Goal: Task Accomplishment & Management: Complete application form

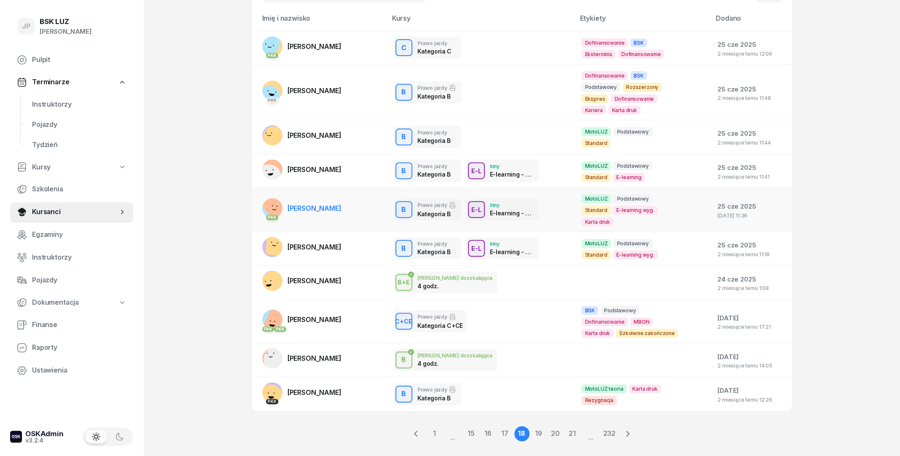
scroll to position [83, 0]
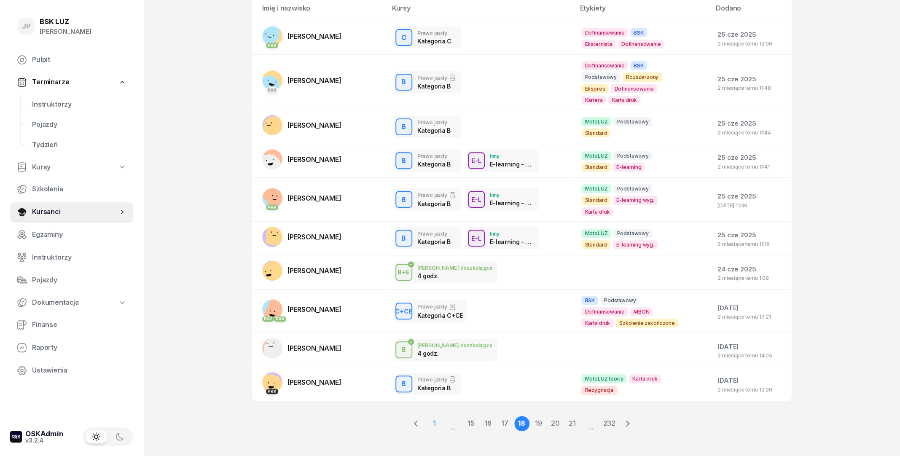
click at [429, 416] on link "1" at bounding box center [433, 423] width 15 height 15
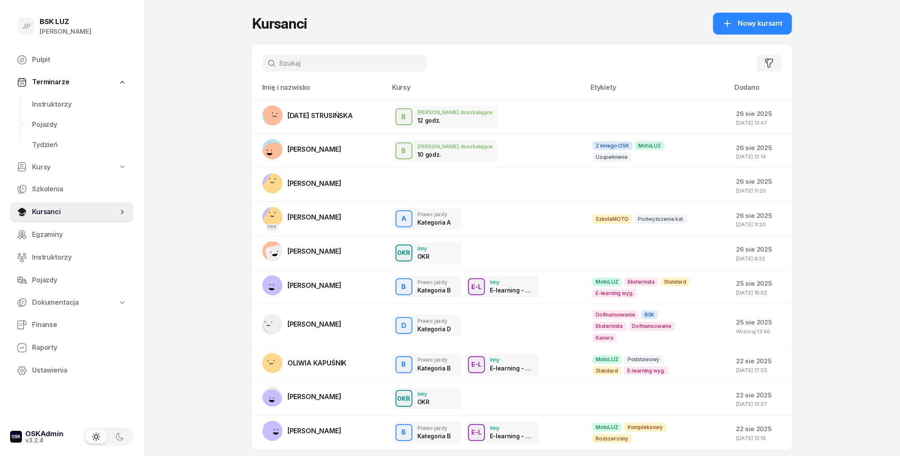
scroll to position [0, 0]
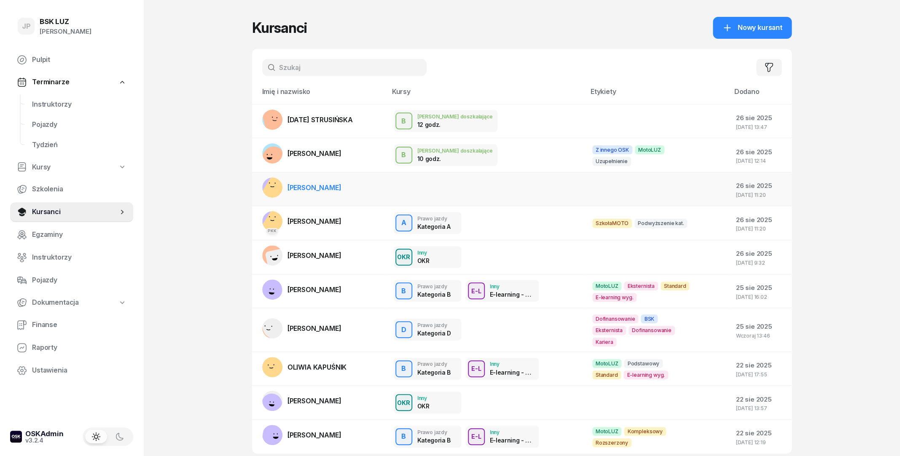
click at [308, 185] on span "PATRYK GAWLIK" at bounding box center [314, 187] width 54 height 8
click at [341, 297] on link "ANNA STRZAŁKOWSKA" at bounding box center [301, 289] width 79 height 20
click at [747, 32] on span "Nowy kursant" at bounding box center [759, 27] width 45 height 11
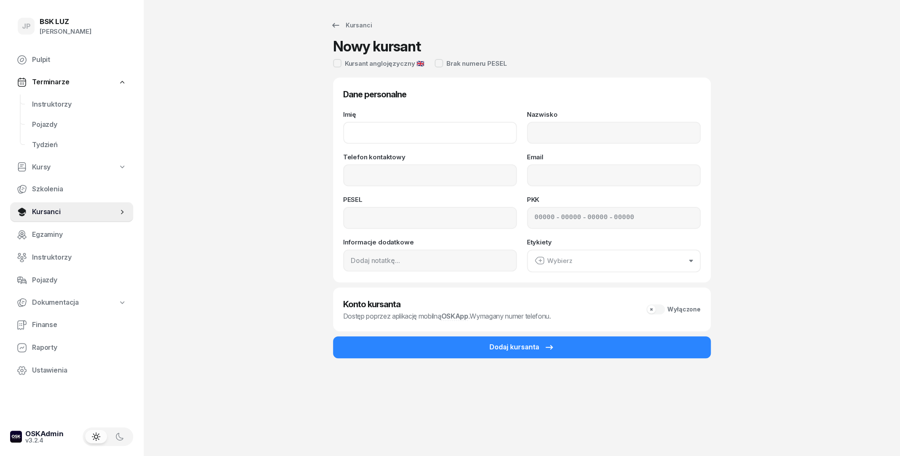
click at [397, 137] on input "Imię" at bounding box center [430, 133] width 174 height 22
type input "b"
type input "BARTOSZ"
click at [576, 139] on input "Nazwisko" at bounding box center [614, 133] width 174 height 22
type input "GAJKOWSKI"
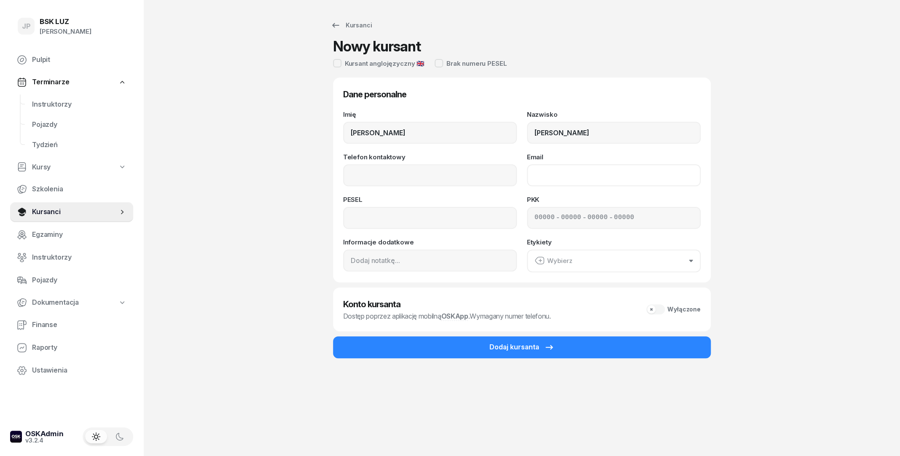
click at [537, 177] on input "Email" at bounding box center [614, 175] width 174 height 22
type input "bartosz.gajkowski@gmail.com"
click at [473, 185] on input "Telefon kontaktowy" at bounding box center [430, 175] width 174 height 22
type input "536 910 152"
click at [432, 215] on input at bounding box center [430, 218] width 174 height 22
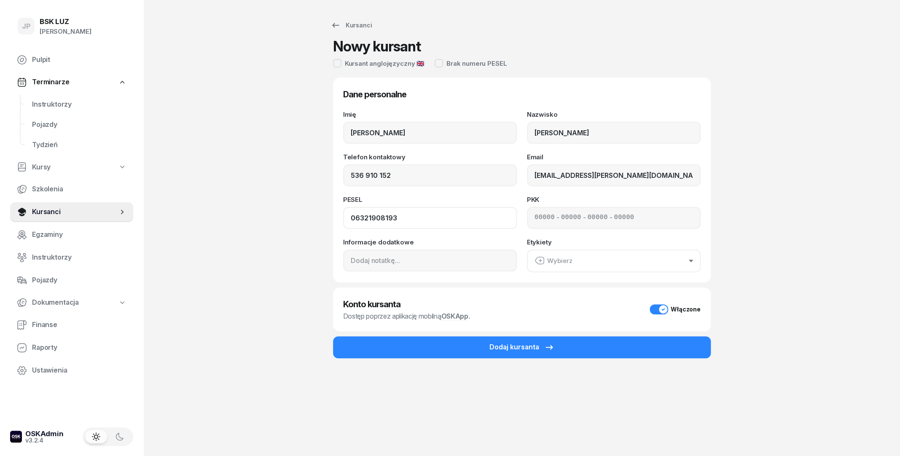
type input "06321908193"
click at [561, 266] on button "Wybierz" at bounding box center [614, 260] width 174 height 23
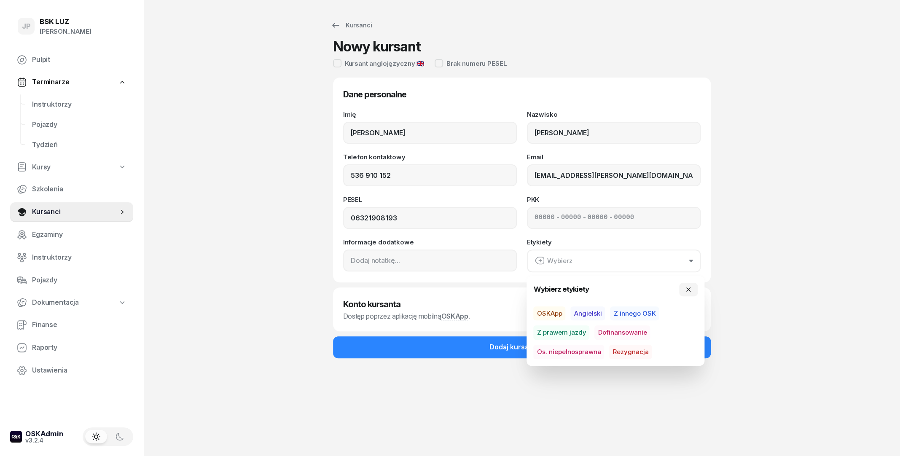
click at [569, 268] on button "Wybierz" at bounding box center [614, 260] width 174 height 23
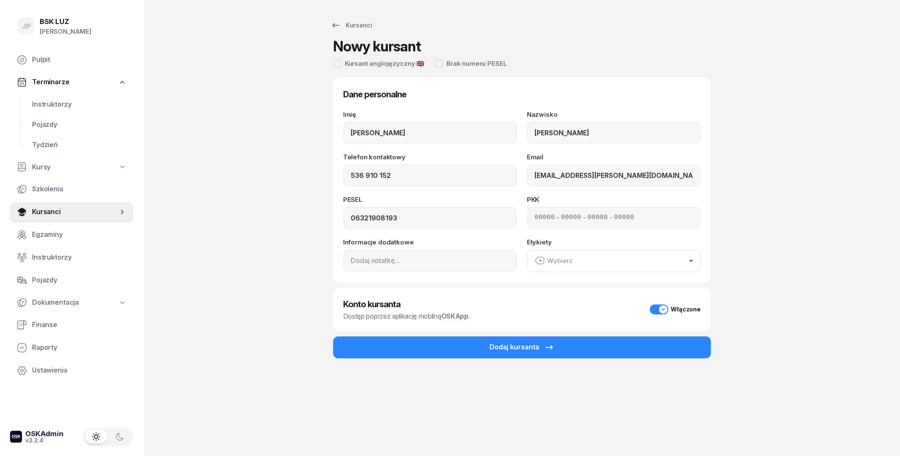
click at [558, 266] on div "Wybierz" at bounding box center [553, 260] width 38 height 11
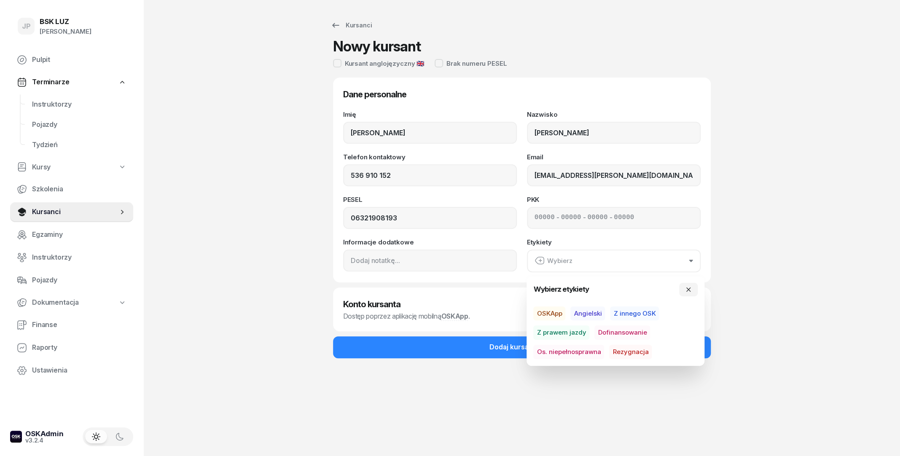
click at [558, 266] on div "Wybierz" at bounding box center [553, 260] width 38 height 11
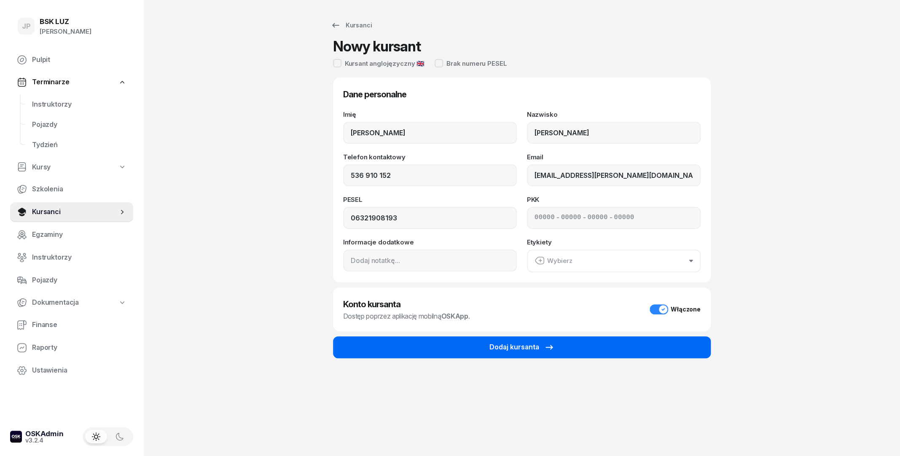
click at [470, 349] on button "Dodaj kursanta" at bounding box center [522, 347] width 378 height 22
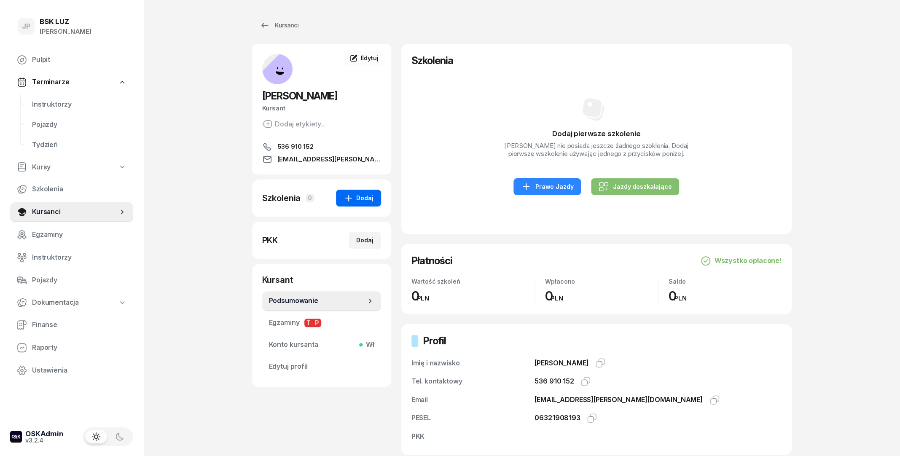
click at [356, 196] on div "Dodaj" at bounding box center [358, 198] width 30 height 10
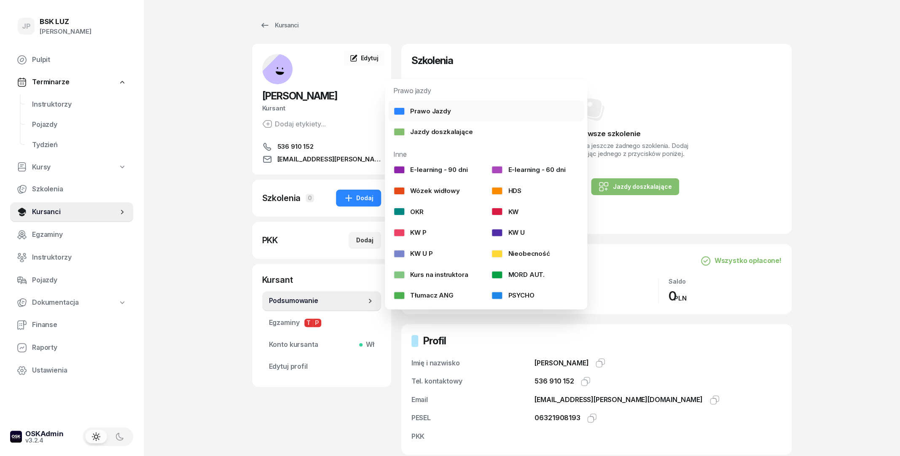
click at [436, 117] on link "Prawo Jazdy" at bounding box center [486, 111] width 196 height 21
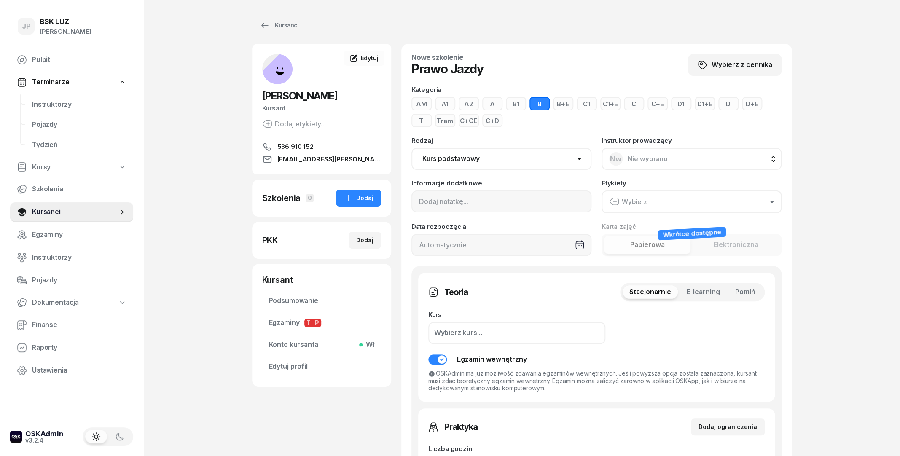
click at [534, 105] on button "B" at bounding box center [539, 103] width 20 height 13
click at [640, 198] on div "Wybierz" at bounding box center [628, 201] width 38 height 11
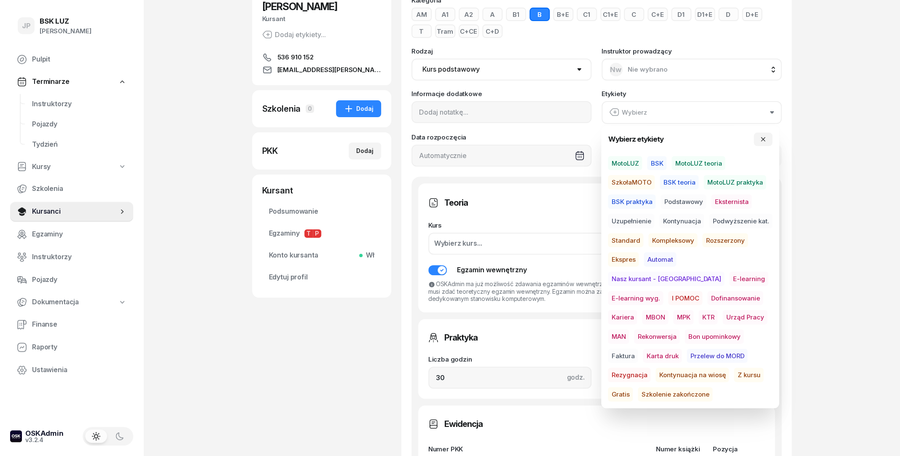
scroll to position [91, 0]
click at [629, 165] on span "MotoLUZ" at bounding box center [625, 163] width 34 height 14
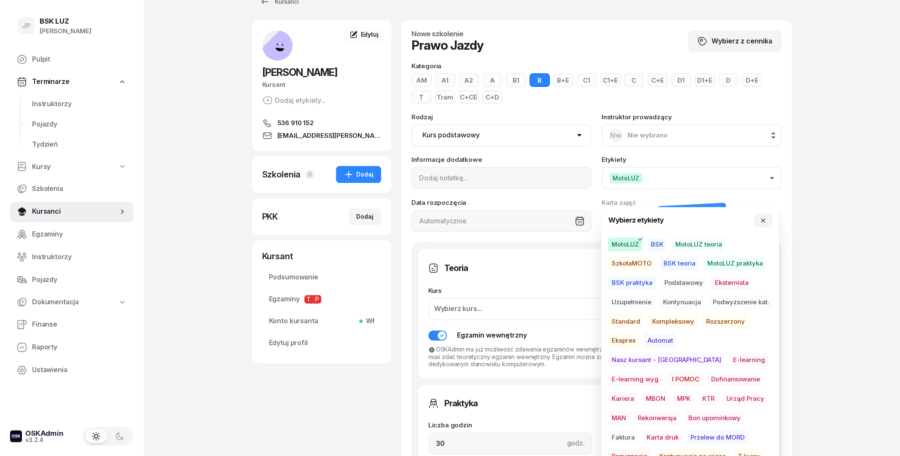
scroll to position [0, 0]
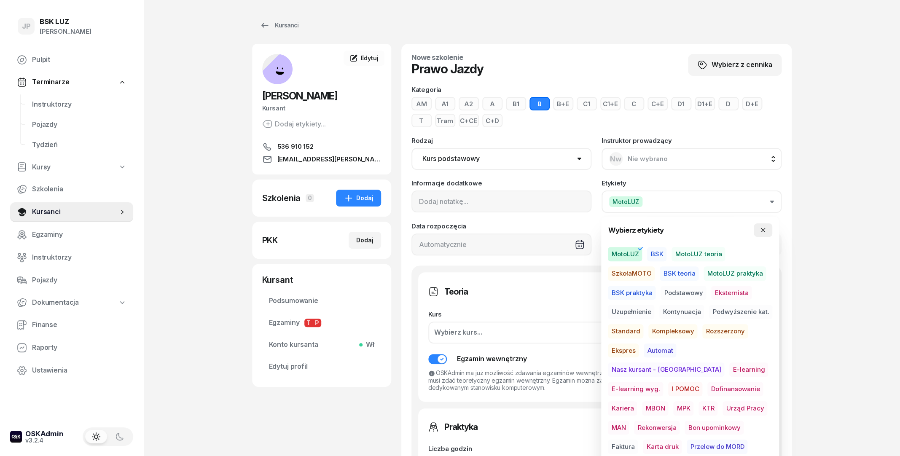
click at [760, 226] on button "button" at bounding box center [763, 229] width 19 height 13
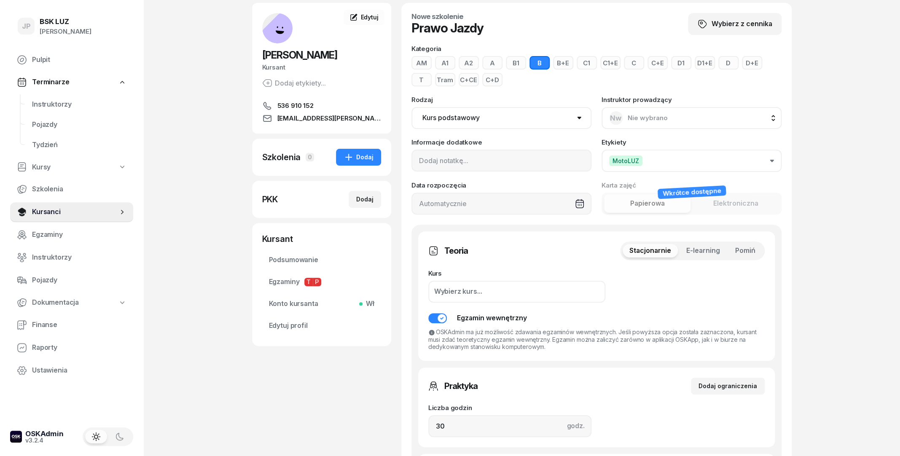
scroll to position [16, 0]
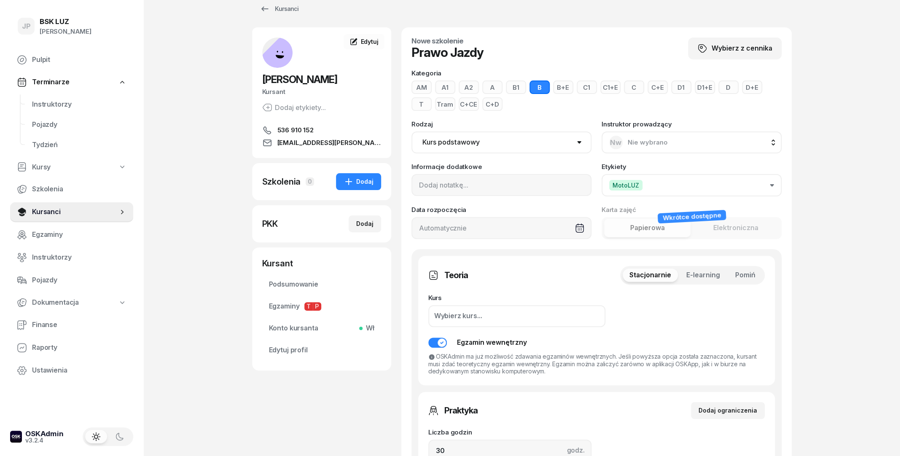
click at [628, 147] on span "Nie wybrano" at bounding box center [648, 142] width 40 height 11
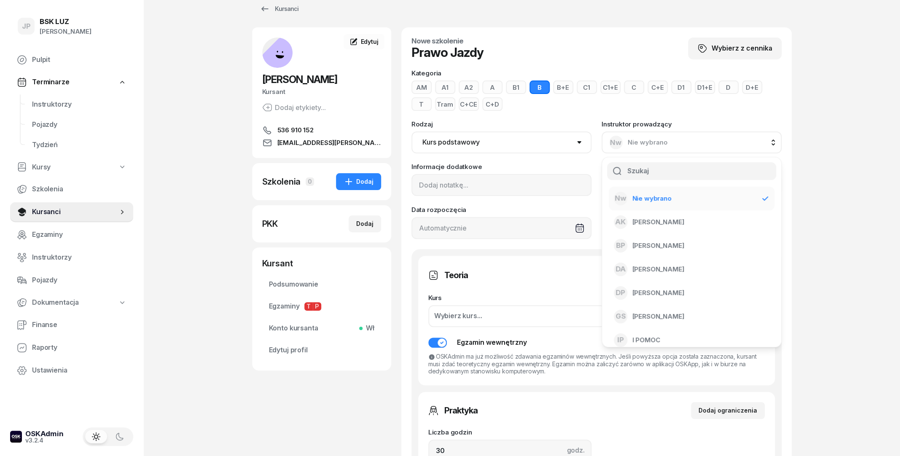
click at [628, 147] on span "Nie wybrano" at bounding box center [648, 142] width 40 height 11
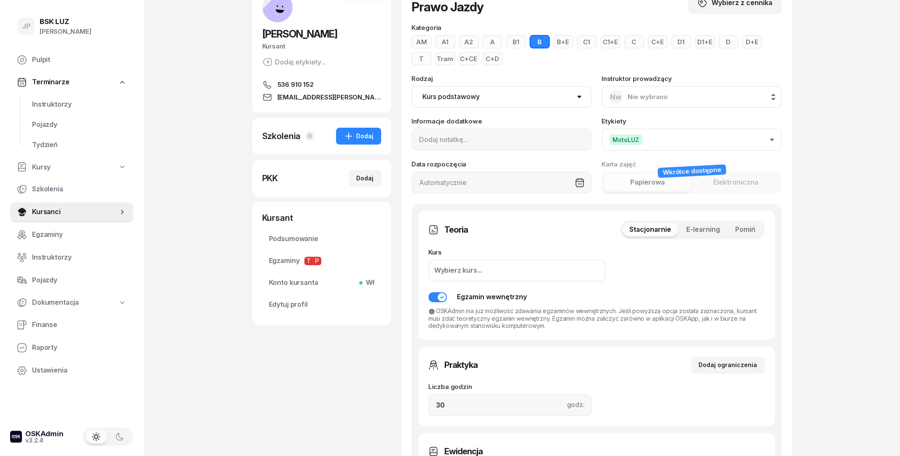
click at [491, 268] on div "Wybierz kurs..." at bounding box center [516, 271] width 177 height 22
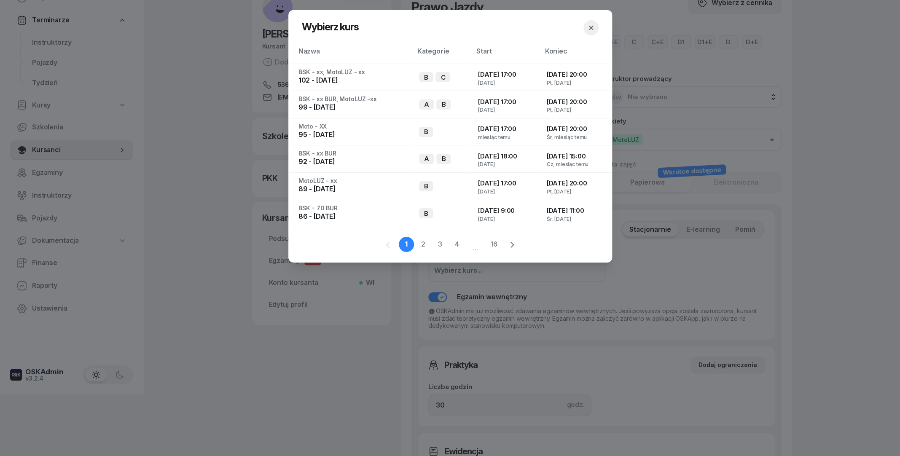
scroll to position [62, 0]
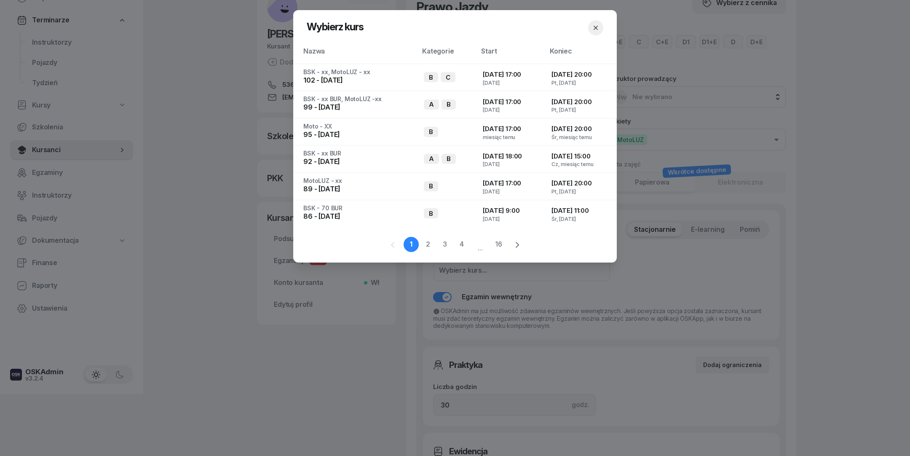
click at [600, 29] on icon "button" at bounding box center [596, 28] width 8 height 8
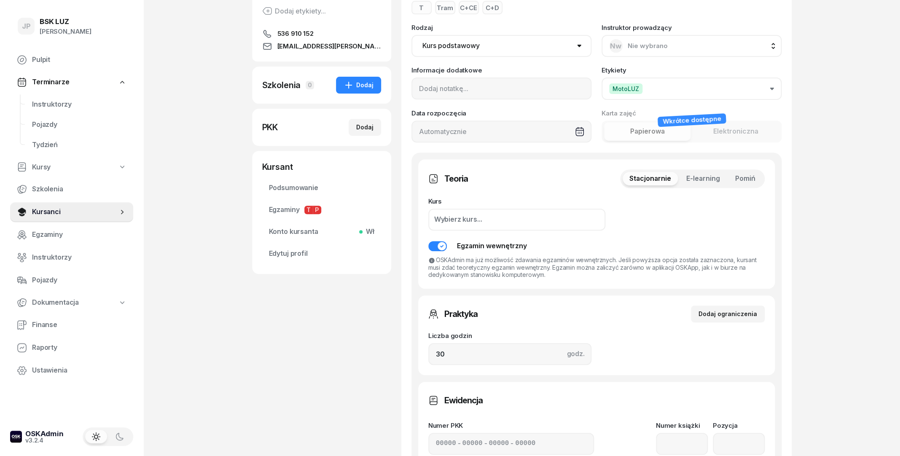
scroll to position [153, 0]
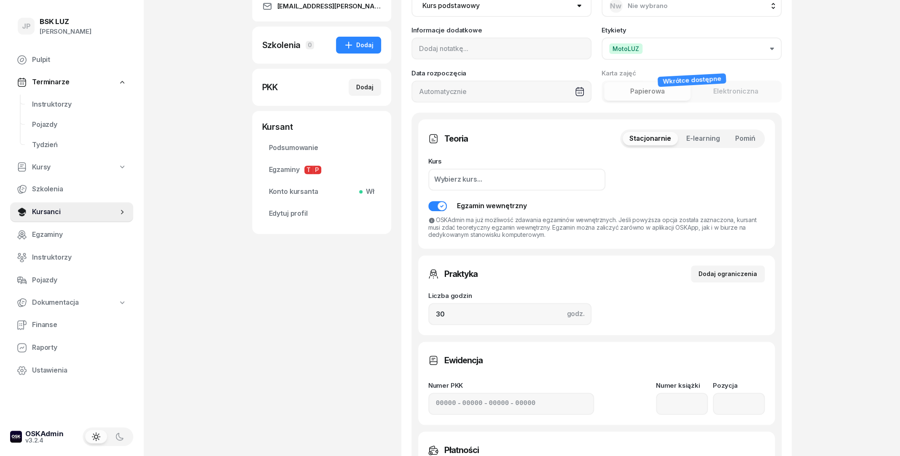
click at [691, 137] on span "E-learning" at bounding box center [703, 138] width 34 height 11
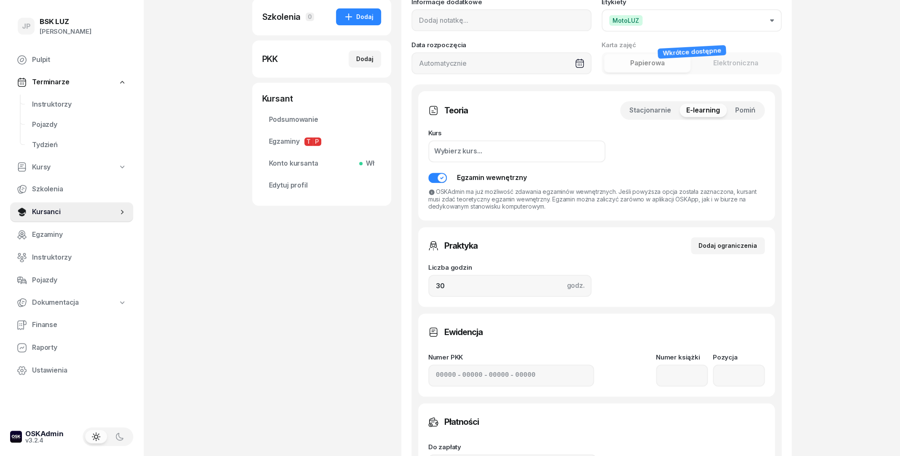
scroll to position [198, 0]
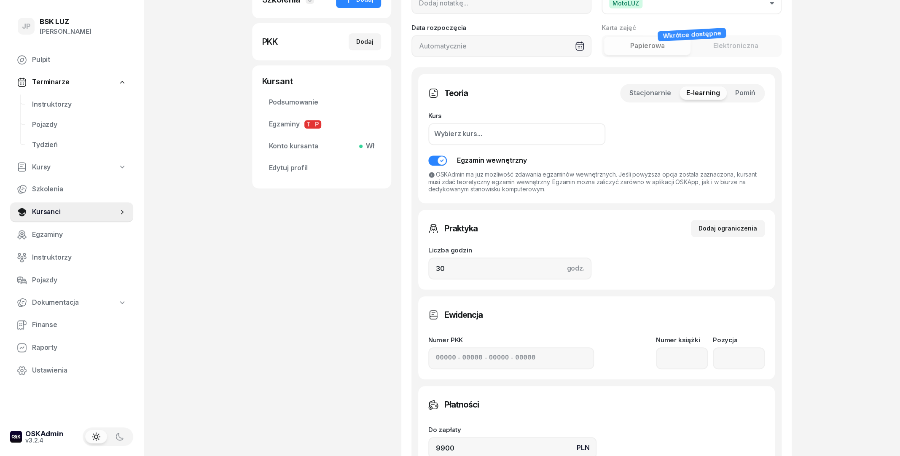
click at [654, 97] on span "Stacjonarnie" at bounding box center [650, 93] width 42 height 11
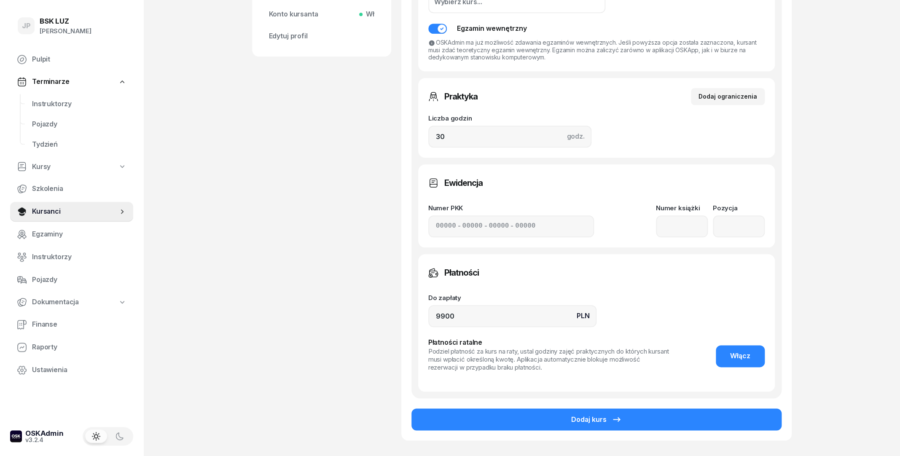
scroll to position [335, 0]
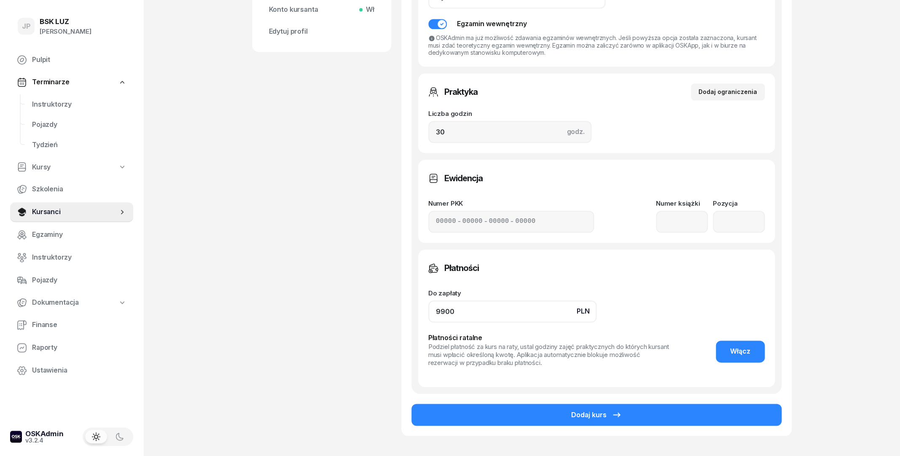
drag, startPoint x: 472, startPoint y: 316, endPoint x: 417, endPoint y: 316, distance: 55.2
click at [428, 316] on input "9900" at bounding box center [512, 311] width 168 height 22
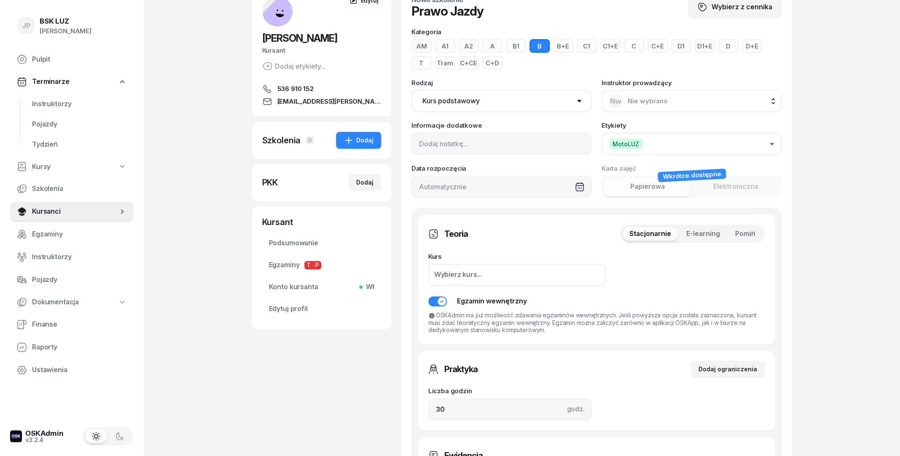
scroll to position [62, 0]
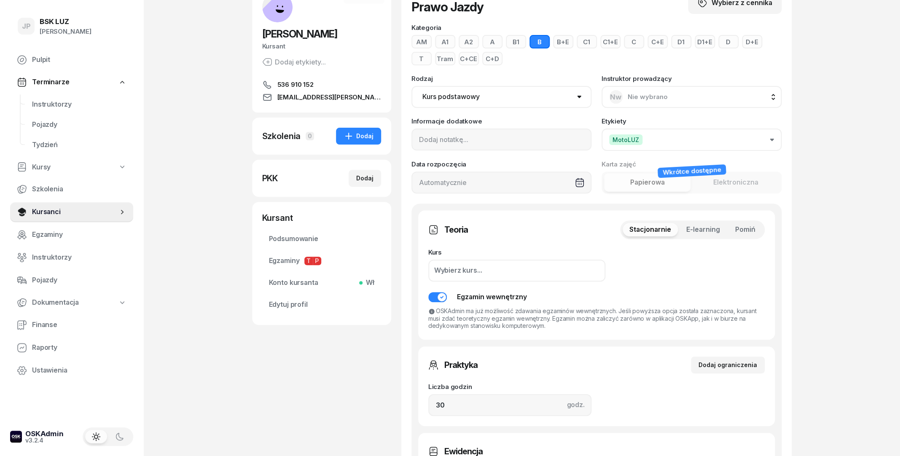
type input "3600"
click at [663, 138] on button "MotoLUZ" at bounding box center [691, 140] width 180 height 22
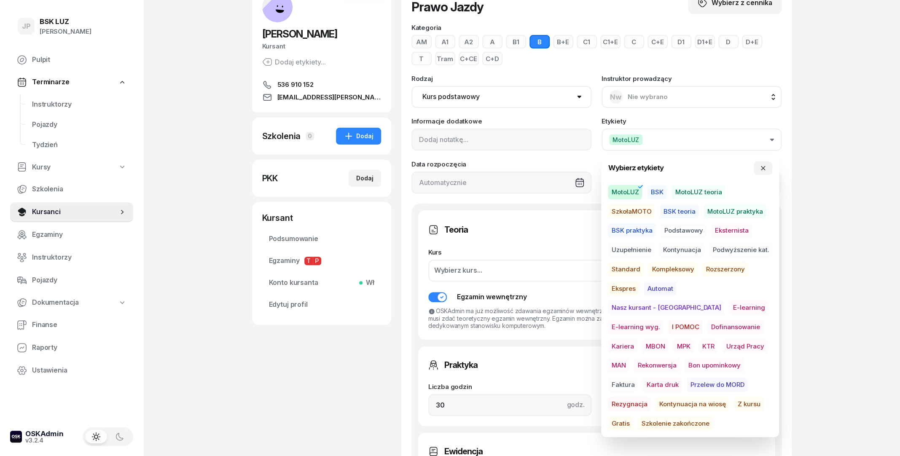
click at [673, 230] on span "Podstawowy" at bounding box center [683, 230] width 46 height 14
click at [634, 273] on span "Standard" at bounding box center [625, 269] width 35 height 14
click at [834, 264] on div "JP BSK LUZ Joanna Piątkiewicz Pulpit Terminarze Instruktorzy Pojazdy Tydzień Ku…" at bounding box center [450, 362] width 900 height 848
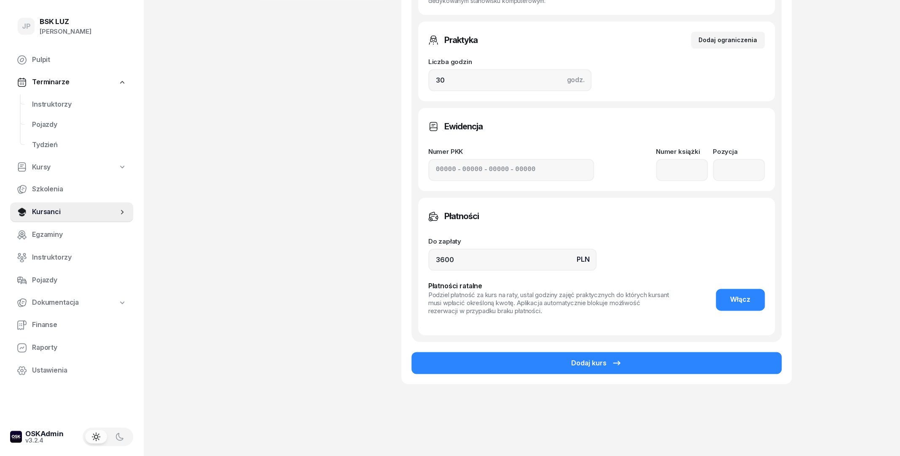
scroll to position [392, 0]
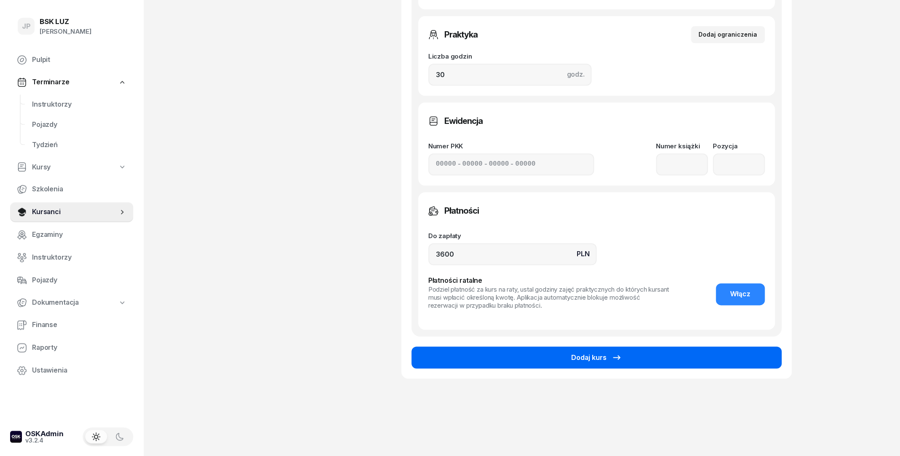
click at [598, 354] on div "Dodaj kurs" at bounding box center [596, 357] width 51 height 11
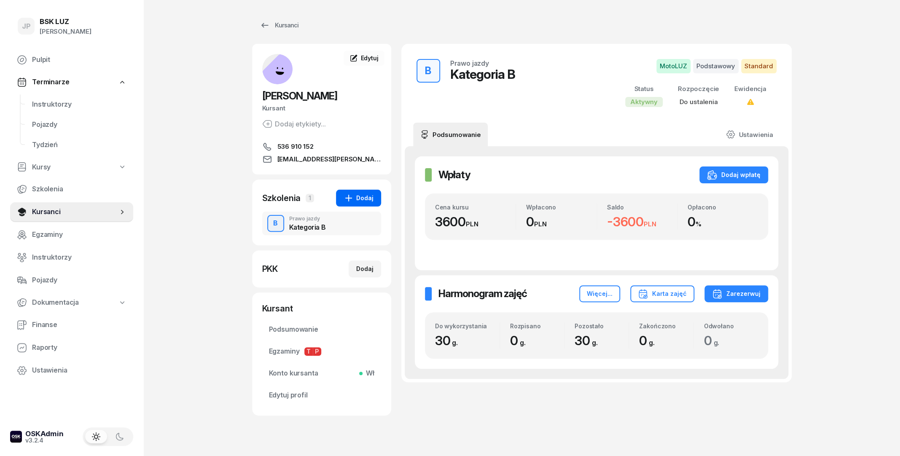
click at [362, 202] on div "Dodaj" at bounding box center [358, 198] width 30 height 10
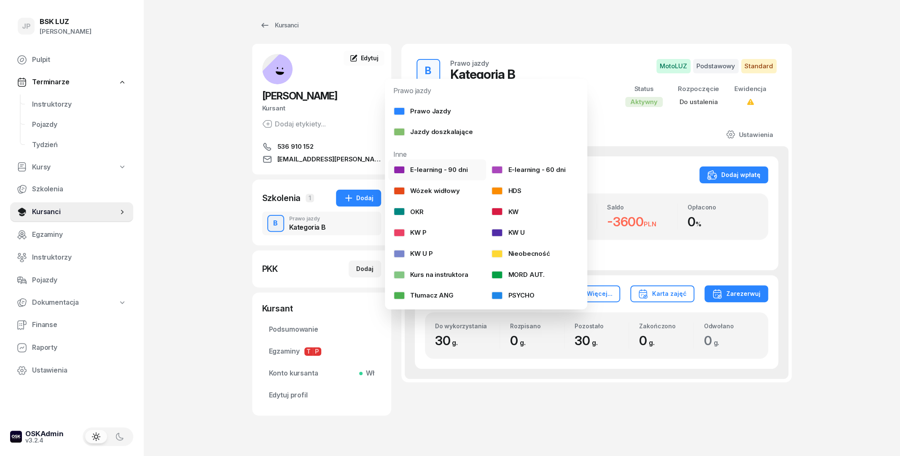
click at [427, 162] on link "E-learning - 90 dni" at bounding box center [437, 169] width 98 height 21
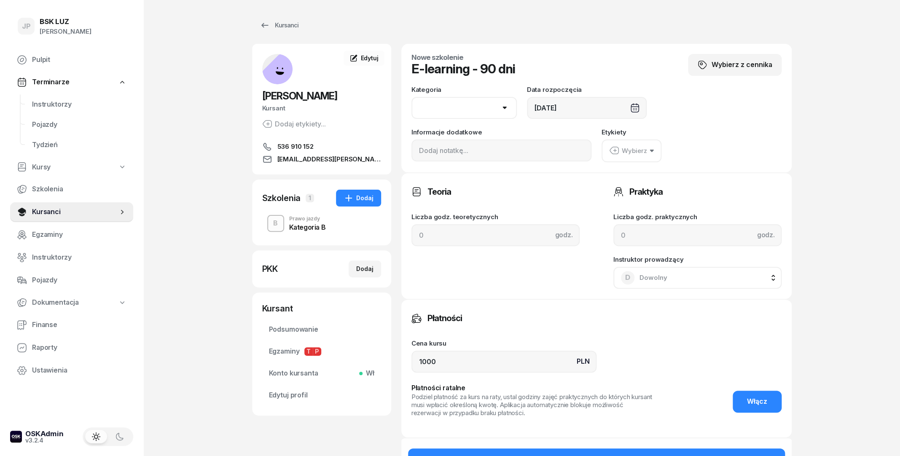
select select "B"
click option "B" at bounding box center [0, 0] width 0 height 0
click at [627, 112] on div "26/08/2025" at bounding box center [587, 108] width 120 height 22
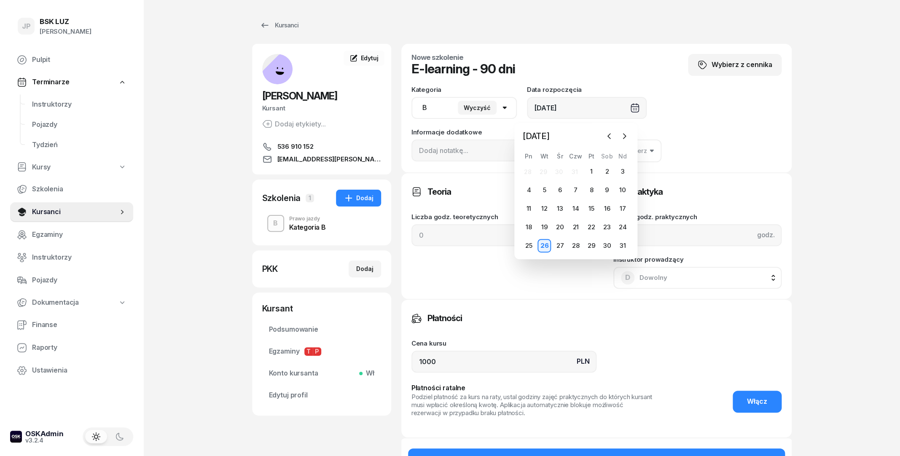
click at [627, 112] on div "26/08/2025" at bounding box center [587, 108] width 120 height 22
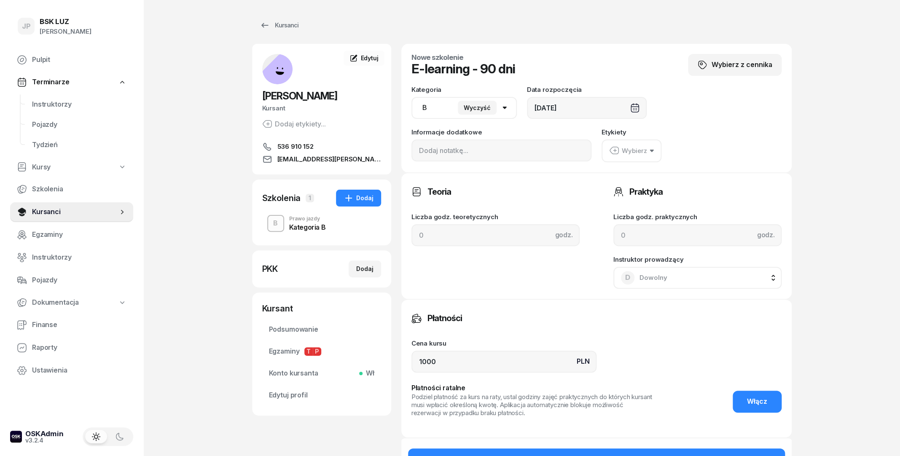
click at [627, 112] on div "26/08/2025" at bounding box center [587, 108] width 120 height 22
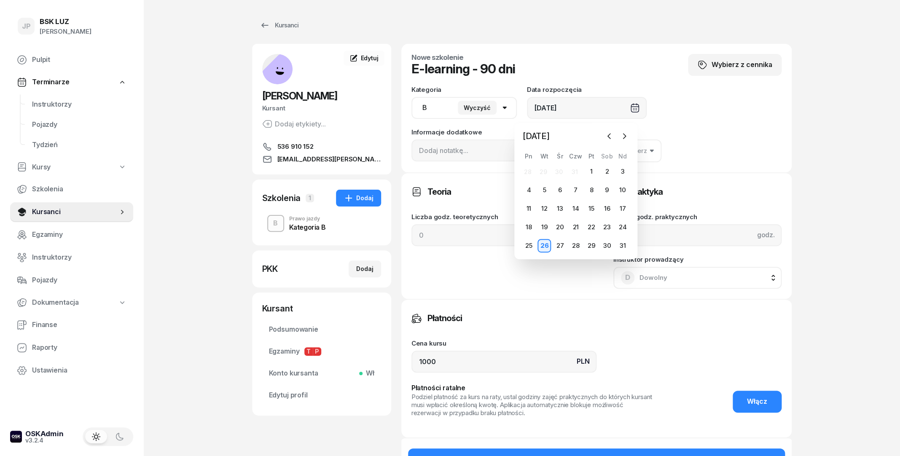
click at [627, 112] on div "26/08/2025" at bounding box center [587, 108] width 120 height 22
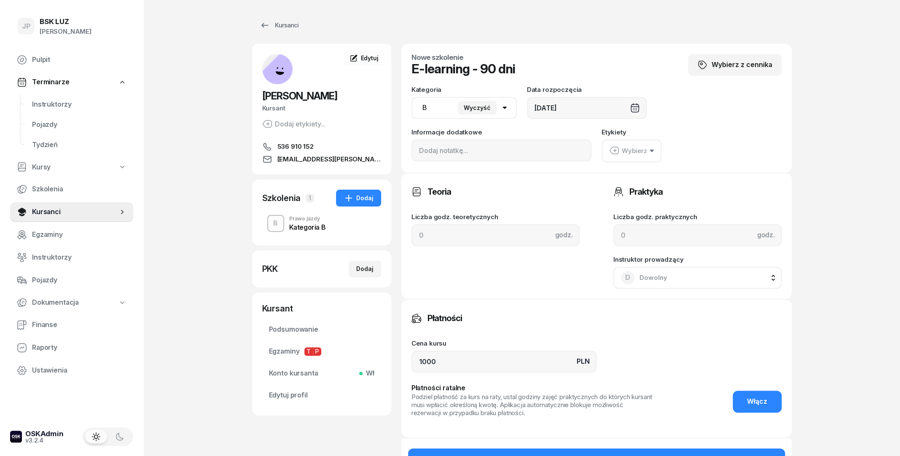
click at [622, 149] on div "Wybierz" at bounding box center [628, 150] width 38 height 11
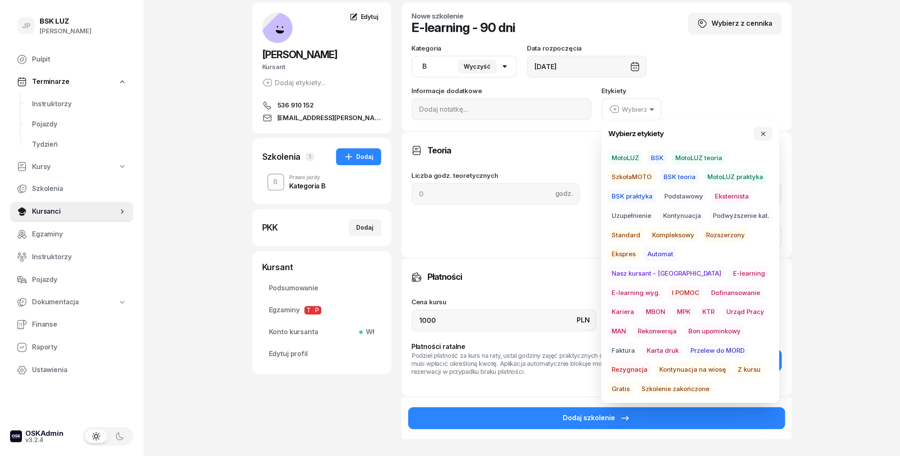
scroll to position [46, 0]
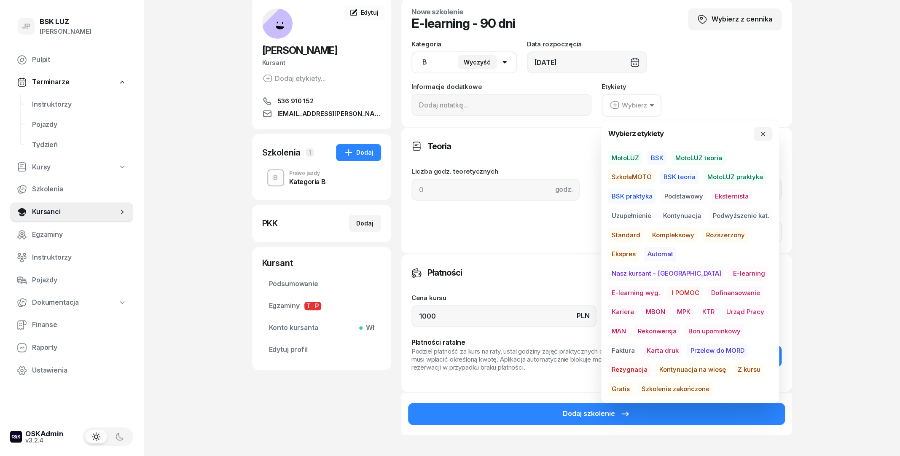
click at [729, 277] on span "E-learning" at bounding box center [748, 273] width 39 height 14
click at [633, 382] on span "Gratis" at bounding box center [620, 389] width 25 height 14
click at [807, 245] on div "JP BSK LUZ Joanna Piątkiewicz Pulpit Terminarze Instruktorzy Pojazdy Tydzień Ku…" at bounding box center [450, 245] width 900 height 583
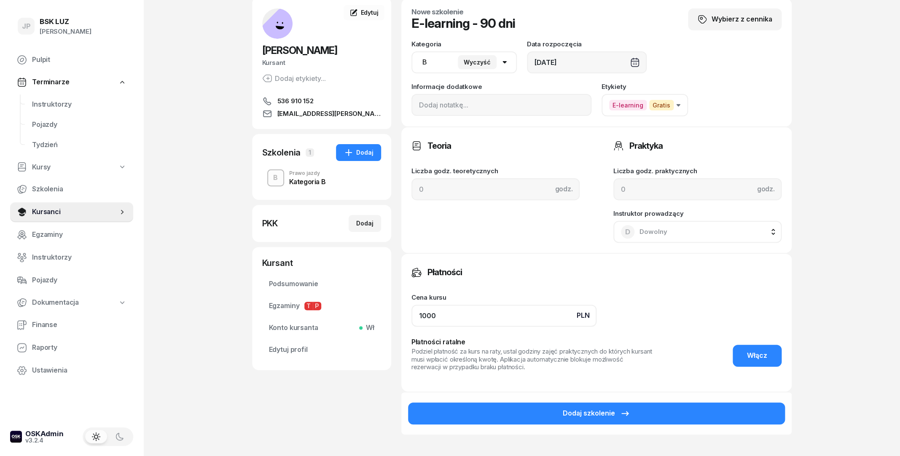
drag, startPoint x: 447, startPoint y: 318, endPoint x: 415, endPoint y: 318, distance: 32.5
click at [416, 318] on input "1000" at bounding box center [503, 316] width 185 height 22
type input "0"
click at [580, 286] on div "Płatności Cena kursu PLN 0 Płatności ratalne Podziel płatność za kurs na raty, …" at bounding box center [596, 322] width 390 height 139
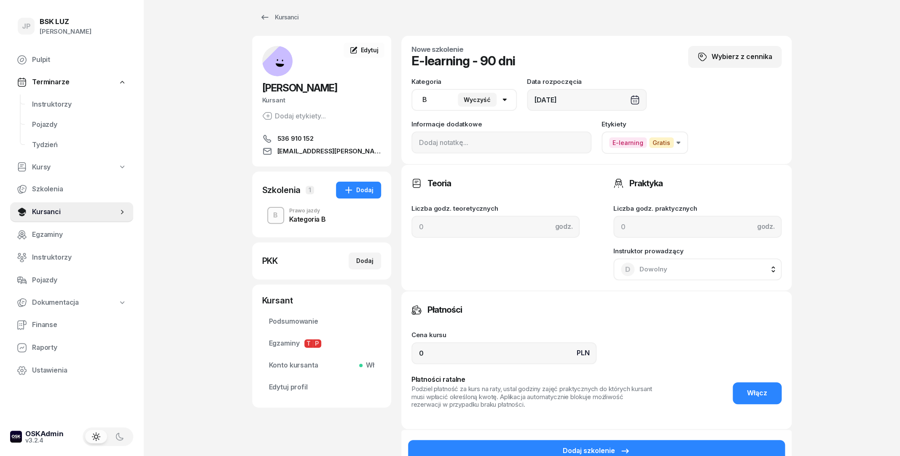
scroll to position [0, 0]
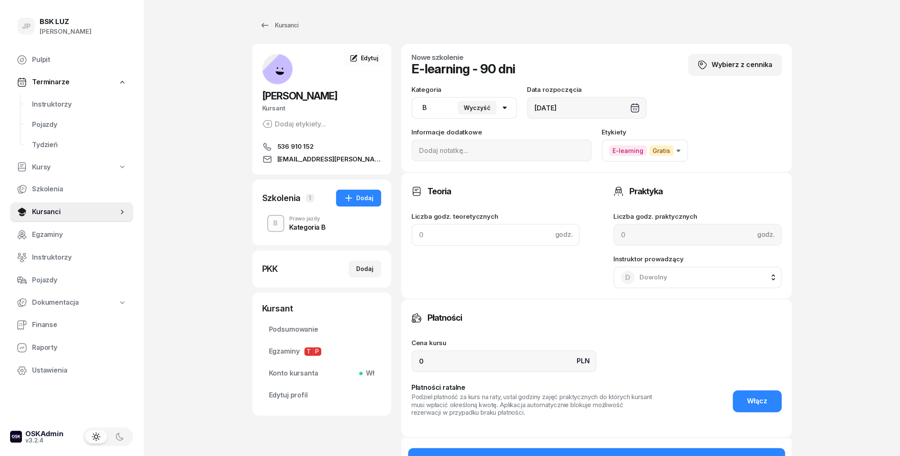
click at [505, 236] on input at bounding box center [495, 235] width 168 height 22
click at [613, 257] on div "Teoria Liczba godz. teoretycznych godz." at bounding box center [697, 235] width 168 height 105
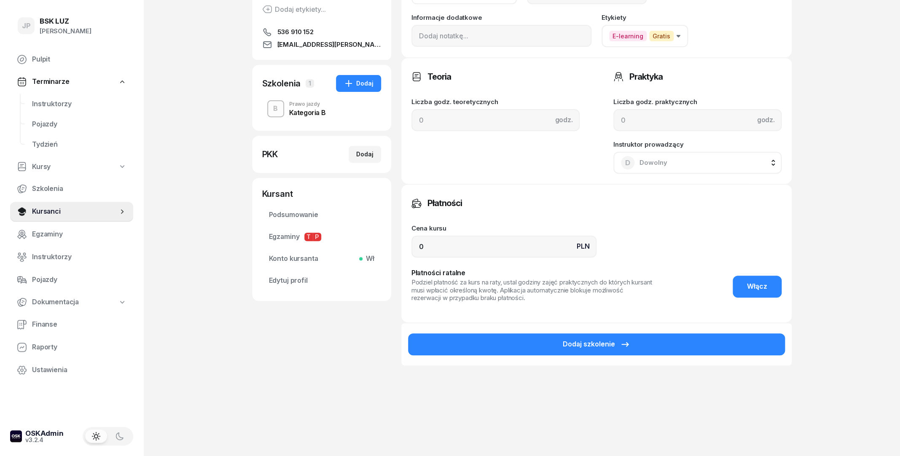
scroll to position [126, 0]
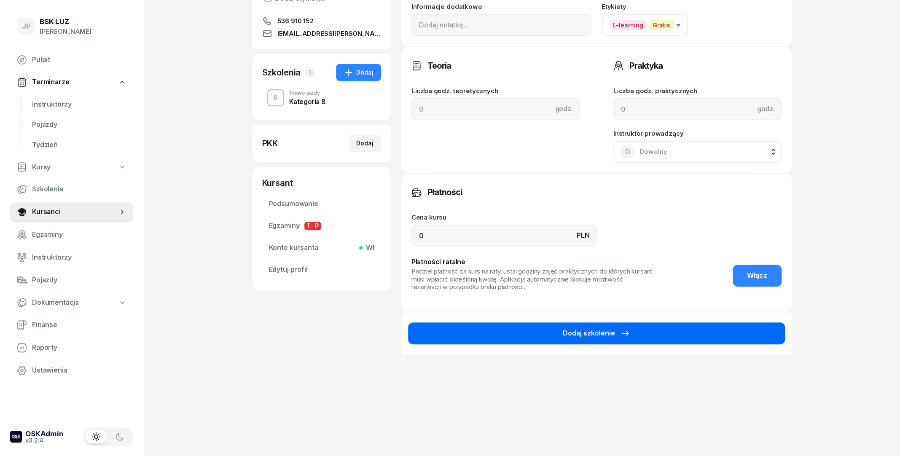
click at [665, 332] on button "Dodaj szkolenie" at bounding box center [596, 333] width 377 height 22
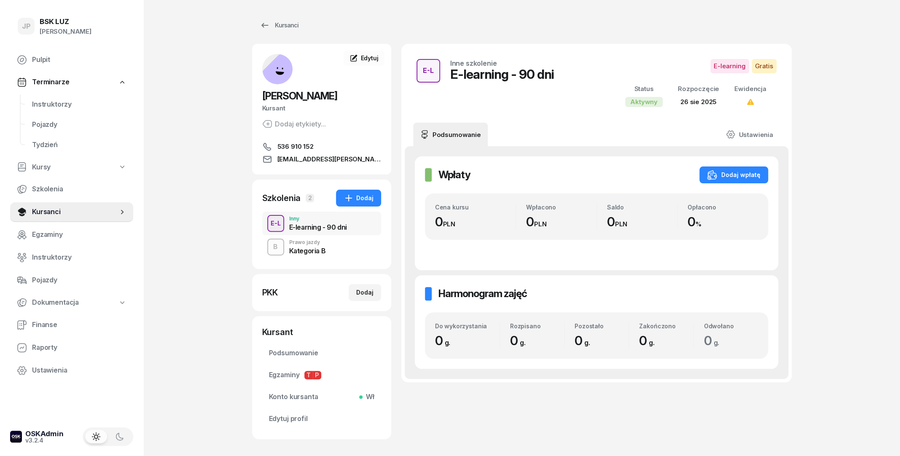
click at [343, 249] on div "B Prawo jazdy Kategoria B" at bounding box center [321, 247] width 119 height 24
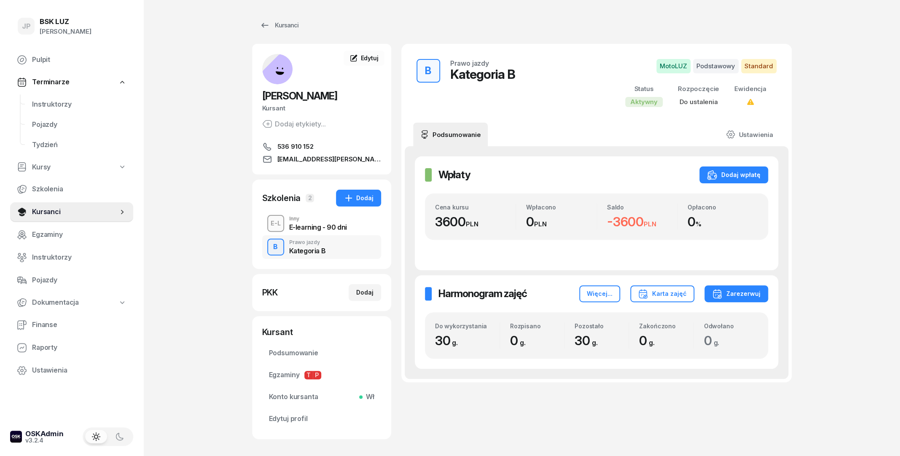
click at [341, 231] on div "E-learning - 90 dni" at bounding box center [318, 227] width 58 height 7
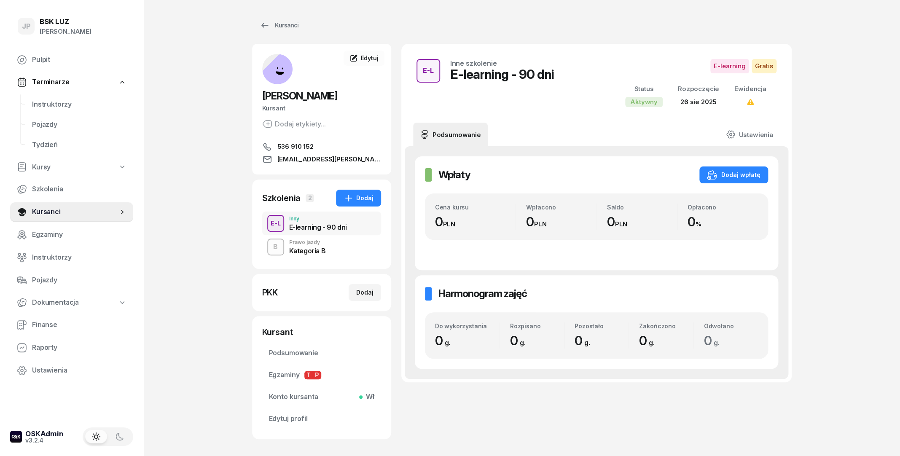
click at [338, 247] on div "B Prawo jazdy Kategoria B" at bounding box center [321, 247] width 119 height 24
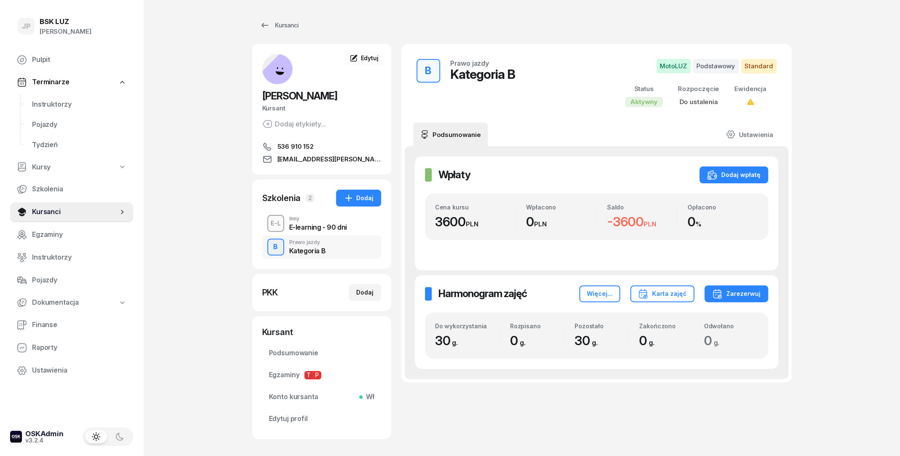
click at [336, 235] on div "E-L Inny E-learning - 90 dni" at bounding box center [321, 224] width 119 height 24
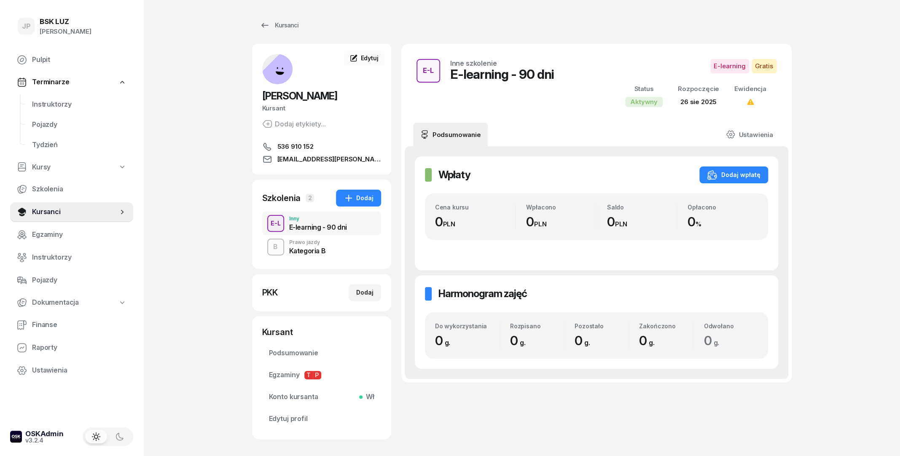
click at [440, 370] on div "Wpłaty Wpłaty Dodaj wpłatę Cena kursu 0 PLN Wpłacono 0 PLN Saldo 0 PLN Opłacono…" at bounding box center [597, 262] width 384 height 233
click at [272, 29] on div "Kursanci" at bounding box center [279, 25] width 39 height 10
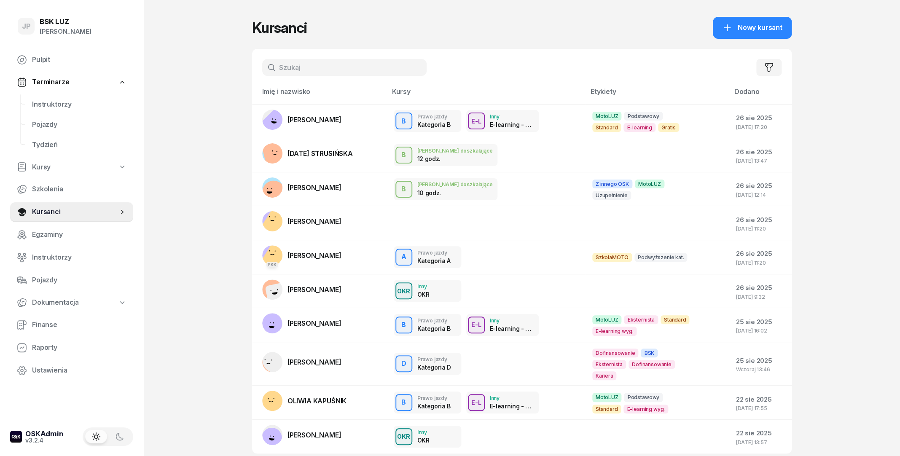
click at [298, 70] on input "text" at bounding box center [344, 67] width 164 height 17
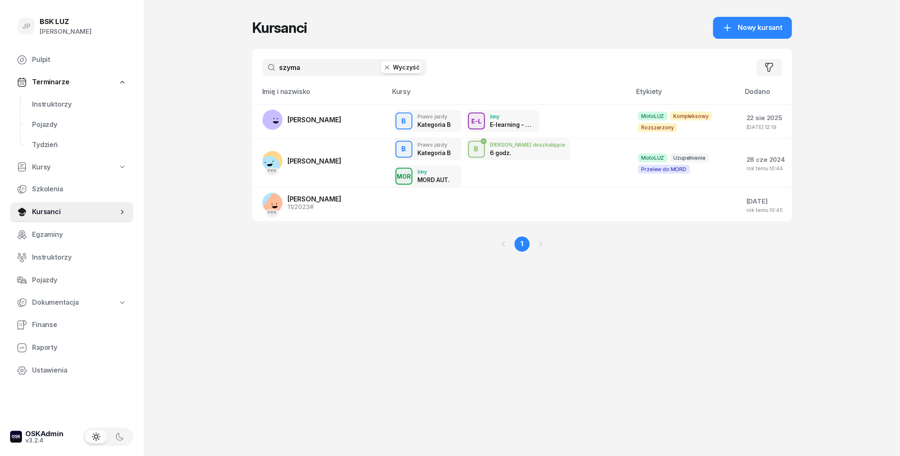
type input "szymań"
click at [341, 129] on link "[PERSON_NAME]" at bounding box center [301, 120] width 79 height 20
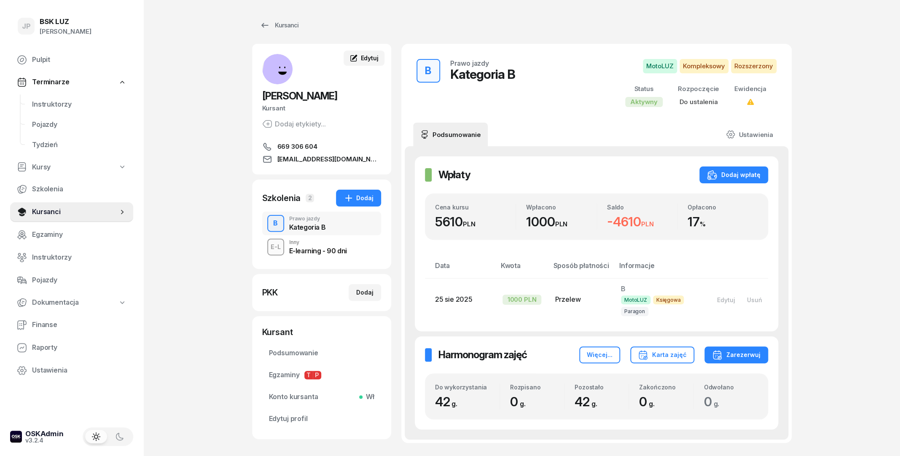
click at [364, 60] on span "Edytuj" at bounding box center [369, 57] width 18 height 7
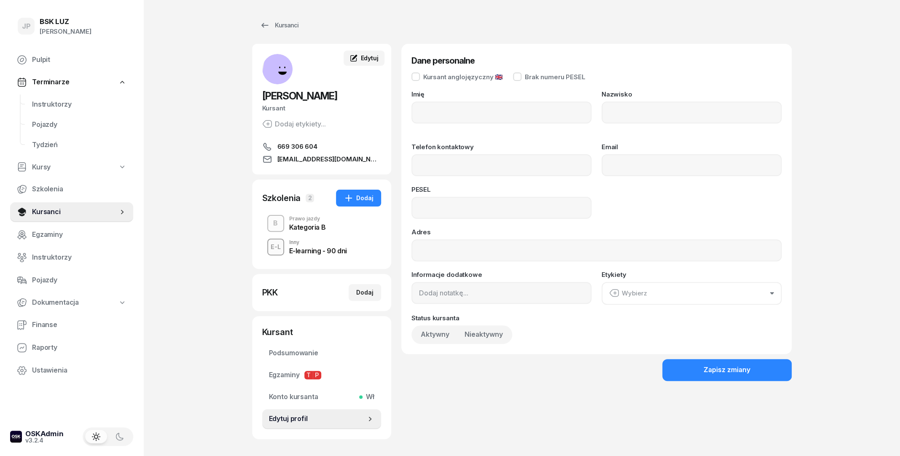
type input "KINGA"
type input "SZYMAŃSKA"
type input "669306604"
type input "kinga.szy39@gmail.com"
type input "07311504960"
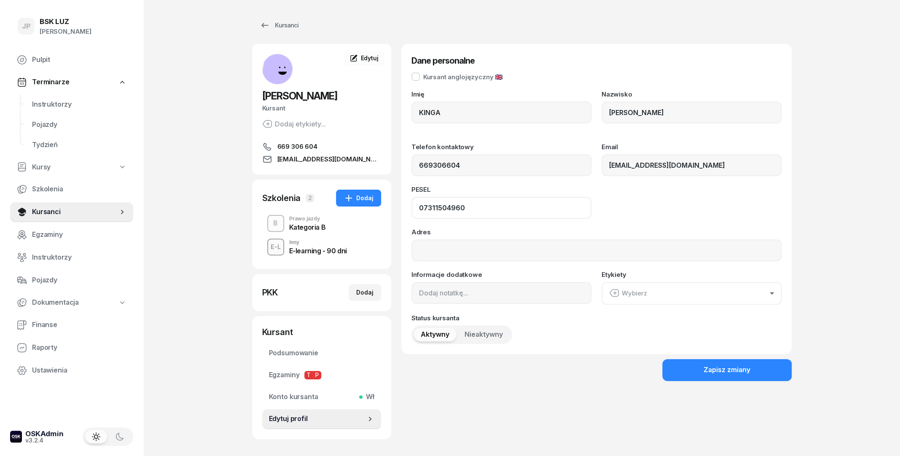
drag, startPoint x: 462, startPoint y: 210, endPoint x: 415, endPoint y: 207, distance: 47.7
click at [415, 207] on input "07311504960" at bounding box center [501, 208] width 180 height 22
click at [440, 168] on input "669306604" at bounding box center [501, 165] width 180 height 22
drag, startPoint x: 705, startPoint y: 168, endPoint x: 601, endPoint y: 172, distance: 104.2
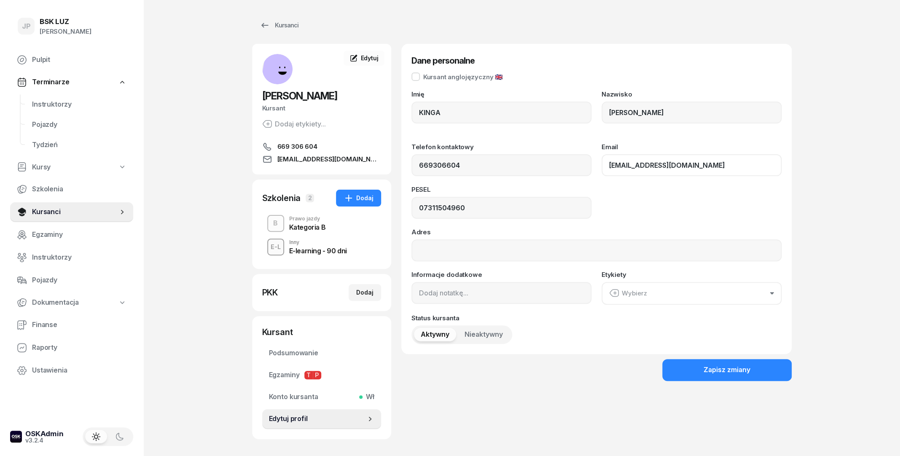
click at [601, 172] on input "kinga.szy39@gmail.com" at bounding box center [691, 165] width 180 height 22
click at [675, 202] on div "PESEL 07311504960" at bounding box center [596, 202] width 370 height 32
click at [713, 374] on div "Zapisz zmiany" at bounding box center [726, 370] width 47 height 11
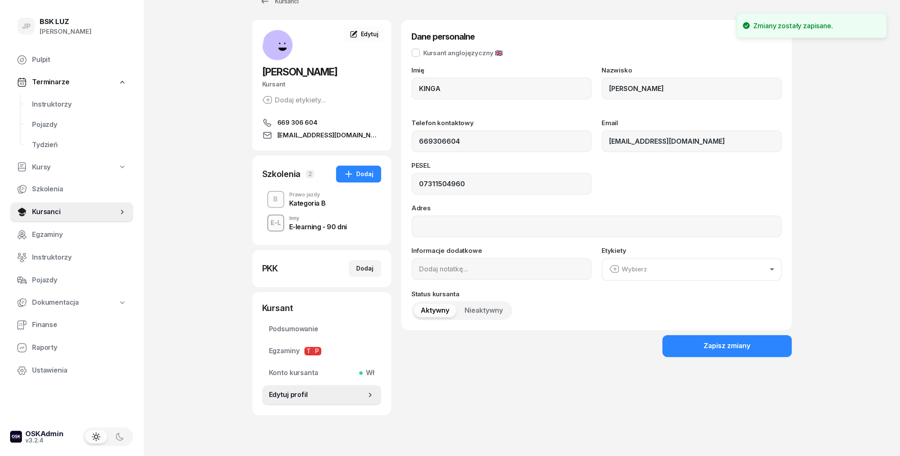
scroll to position [41, 0]
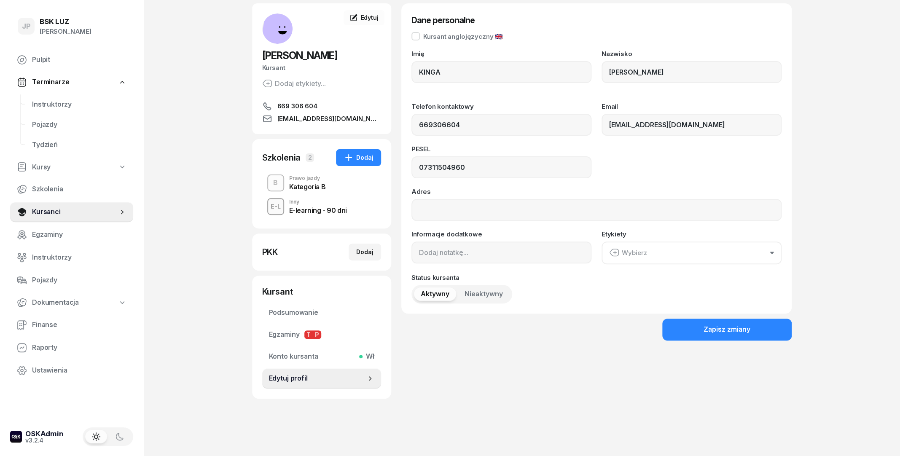
click at [287, 50] on span "[PERSON_NAME]" at bounding box center [299, 55] width 75 height 12
click at [281, 28] on rect at bounding box center [279, 30] width 39 height 39
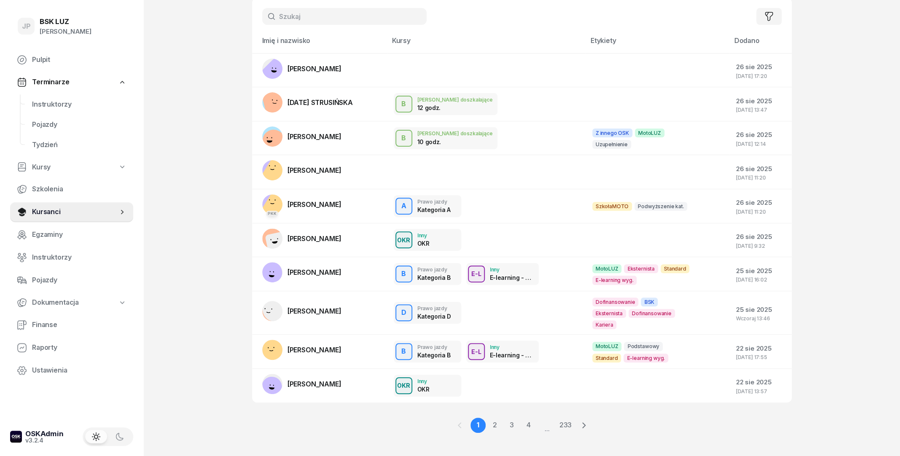
scroll to position [52, 0]
click at [504, 420] on link "2" at bounding box center [511, 423] width 15 height 15
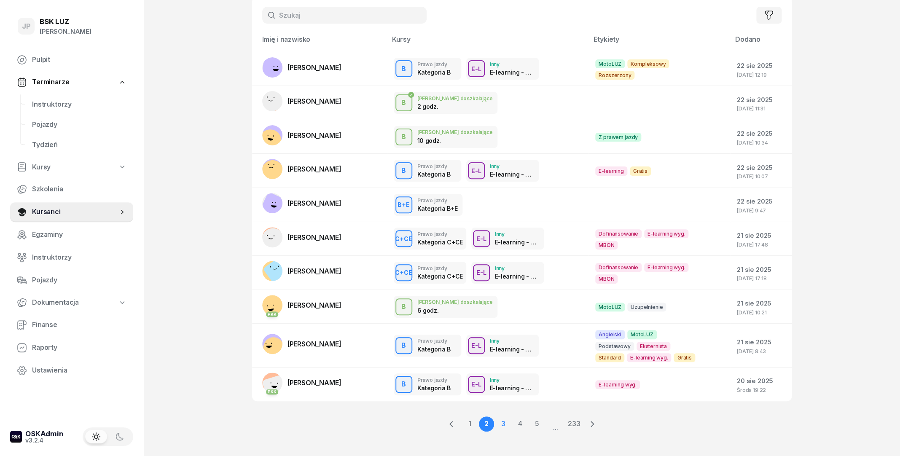
click at [512, 427] on link "3" at bounding box center [519, 423] width 15 height 15
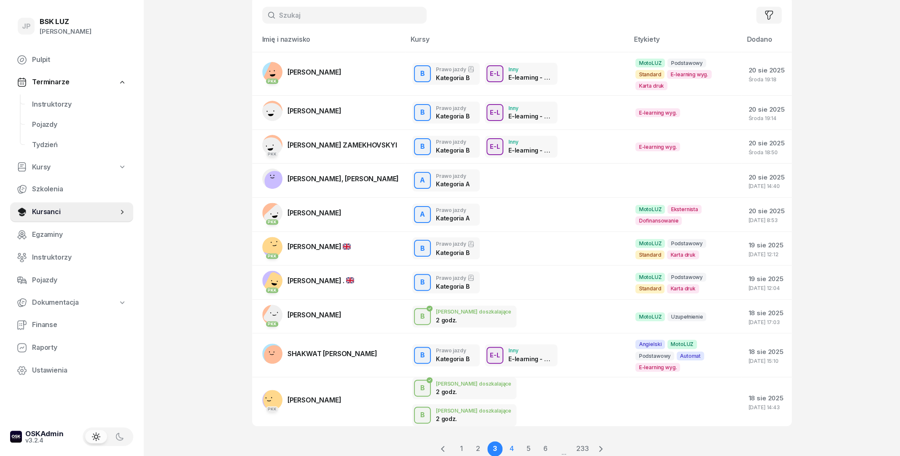
click at [521, 441] on link "4" at bounding box center [528, 448] width 15 height 15
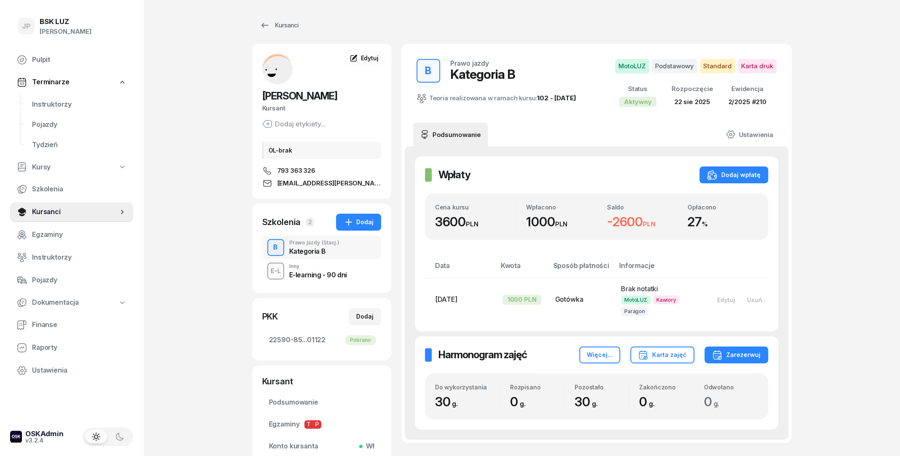
click at [354, 274] on div "E-L Inny E-learning - 90 dni" at bounding box center [321, 271] width 119 height 24
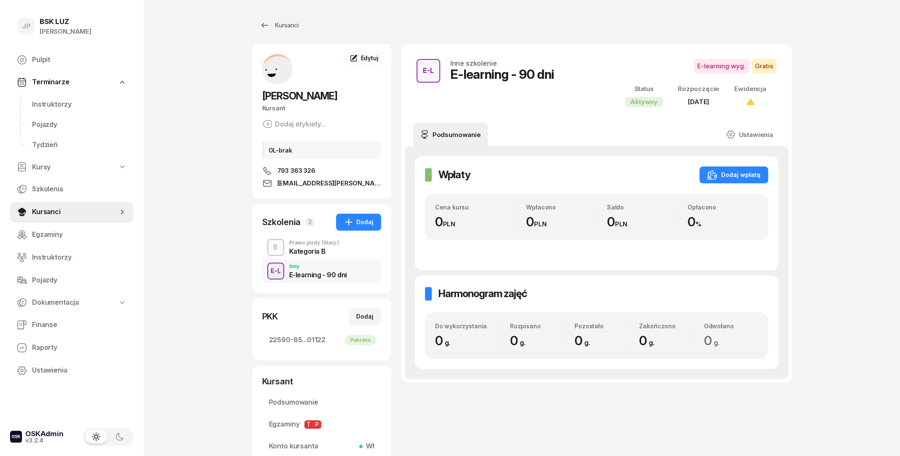
click at [326, 251] on div "Kategoria B" at bounding box center [314, 251] width 50 height 7
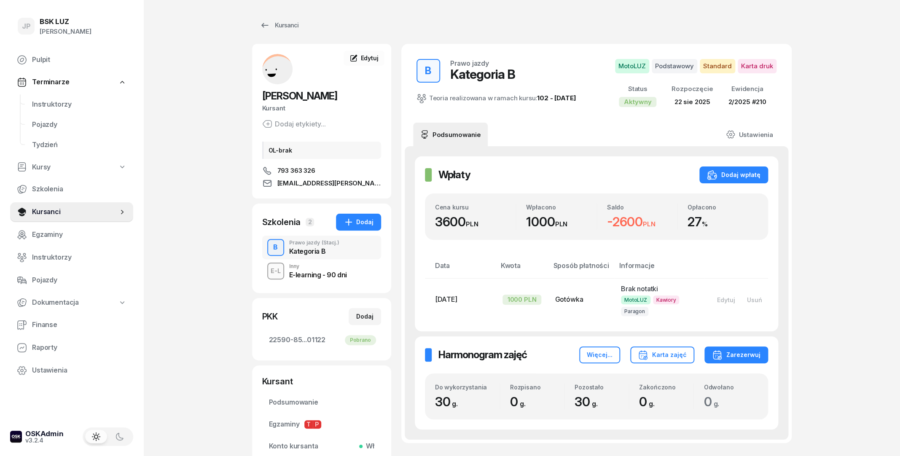
click at [287, 272] on div "E-L Inny E-learning - 90 dni" at bounding box center [321, 271] width 119 height 24
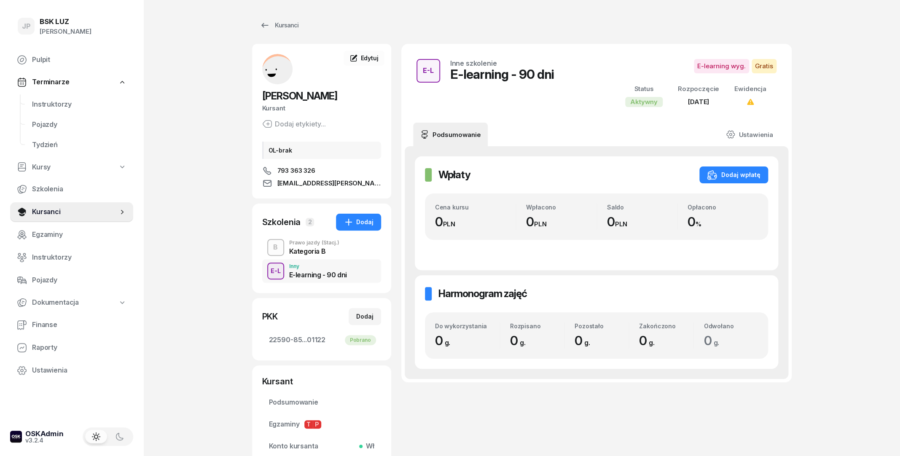
click at [320, 254] on div "Kategoria B" at bounding box center [314, 251] width 50 height 7
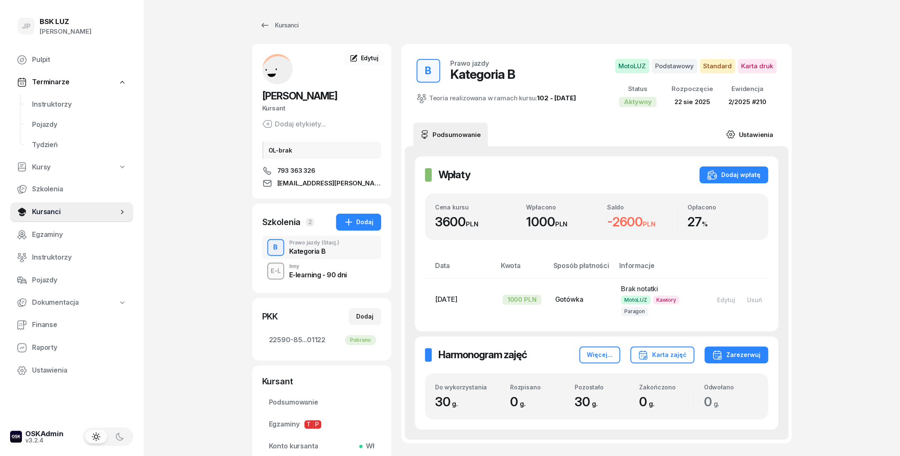
click at [735, 136] on icon at bounding box center [730, 134] width 9 height 9
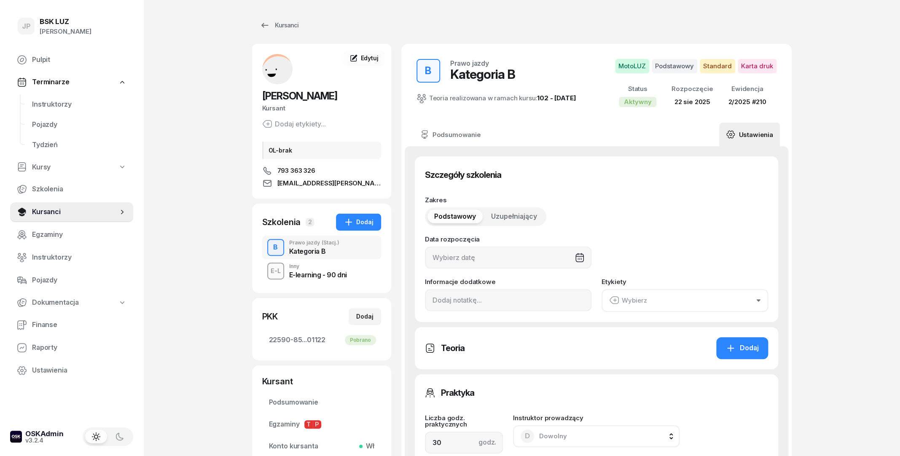
type input "22/08/2025"
type input "22590"
type input "85115"
type input "21153"
type input "01122"
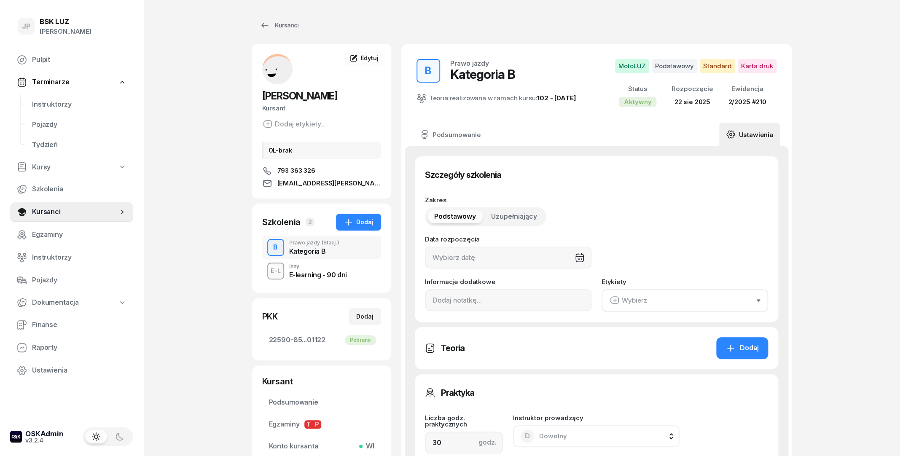
type input "2/2025"
type input "210"
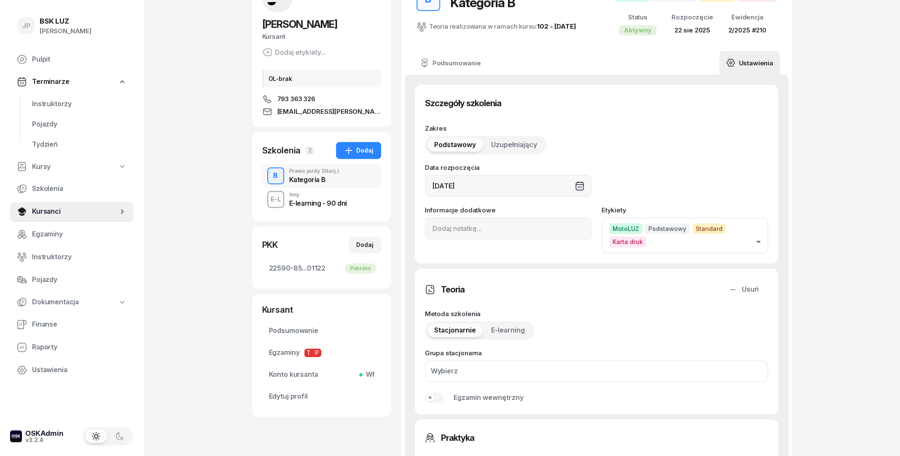
scroll to position [46, 0]
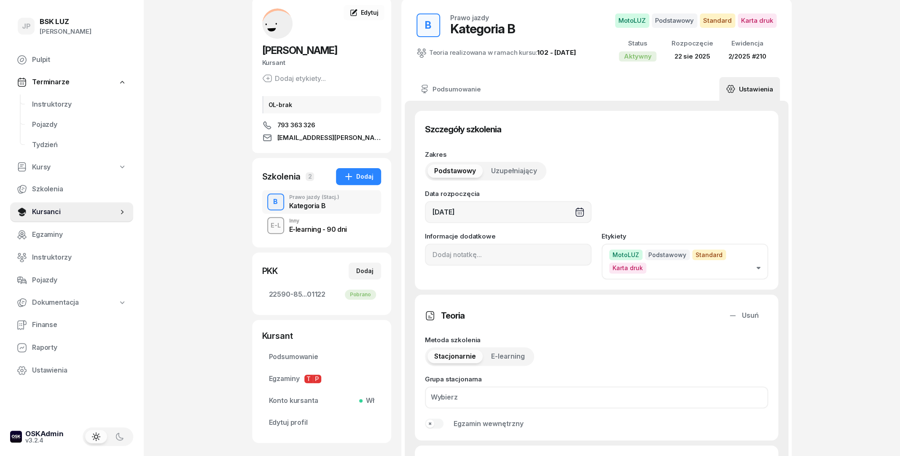
click at [740, 90] on link "Ustawienia" at bounding box center [749, 89] width 60 height 24
click at [733, 89] on icon at bounding box center [730, 88] width 9 height 9
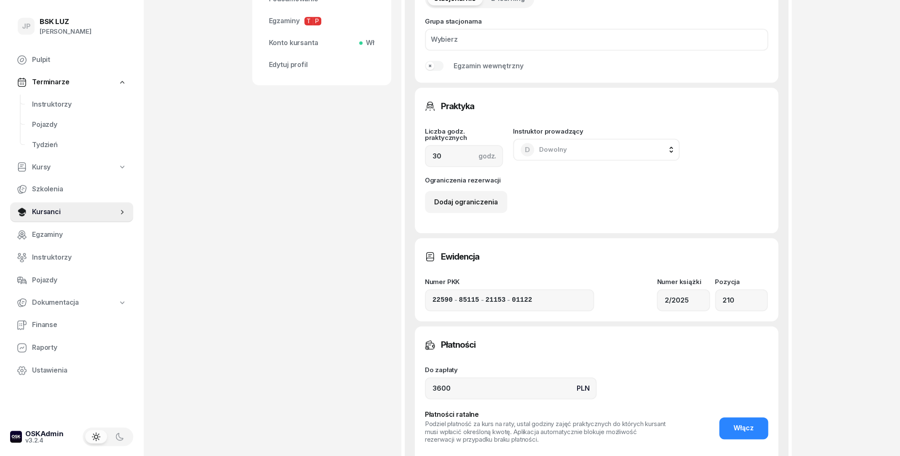
scroll to position [410, 0]
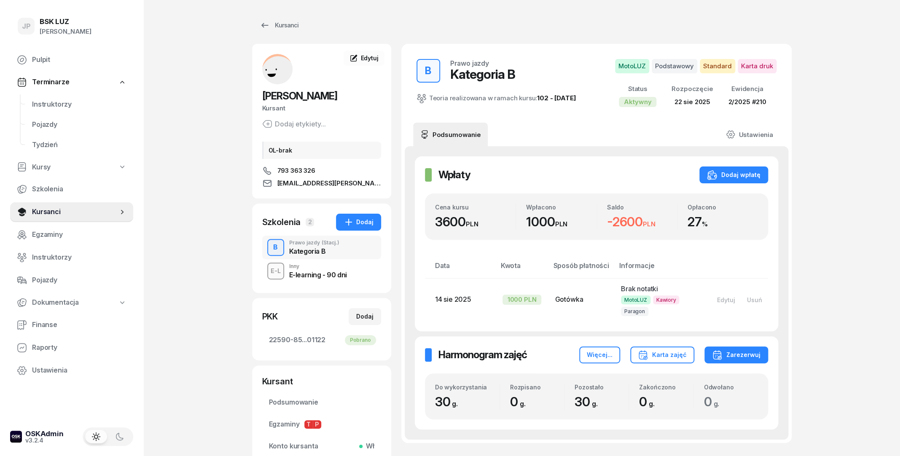
click at [288, 269] on div "E-L Inny E-learning - 90 dni" at bounding box center [321, 271] width 119 height 24
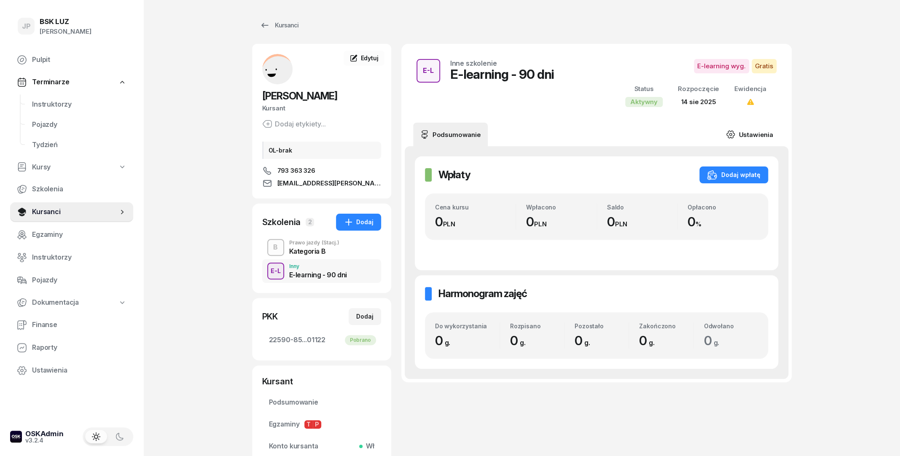
click at [736, 129] on link "Ustawienia" at bounding box center [749, 135] width 60 height 24
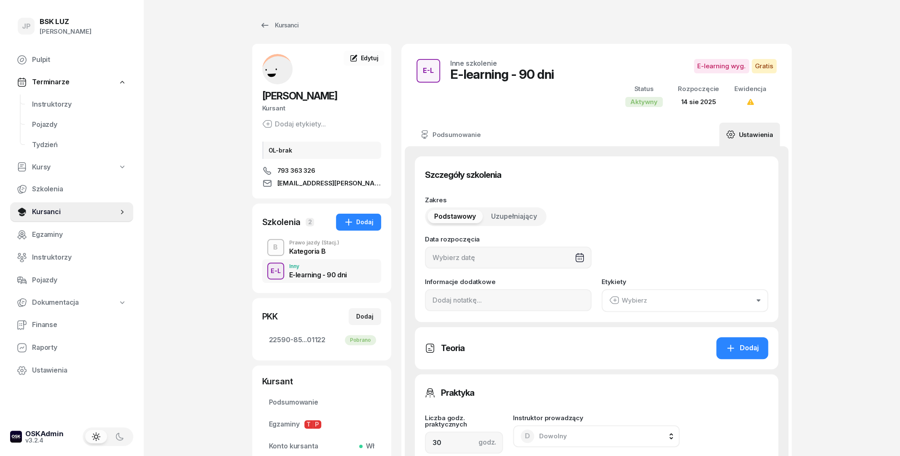
type input "[DATE]"
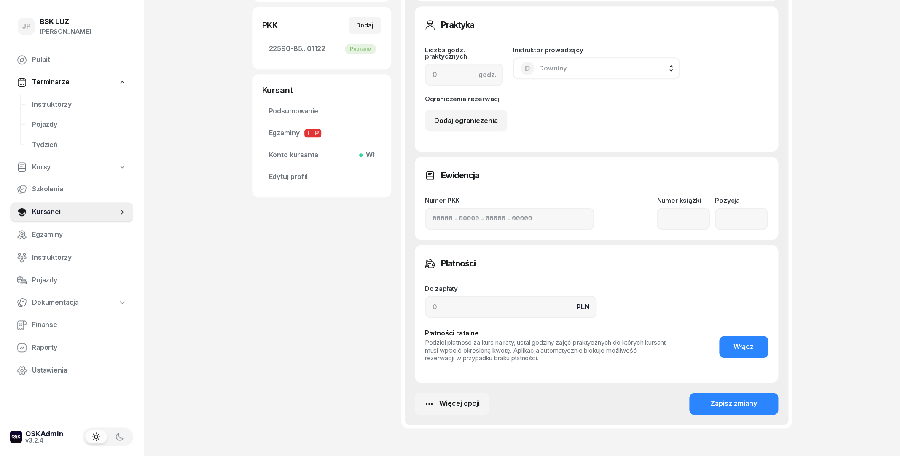
scroll to position [319, 0]
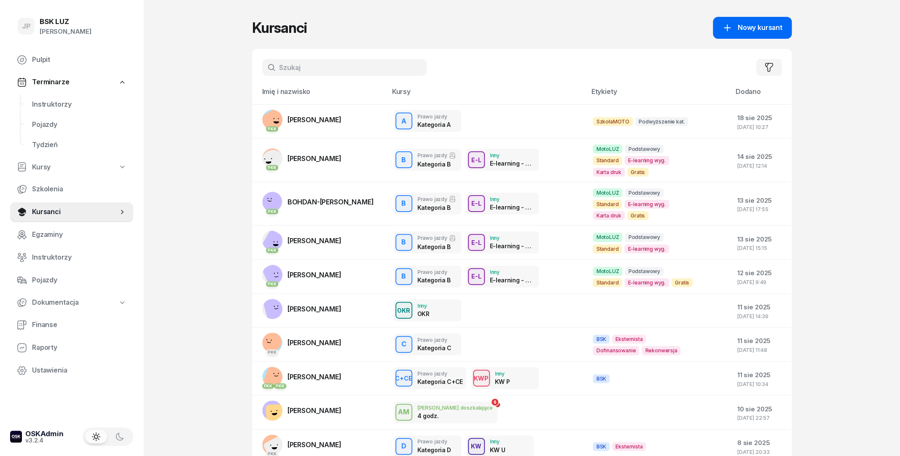
click at [746, 24] on span "Nowy kursant" at bounding box center [759, 27] width 45 height 11
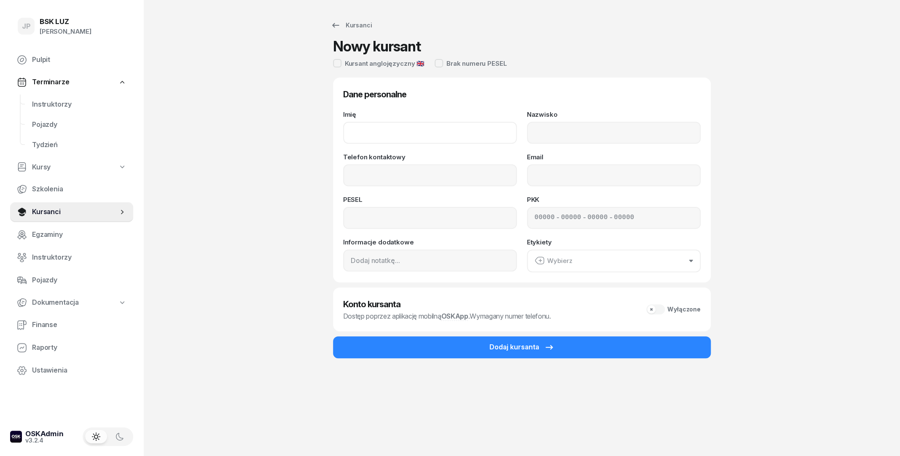
click at [406, 139] on input "Imię" at bounding box center [430, 133] width 174 height 22
type input "DEBOJIT"
click at [575, 143] on input "Nazwisko" at bounding box center [614, 133] width 174 height 22
type input "DAS"
click at [440, 182] on input "Telefon kontaktowy" at bounding box center [430, 175] width 174 height 22
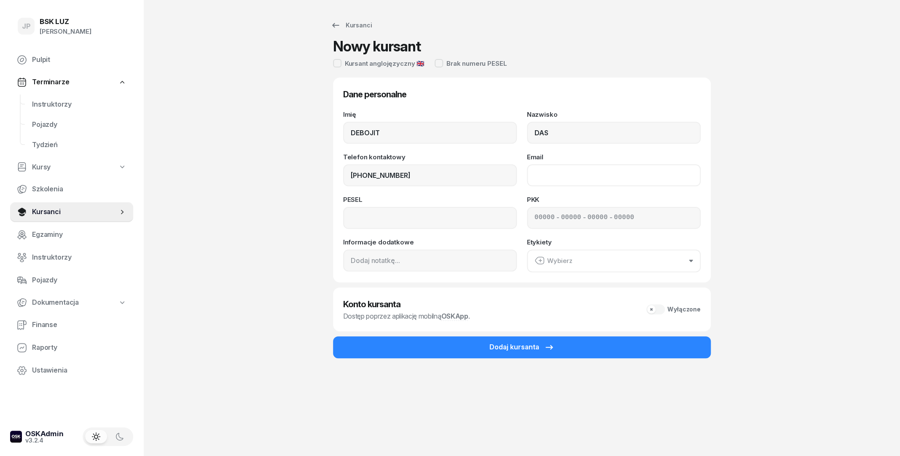
type input "507 952 378"
click at [548, 175] on input "Email" at bounding box center [614, 175] width 174 height 22
type input "debojit.cse.nits@gmail.com"
click at [364, 223] on input at bounding box center [430, 218] width 174 height 22
type input "87121520419"
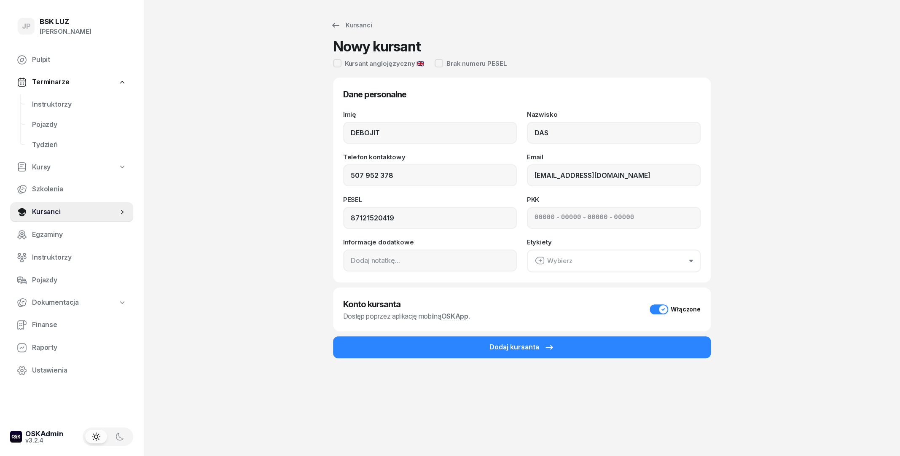
click at [561, 258] on div "Wybierz" at bounding box center [553, 260] width 38 height 11
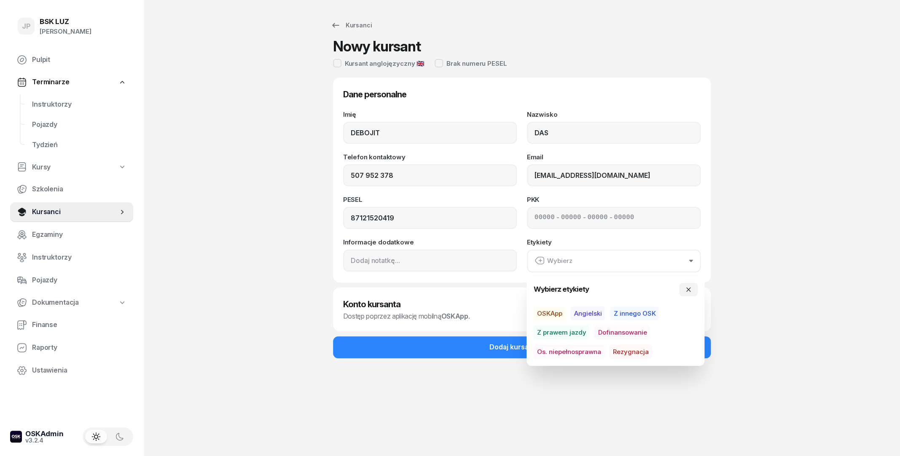
drag, startPoint x: 189, startPoint y: 101, endPoint x: 266, endPoint y: 110, distance: 76.8
click at [194, 100] on div "JP BSK LUZ Joanna Piątkiewicz Pulpit Terminarze Instruktorzy Pojazdy Tydzień Ku…" at bounding box center [450, 228] width 900 height 456
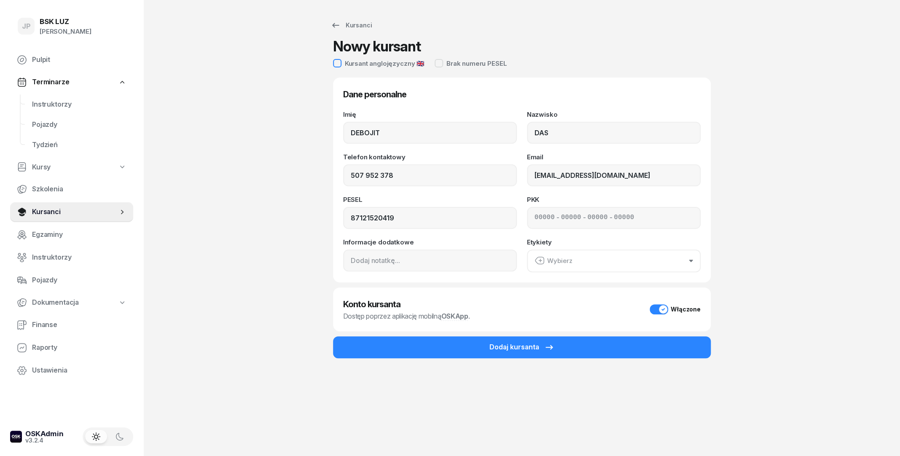
click at [337, 64] on div at bounding box center [337, 63] width 8 height 8
click at [638, 264] on button "Wybierz" at bounding box center [614, 260] width 174 height 23
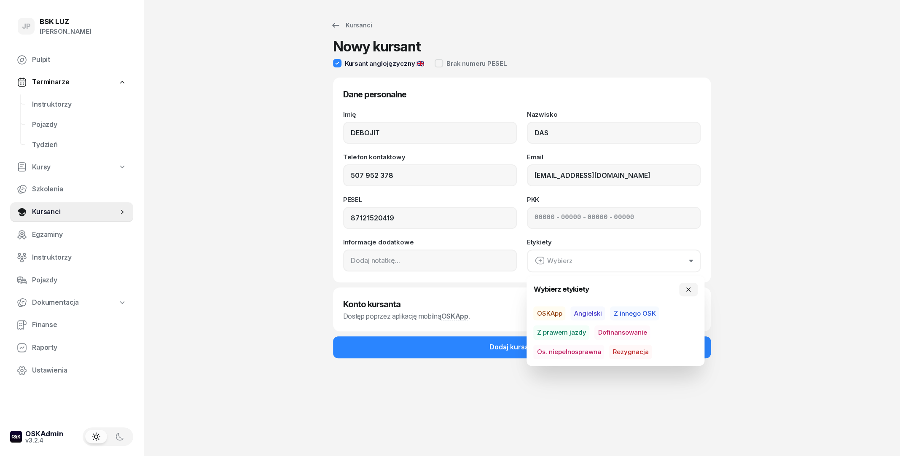
click at [587, 312] on span "Angielski" at bounding box center [587, 313] width 35 height 14
click at [738, 316] on div "Kursanci Nowy kursant Kursant anglojęzyczny 🇬🇧 Brak numeru PESEL Dane personaln…" at bounding box center [521, 228] width 539 height 456
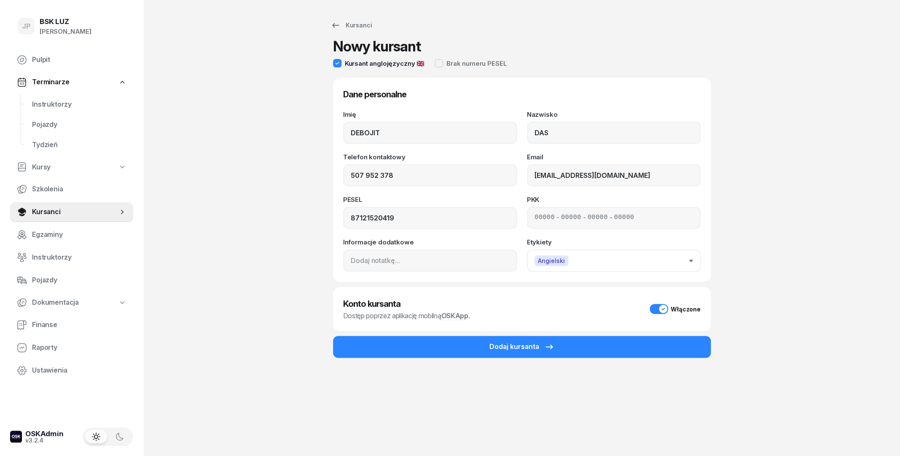
click at [577, 258] on button "Angielski" at bounding box center [614, 260] width 174 height 22
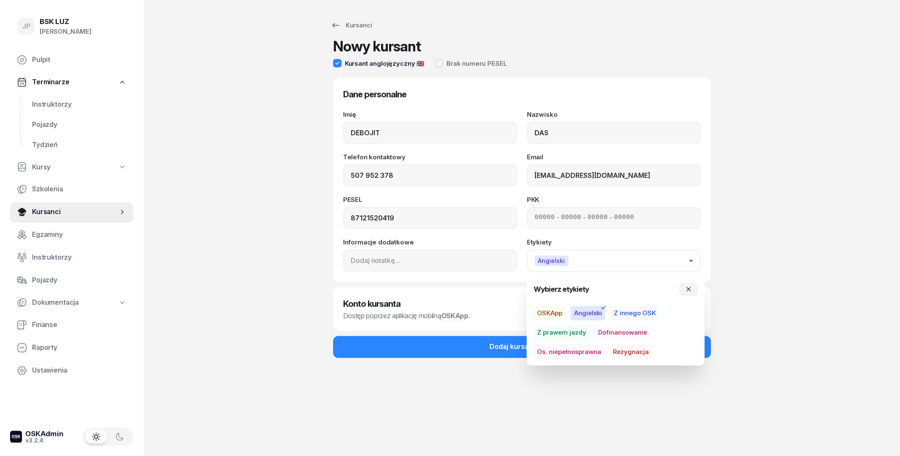
click at [577, 258] on button "Angielski" at bounding box center [614, 260] width 174 height 22
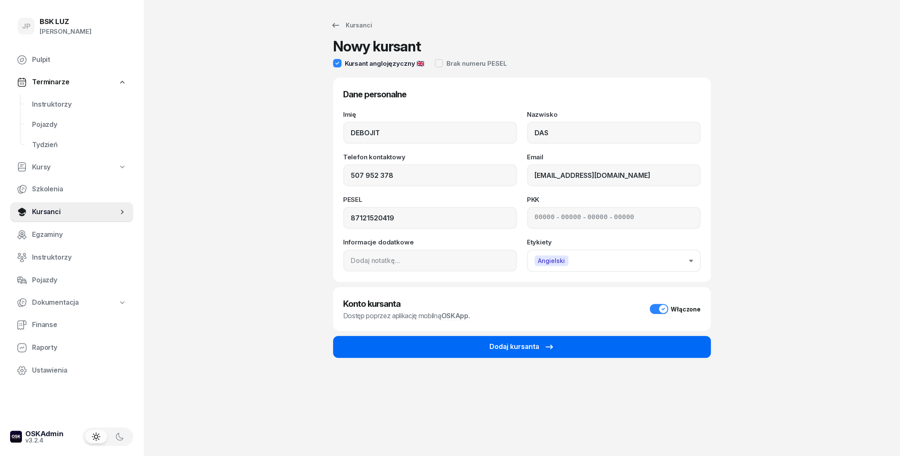
click at [503, 345] on div "Dodaj kursanta" at bounding box center [521, 346] width 65 height 11
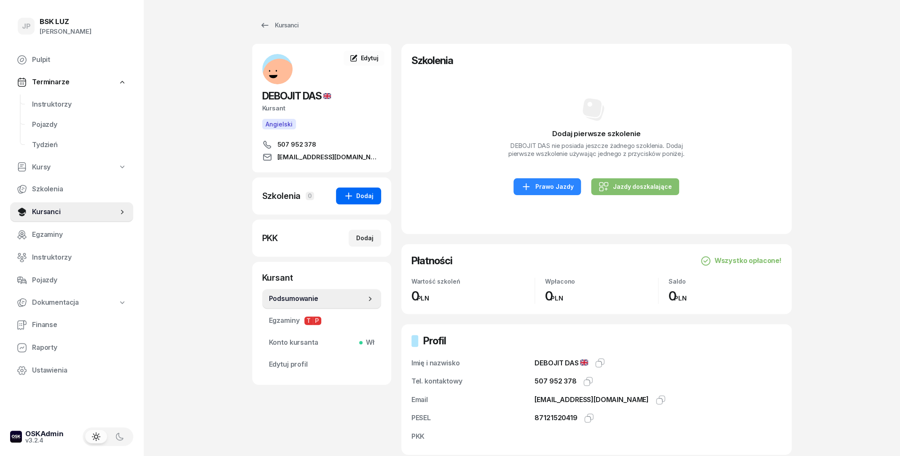
click at [357, 192] on div "Dodaj" at bounding box center [358, 196] width 30 height 10
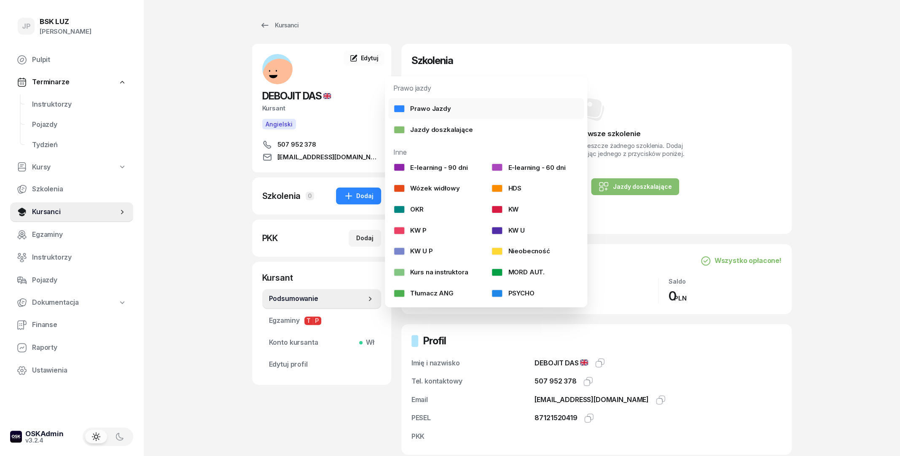
click at [437, 110] on div "Prawo Jazdy" at bounding box center [421, 108] width 57 height 11
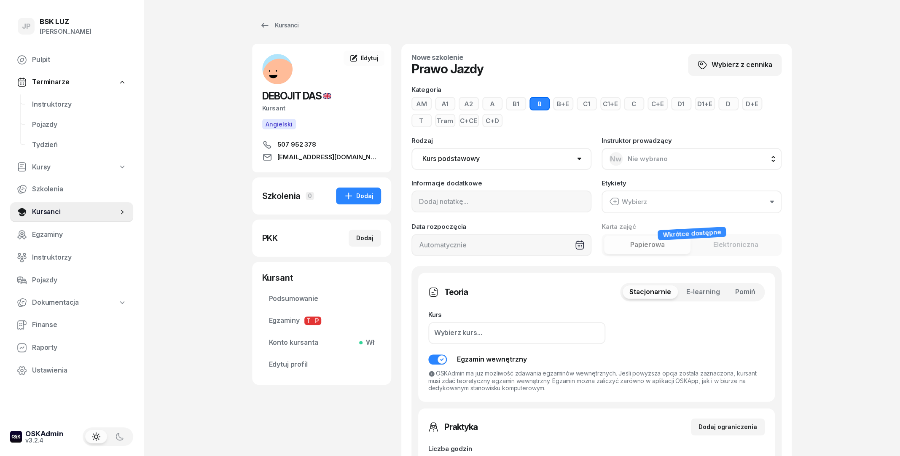
click at [411, 148] on select "Kurs podstawowy Kurs uzupełniający" at bounding box center [501, 159] width 180 height 22
click at [516, 158] on select "Kurs podstawowy Kurs uzupełniający" at bounding box center [501, 159] width 180 height 22
click at [631, 202] on div "Wybierz" at bounding box center [628, 201] width 38 height 11
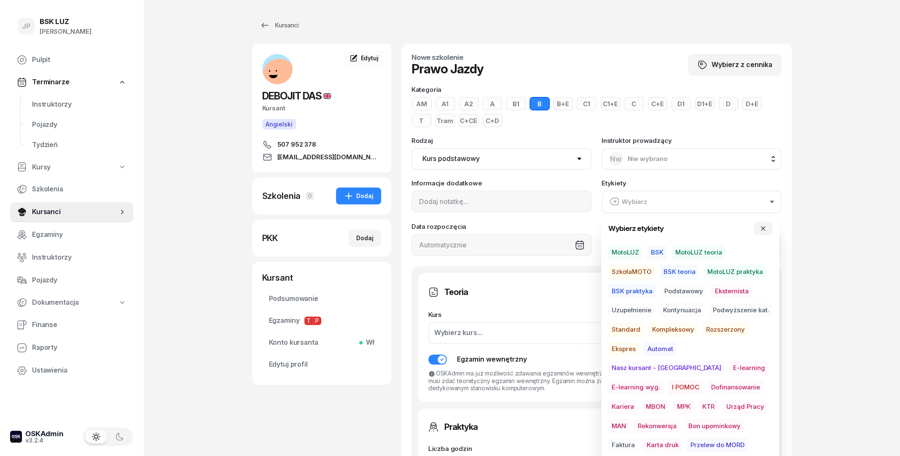
scroll to position [46, 0]
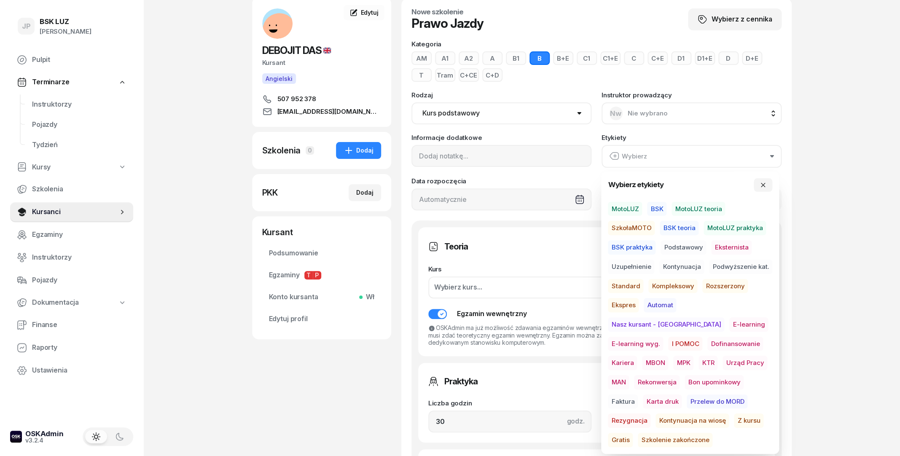
click at [634, 209] on span "MotoLUZ" at bounding box center [625, 209] width 34 height 14
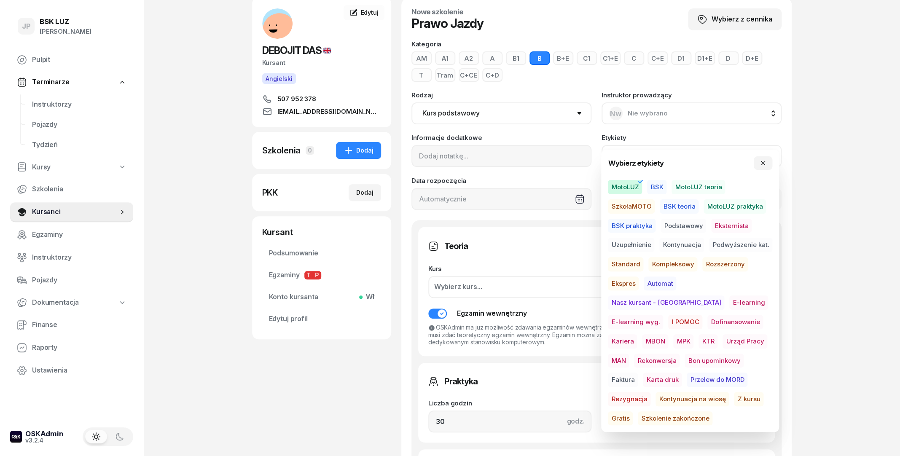
scroll to position [91, 0]
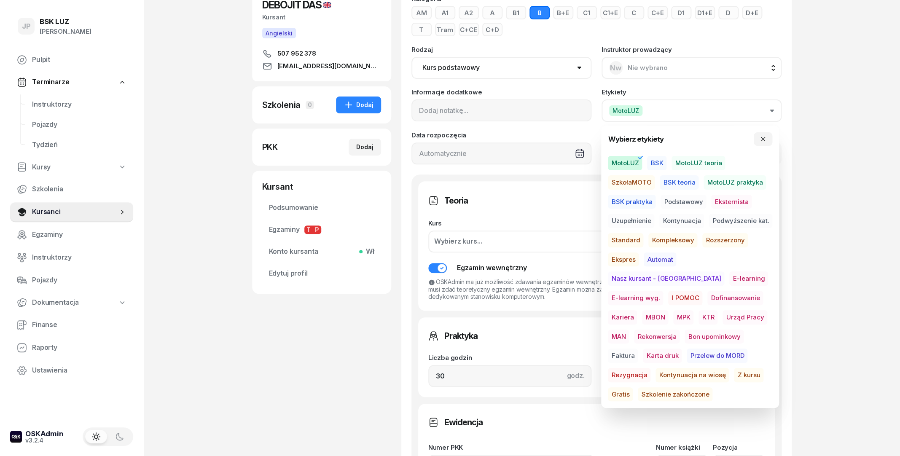
click at [729, 281] on span "E-learning" at bounding box center [748, 278] width 39 height 14
click at [632, 239] on span "Standard" at bounding box center [625, 240] width 35 height 14
click at [678, 202] on span "Podstawowy" at bounding box center [683, 202] width 46 height 14
click at [729, 279] on span "E-learning" at bounding box center [748, 278] width 39 height 14
click at [761, 143] on button "button" at bounding box center [763, 138] width 19 height 13
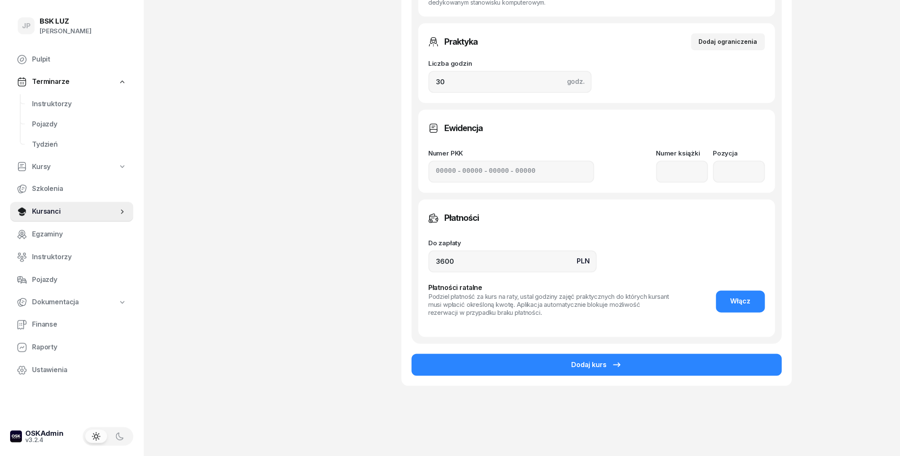
scroll to position [392, 0]
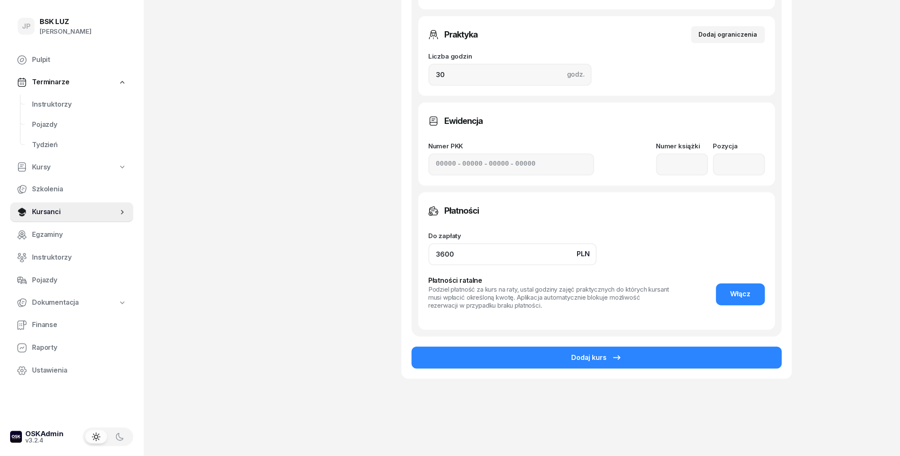
click at [442, 257] on input "3600" at bounding box center [512, 254] width 168 height 22
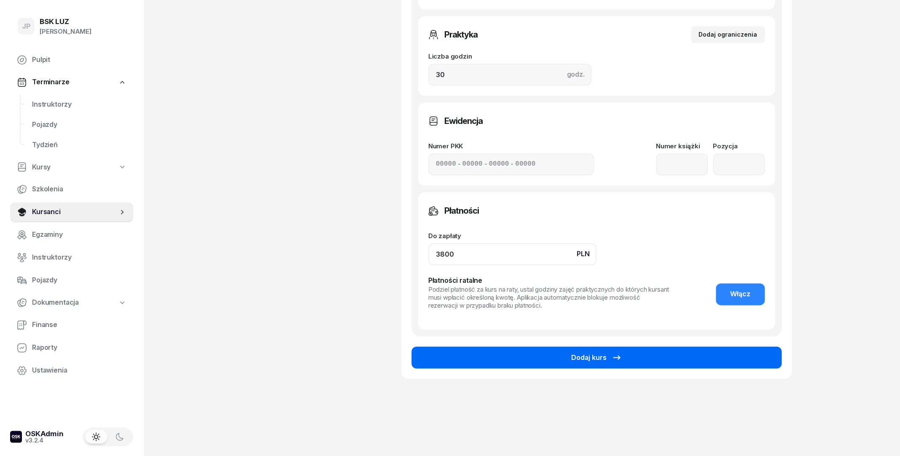
type input "3800"
click at [478, 359] on button "Dodaj kurs" at bounding box center [596, 357] width 370 height 22
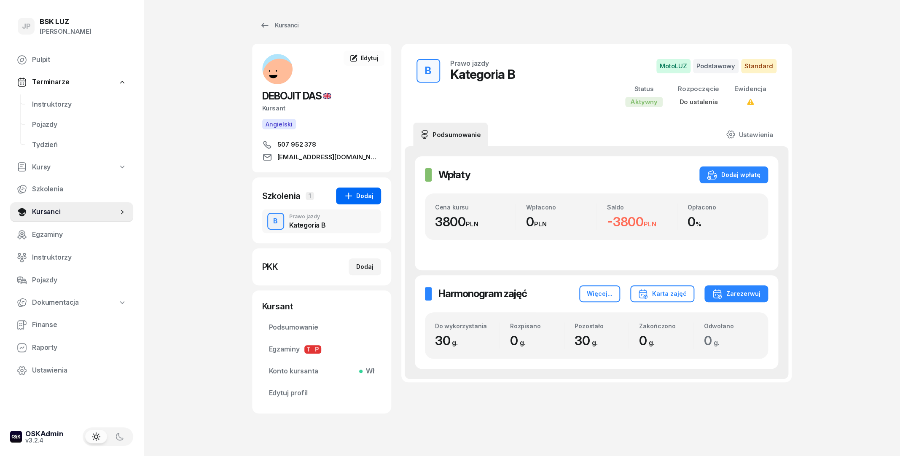
click at [356, 192] on div "Dodaj" at bounding box center [358, 196] width 30 height 10
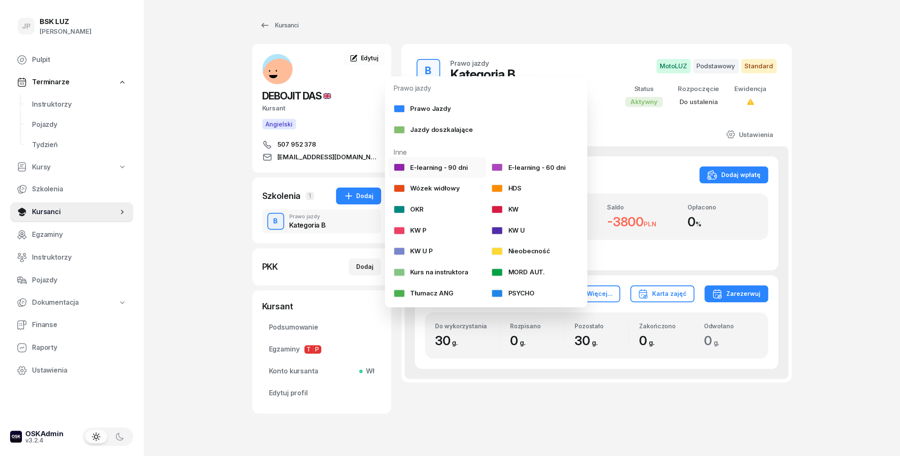
click at [412, 166] on div "E-learning - 90 dni" at bounding box center [430, 167] width 74 height 11
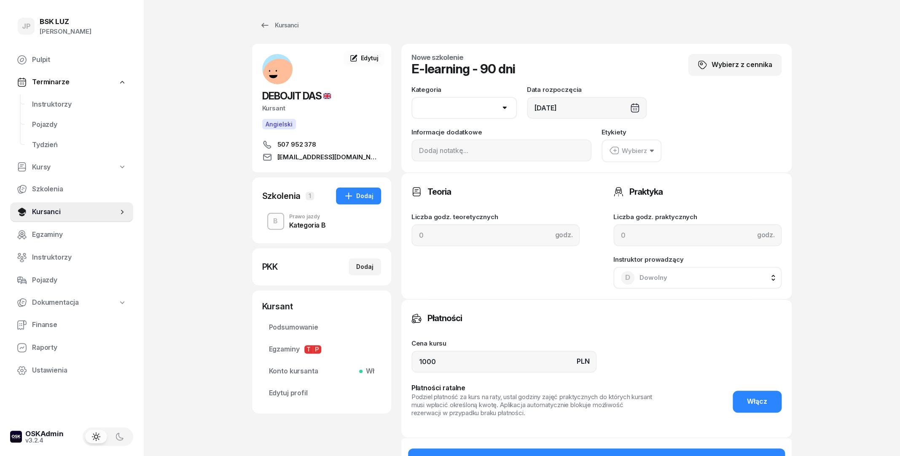
click at [411, 97] on select "AM A1 A2 A B1 B B+E C1 C1+E C C+E D1 D1+E D D+E T Tram C+CE C+D" at bounding box center [463, 108] width 105 height 22
select select "B"
click option "B" at bounding box center [0, 0] width 0 height 0
click at [630, 155] on div "Wybierz" at bounding box center [628, 150] width 38 height 11
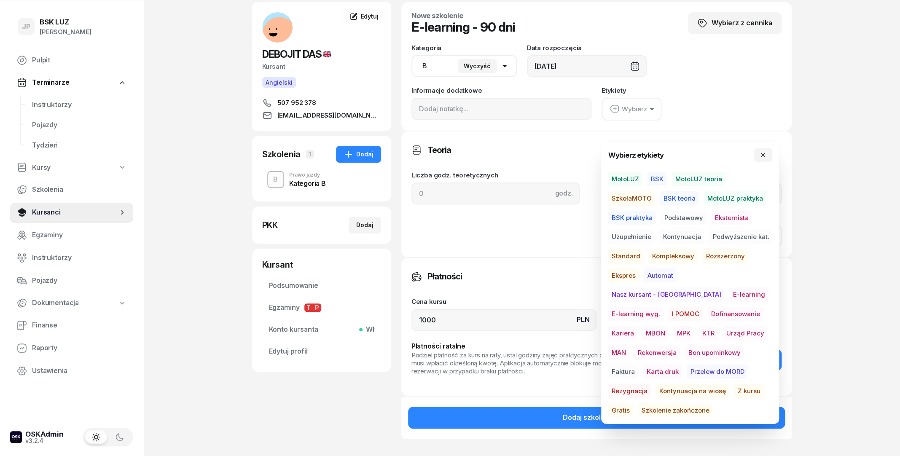
scroll to position [46, 0]
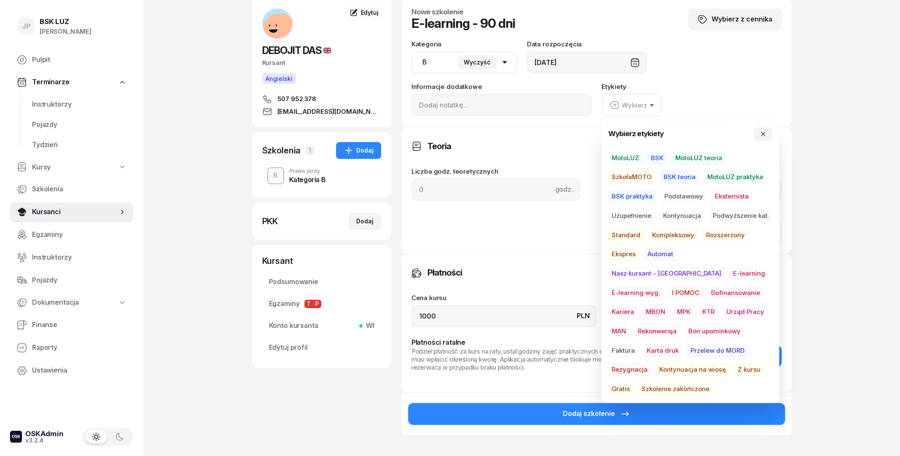
click at [729, 273] on span "E-learning" at bounding box center [748, 273] width 39 height 14
click at [633, 382] on span "Gratis" at bounding box center [620, 389] width 25 height 14
click at [833, 150] on div "JP BSK LUZ Joanna Piątkiewicz Pulpit Terminarze Instruktorzy Pojazdy Tydzień Ku…" at bounding box center [450, 245] width 900 height 583
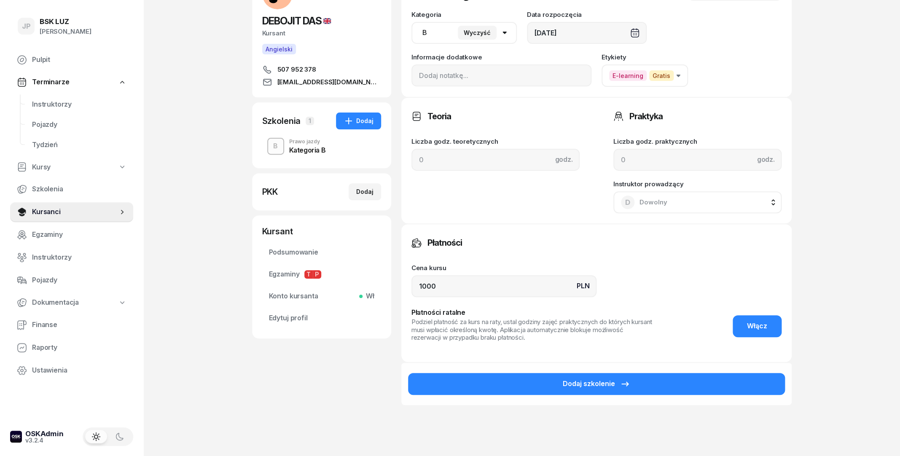
scroll to position [91, 0]
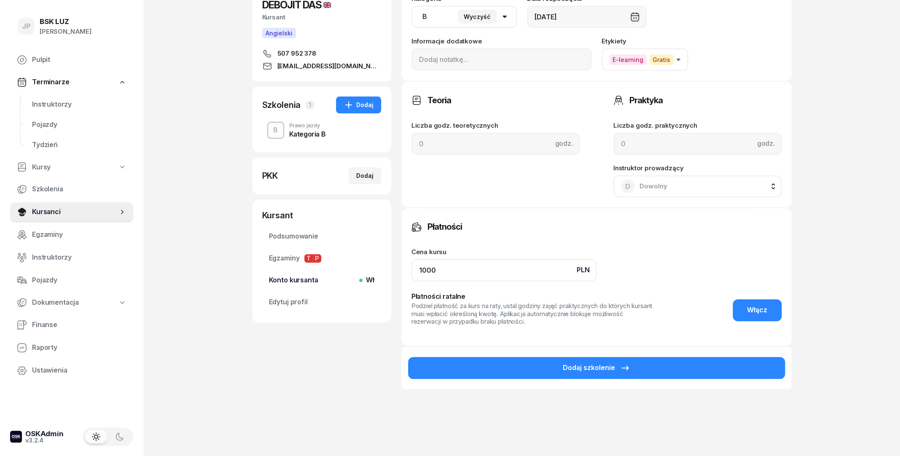
drag, startPoint x: 452, startPoint y: 274, endPoint x: 374, endPoint y: 274, distance: 78.4
click at [411, 274] on input "1000" at bounding box center [503, 270] width 185 height 22
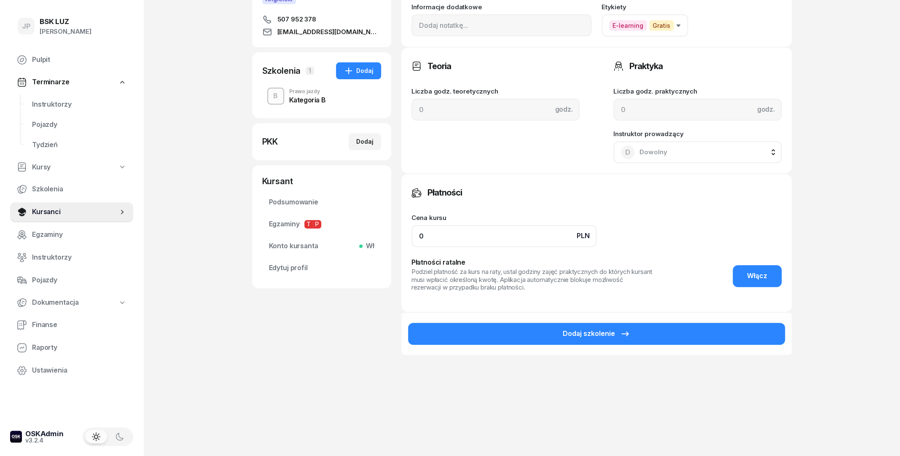
scroll to position [126, 0]
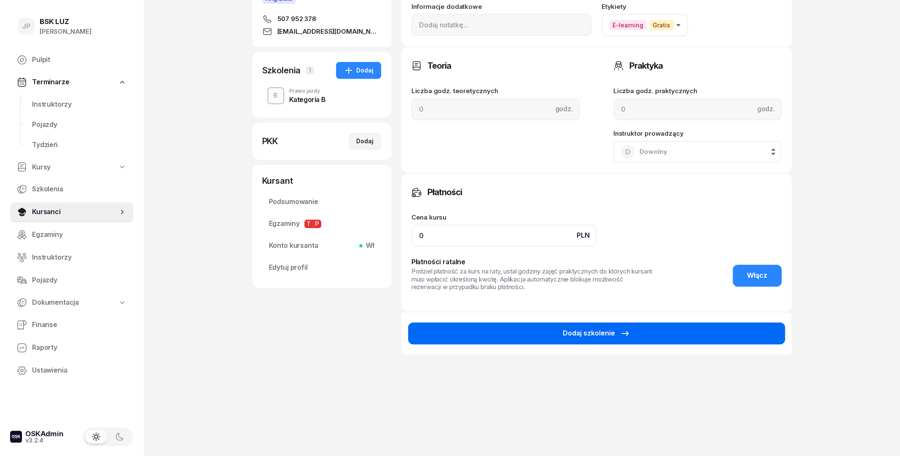
type input "0"
click at [590, 330] on div "Dodaj szkolenie" at bounding box center [596, 333] width 67 height 11
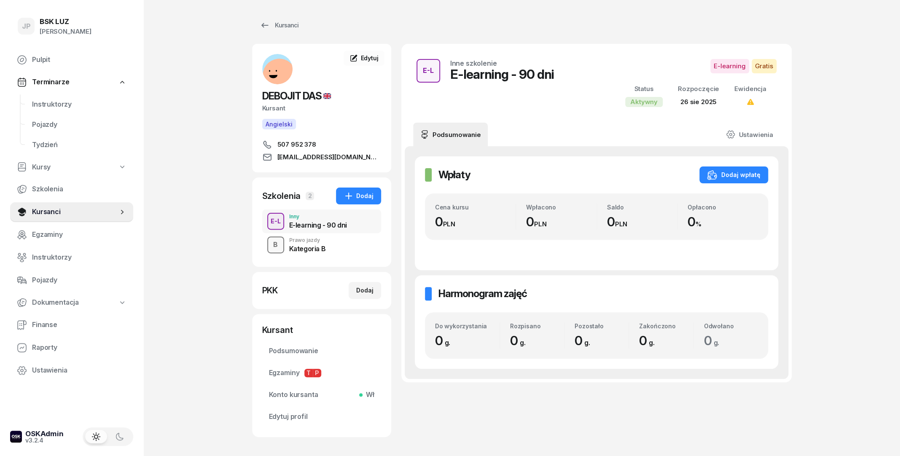
click at [276, 243] on div "B" at bounding box center [275, 245] width 11 height 14
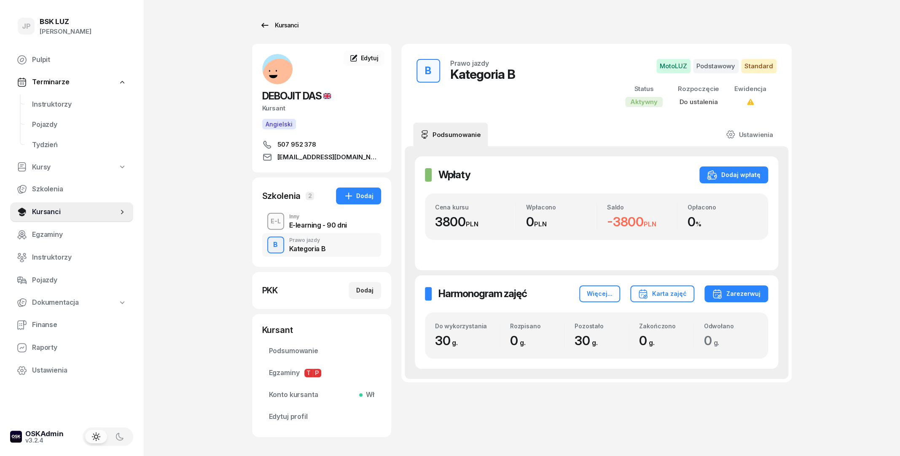
click at [287, 33] on link "Kursanci" at bounding box center [279, 25] width 54 height 17
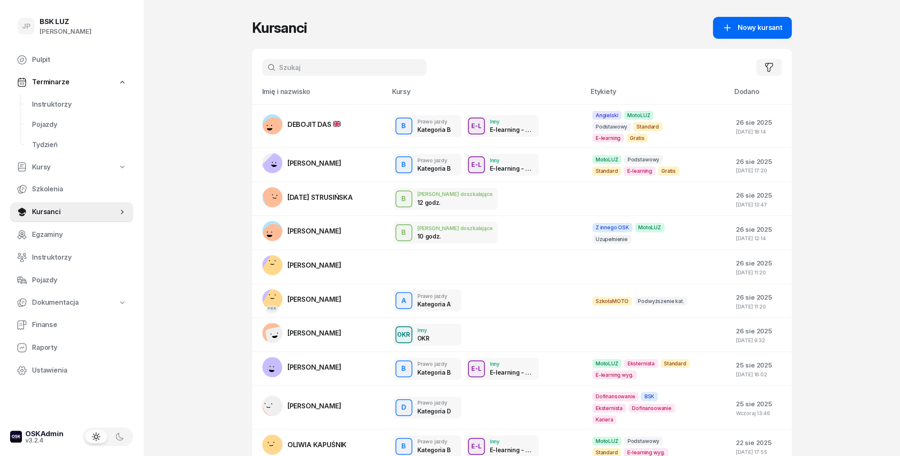
click at [728, 37] on link "Nowy kursant" at bounding box center [752, 28] width 78 height 22
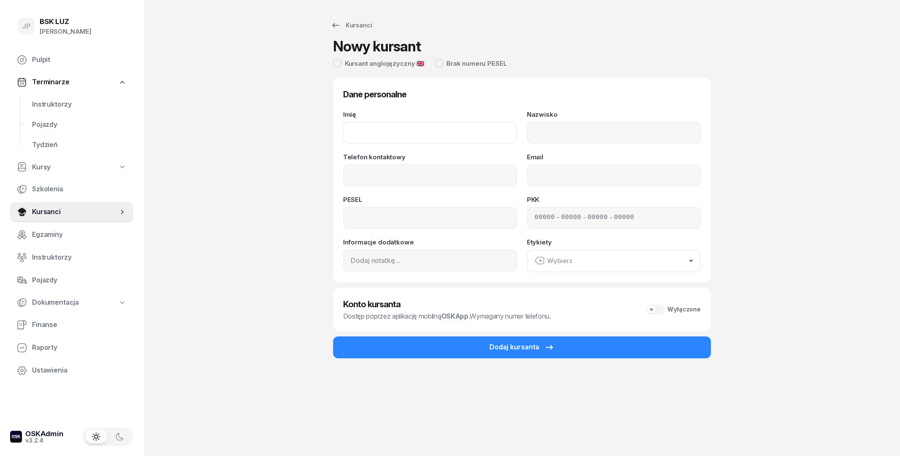
click at [400, 134] on input "Imię" at bounding box center [430, 133] width 174 height 22
type input "s"
type input "SREYASHI"
click at [558, 134] on input "Nazwisko" at bounding box center [614, 133] width 174 height 22
type input "DUTTA"
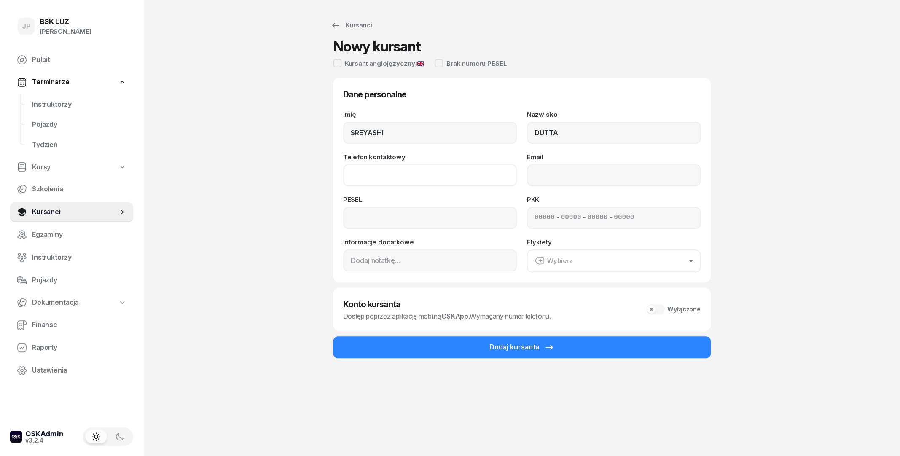
click at [460, 176] on input "Telefon kontaktowy" at bounding box center [430, 175] width 174 height 22
click at [463, 177] on input "Telefon kontaktowy" at bounding box center [430, 175] width 174 height 22
type input "693 832 599"
click at [540, 175] on input "Email" at bounding box center [614, 175] width 174 height 22
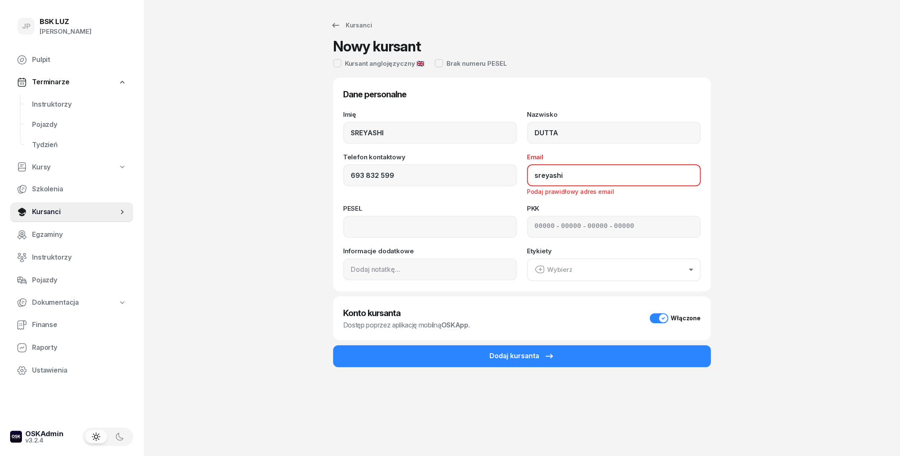
click at [611, 177] on input "sreyashi" at bounding box center [614, 175] width 174 height 22
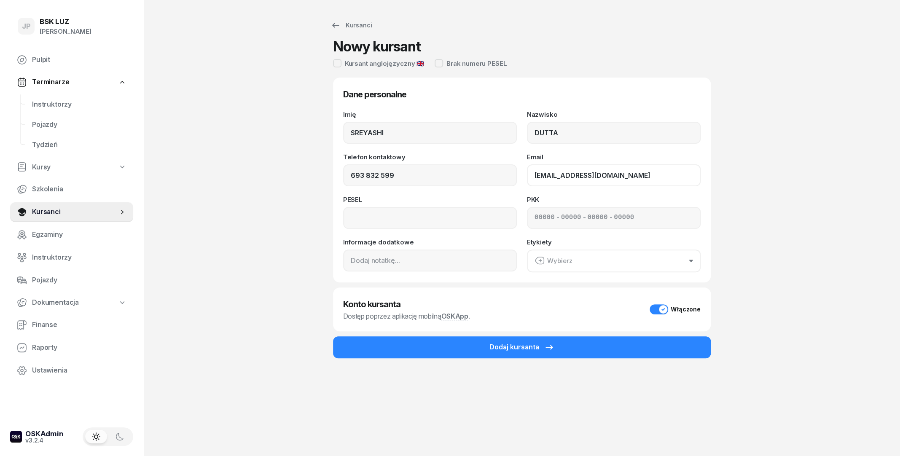
type input "sreyashi.ecommerce@gmail.com"
click at [423, 223] on input at bounding box center [430, 218] width 174 height 22
type input "88121317423"
click at [336, 63] on div at bounding box center [337, 63] width 8 height 8
click at [547, 264] on div "Wybierz" at bounding box center [553, 260] width 38 height 11
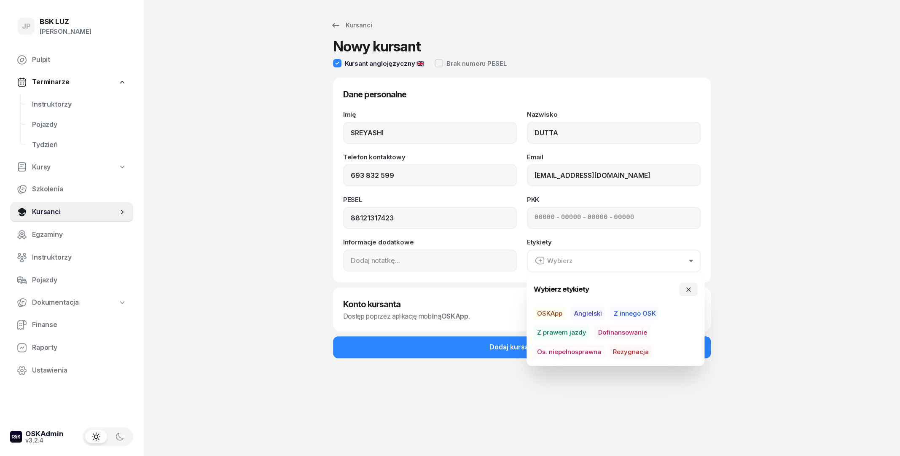
click at [580, 313] on span "Angielski" at bounding box center [587, 313] width 35 height 14
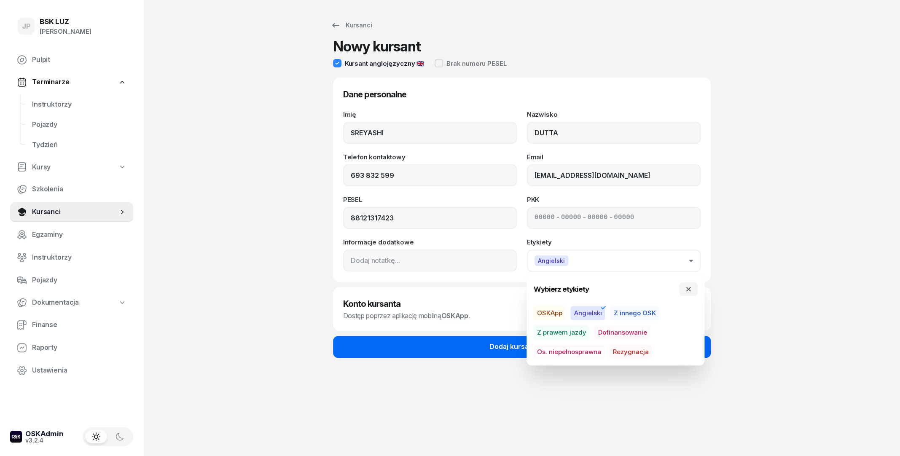
click at [450, 354] on button "Dodaj kursanta" at bounding box center [522, 347] width 378 height 22
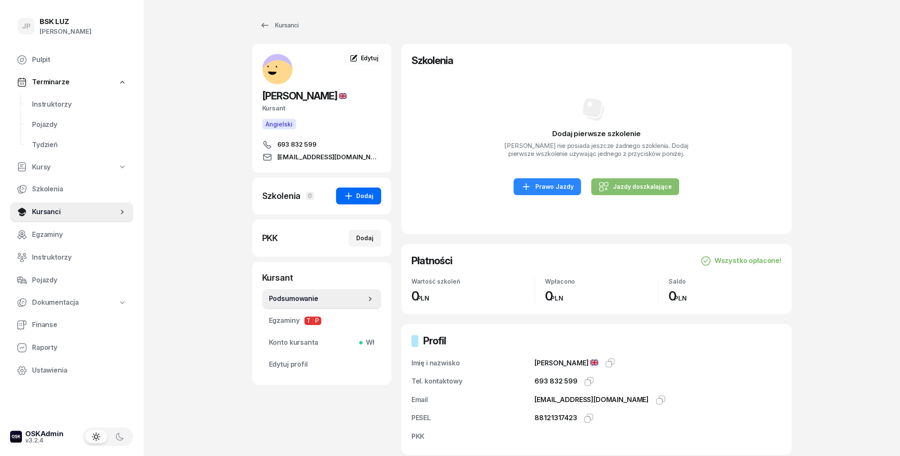
click at [365, 201] on div "Dodaj" at bounding box center [358, 196] width 30 height 10
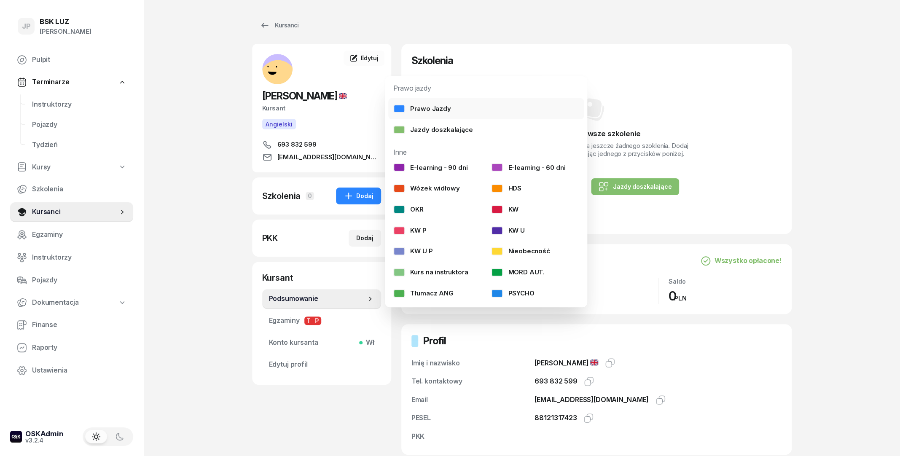
click at [410, 110] on div "Prawo Jazdy" at bounding box center [421, 108] width 57 height 11
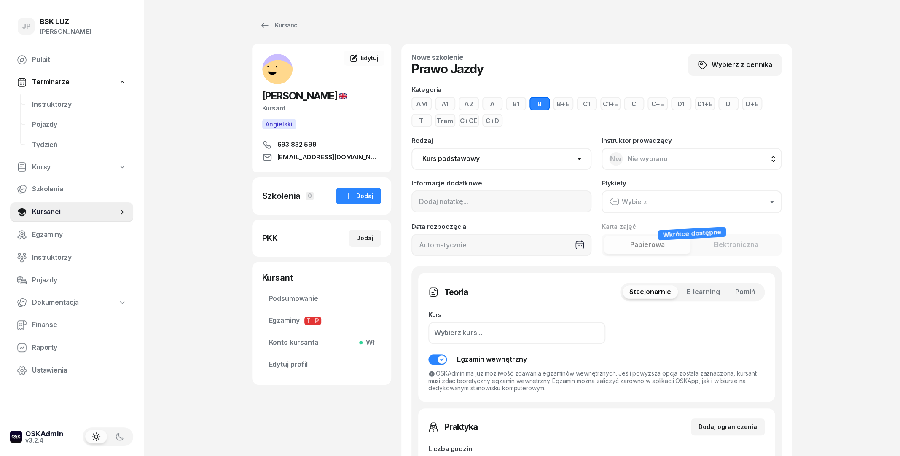
click at [411, 148] on select "Kurs podstawowy Kurs uzupełniający" at bounding box center [501, 159] width 180 height 22
click at [469, 157] on select "Kurs podstawowy Kurs uzupełniający" at bounding box center [501, 159] width 180 height 22
click at [411, 148] on select "Kurs podstawowy Kurs uzupełniający" at bounding box center [501, 159] width 180 height 22
click at [520, 156] on select "Kurs podstawowy Kurs uzupełniający" at bounding box center [501, 159] width 180 height 22
click at [638, 159] on span "Nie wybrano" at bounding box center [648, 159] width 40 height 8
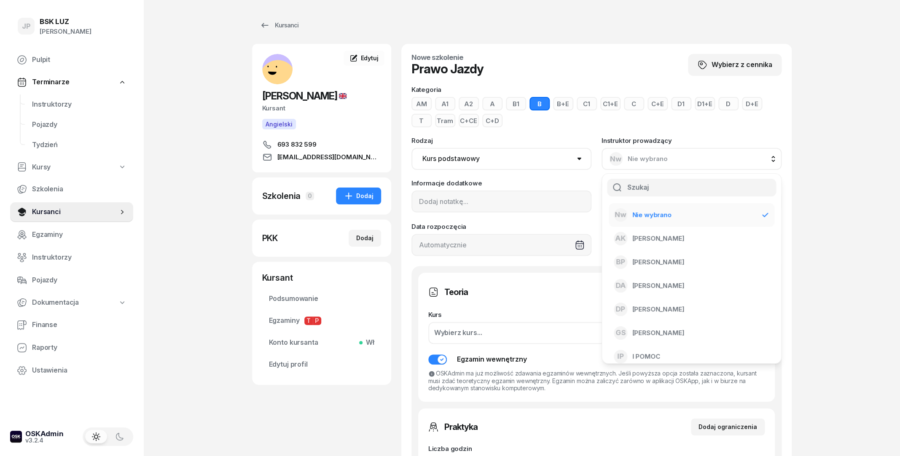
click at [646, 159] on span "Nie wybrano" at bounding box center [648, 159] width 40 height 8
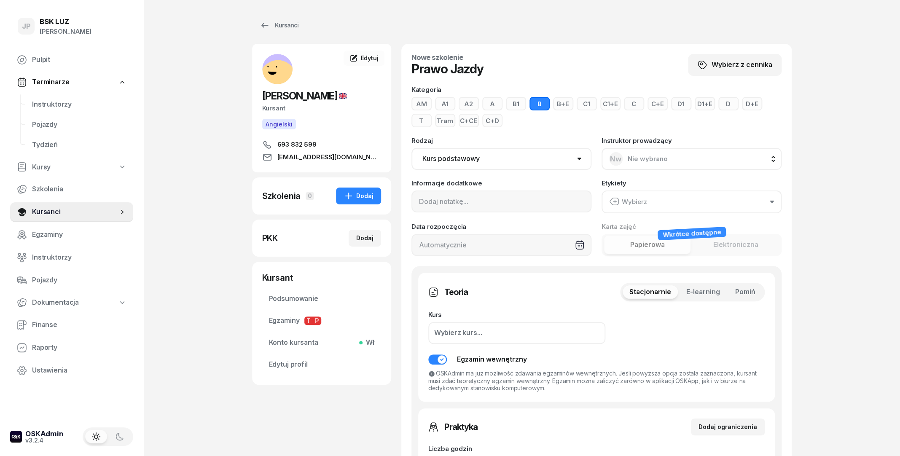
click at [630, 202] on div "Wybierz" at bounding box center [628, 201] width 38 height 11
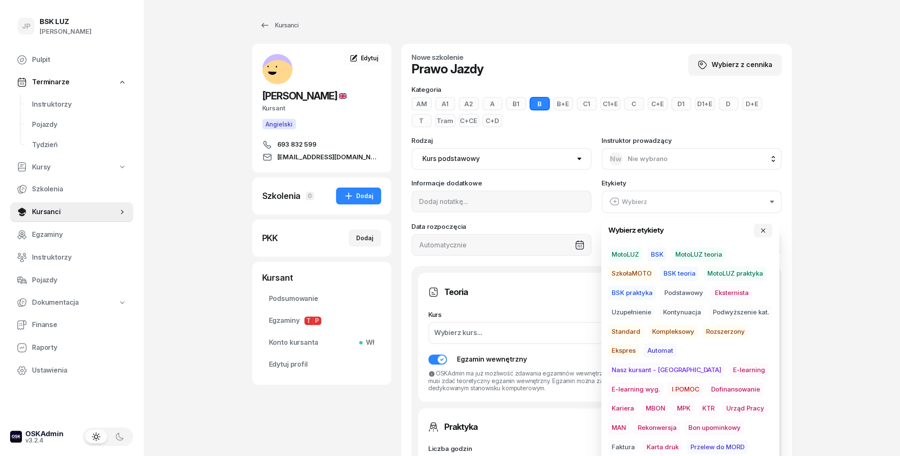
click at [623, 252] on span "MotoLUZ" at bounding box center [625, 254] width 34 height 14
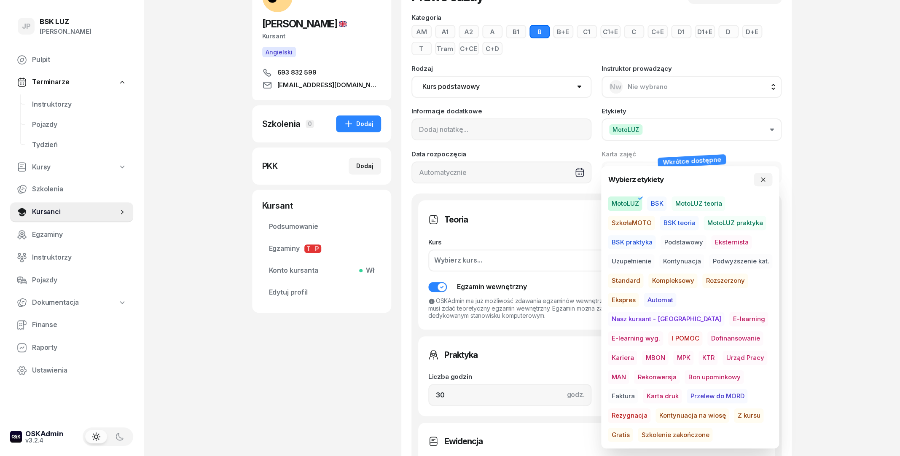
scroll to position [91, 0]
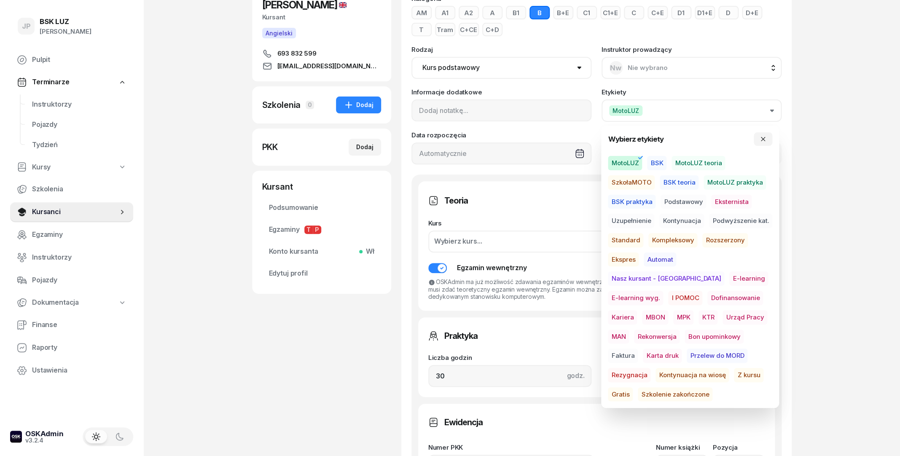
click at [673, 205] on span "Podstawowy" at bounding box center [683, 202] width 46 height 14
click at [636, 244] on span "Standard" at bounding box center [625, 240] width 35 height 14
click at [828, 209] on div "JP BSK LUZ Joanna Piątkiewicz Pulpit Terminarze Instruktorzy Pojazdy Tydzień Ku…" at bounding box center [450, 333] width 900 height 848
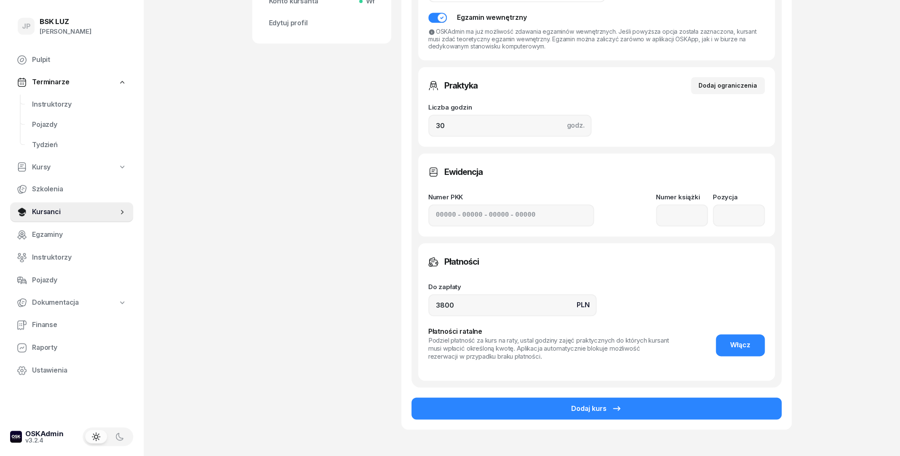
scroll to position [364, 0]
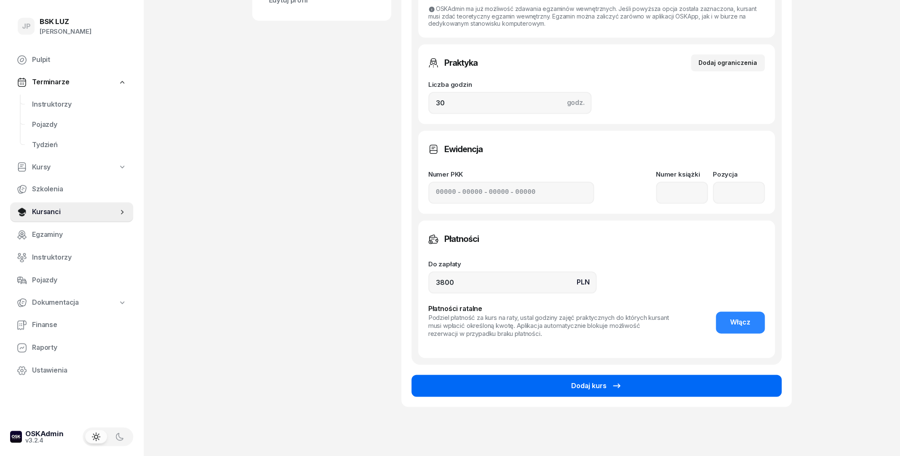
click at [540, 382] on button "Dodaj kurs" at bounding box center [596, 386] width 370 height 22
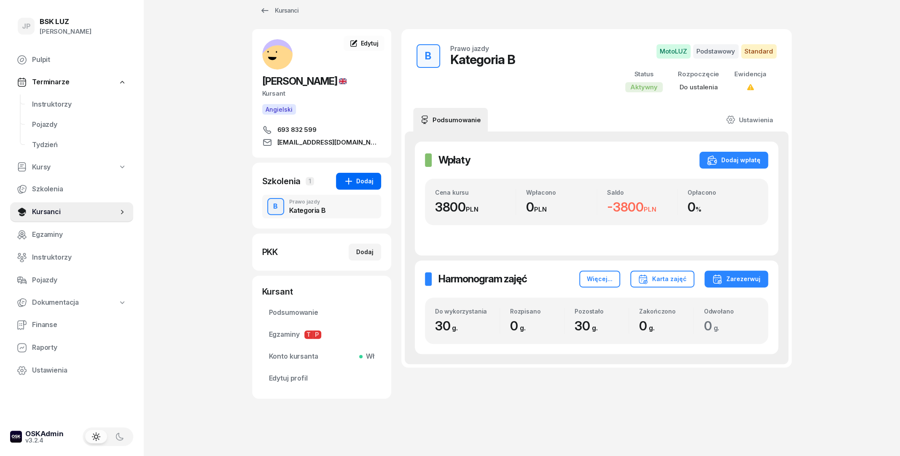
click at [347, 183] on icon "button" at bounding box center [348, 181] width 10 height 10
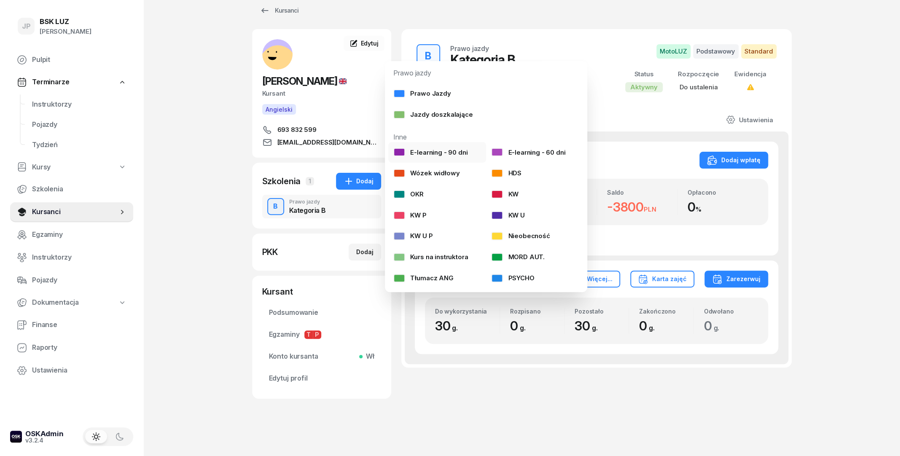
click at [413, 148] on div "E-learning - 90 dni" at bounding box center [430, 152] width 74 height 11
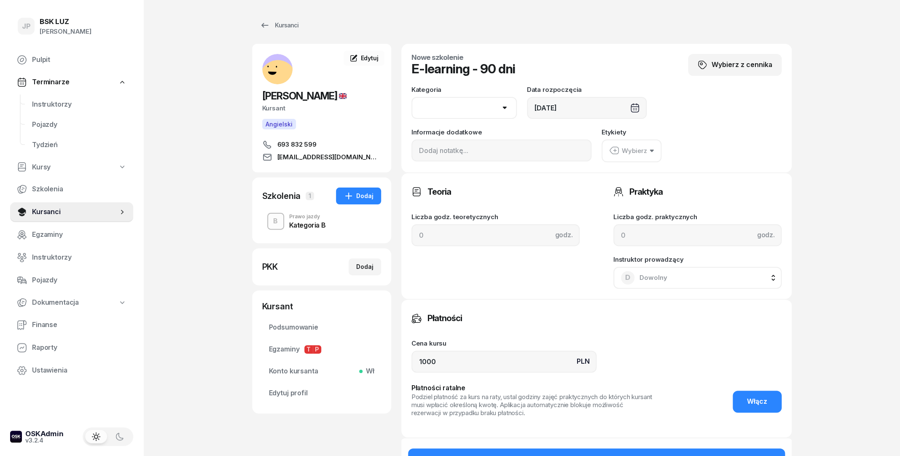
click at [411, 97] on select "AM A1 A2 A B1 B B+E C1 C1+E C C+E D1 D1+E D D+E T Tram C+CE C+D" at bounding box center [463, 108] width 105 height 22
select select "B"
click option "B" at bounding box center [0, 0] width 0 height 0
click at [618, 149] on icon "button" at bounding box center [614, 150] width 10 height 10
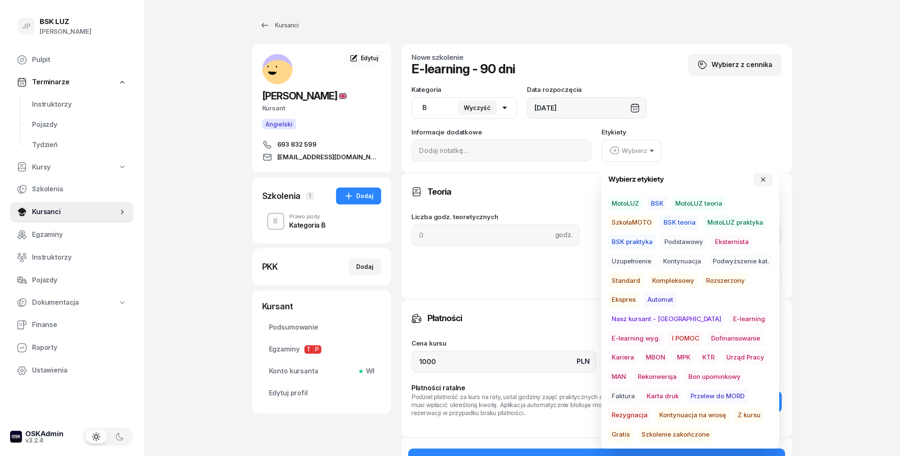
click at [618, 149] on icon "button" at bounding box center [614, 150] width 10 height 10
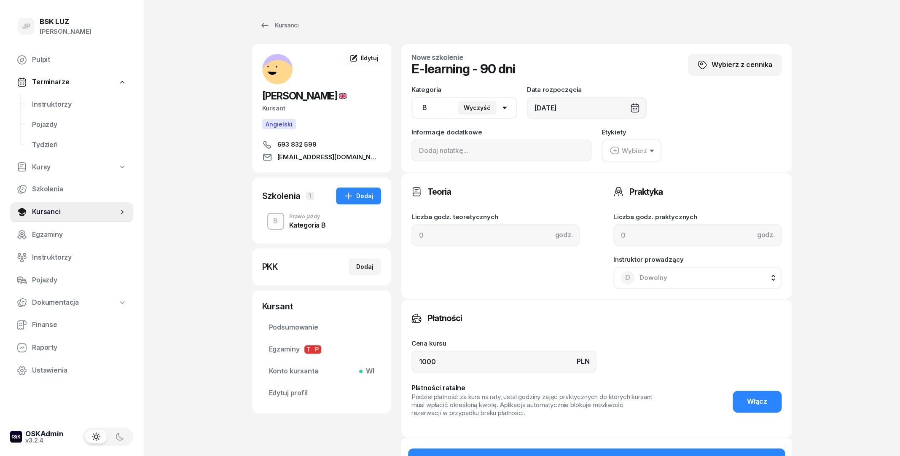
click at [618, 149] on icon "button" at bounding box center [614, 150] width 10 height 10
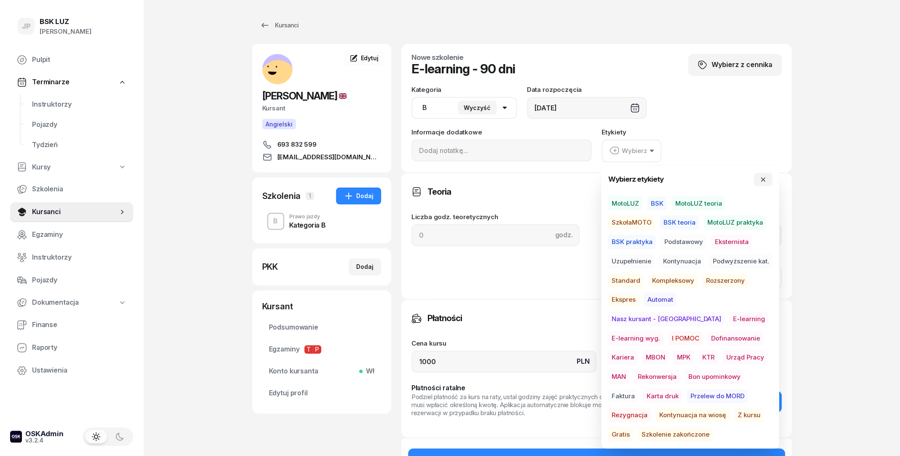
click at [729, 321] on span "E-learning" at bounding box center [748, 319] width 39 height 14
click at [633, 427] on span "Gratis" at bounding box center [620, 434] width 25 height 14
click at [563, 306] on div "Płatności Cena kursu PLN 1000 Płatności ratalne Podziel płatność za kurs na rat…" at bounding box center [596, 367] width 390 height 139
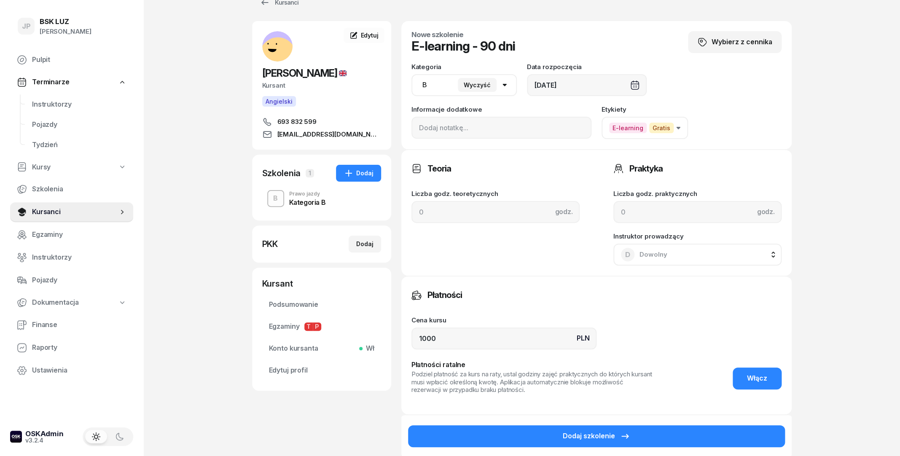
scroll to position [46, 0]
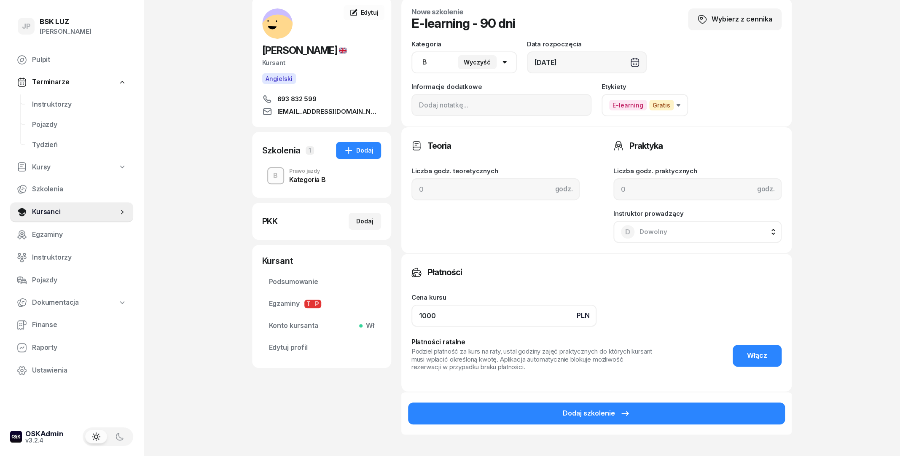
drag, startPoint x: 508, startPoint y: 317, endPoint x: 397, endPoint y: 322, distance: 111.4
click at [411, 322] on input "1000" at bounding box center [503, 316] width 185 height 22
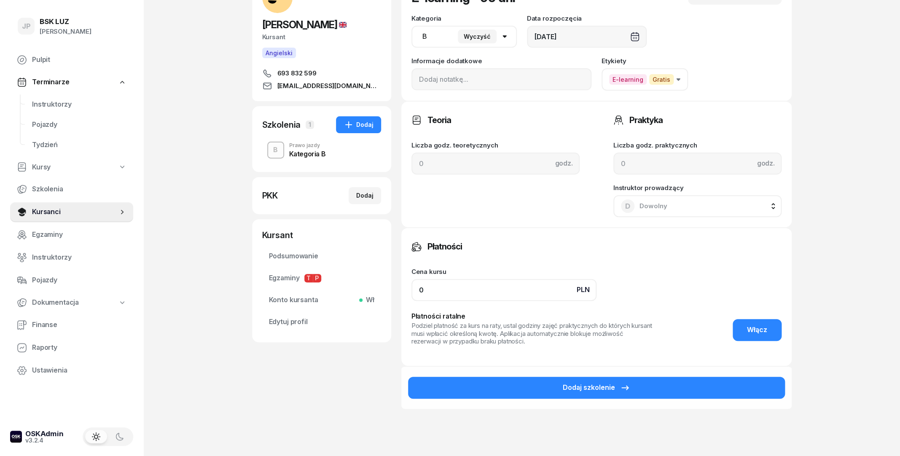
scroll to position [126, 0]
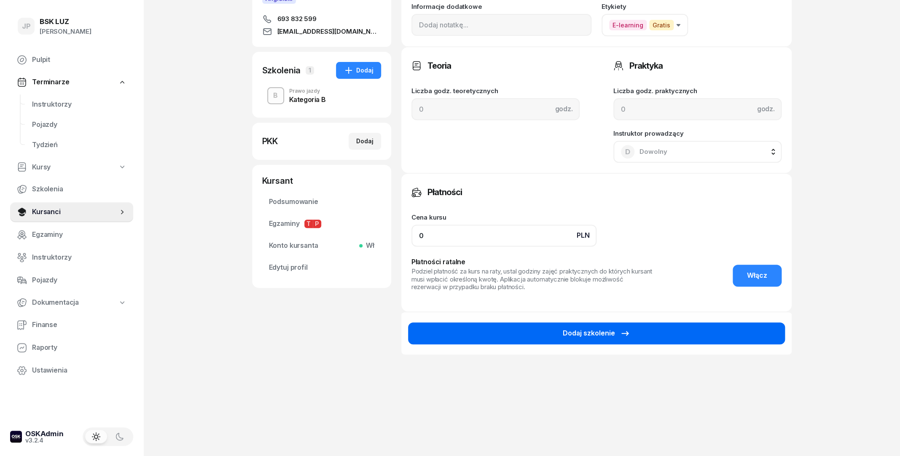
type input "0"
click at [488, 331] on button "Dodaj szkolenie" at bounding box center [596, 333] width 377 height 22
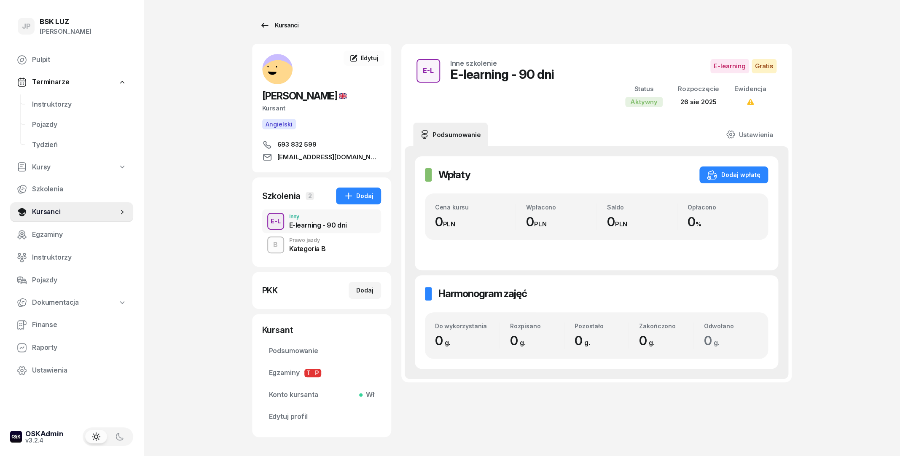
click at [288, 23] on div "Kursanci" at bounding box center [279, 25] width 39 height 10
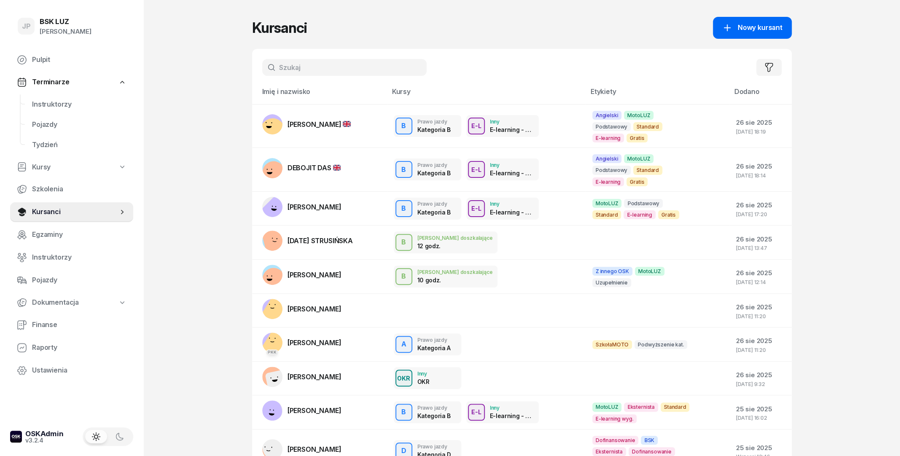
click at [725, 31] on icon at bounding box center [727, 28] width 10 height 10
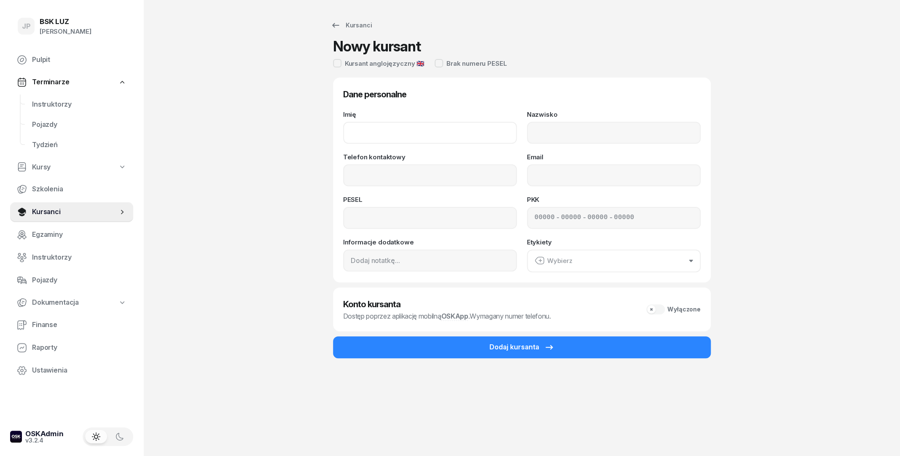
click at [378, 136] on input "Imię" at bounding box center [430, 133] width 174 height 22
type input "TYMOTEUSZ"
click at [538, 135] on input "Nazwisko" at bounding box center [614, 133] width 174 height 22
type input "BOGUSZ"
click at [456, 180] on input "Telefon kontaktowy" at bounding box center [430, 175] width 174 height 22
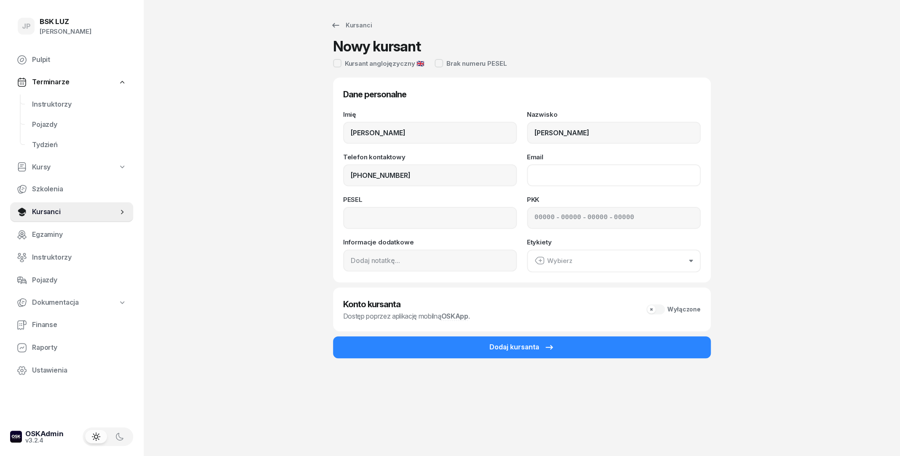
type input "505 859 135"
click at [575, 177] on input "Email" at bounding box center [614, 175] width 174 height 22
type input "tymoteusz0648@gmail.com"
click at [376, 215] on input at bounding box center [430, 218] width 174 height 22
type input "06240612795"
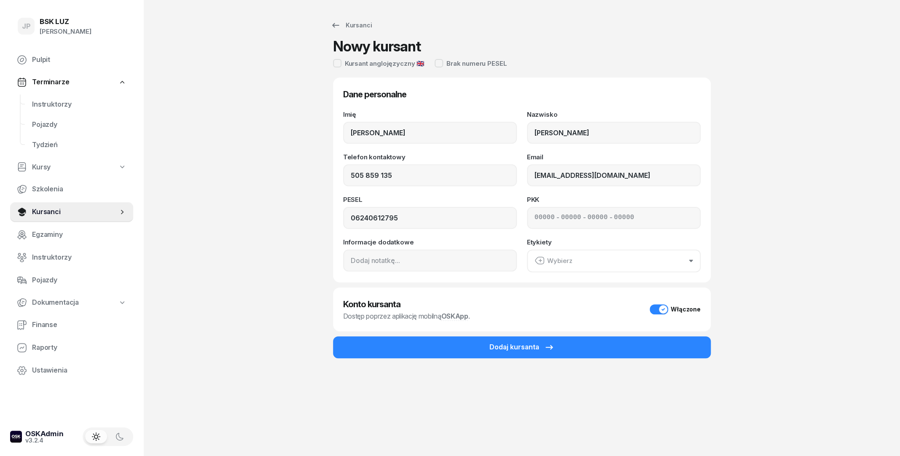
click at [551, 259] on div "Wybierz" at bounding box center [553, 260] width 38 height 11
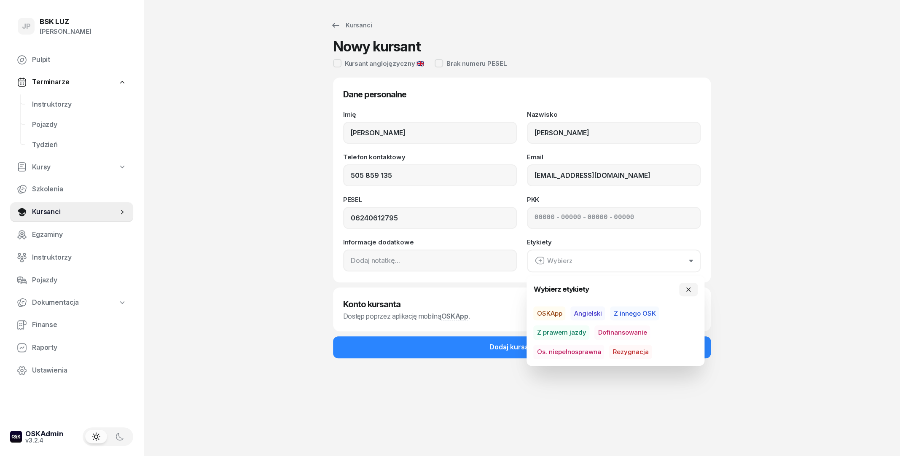
click at [551, 259] on div "Wybierz" at bounding box center [553, 260] width 38 height 11
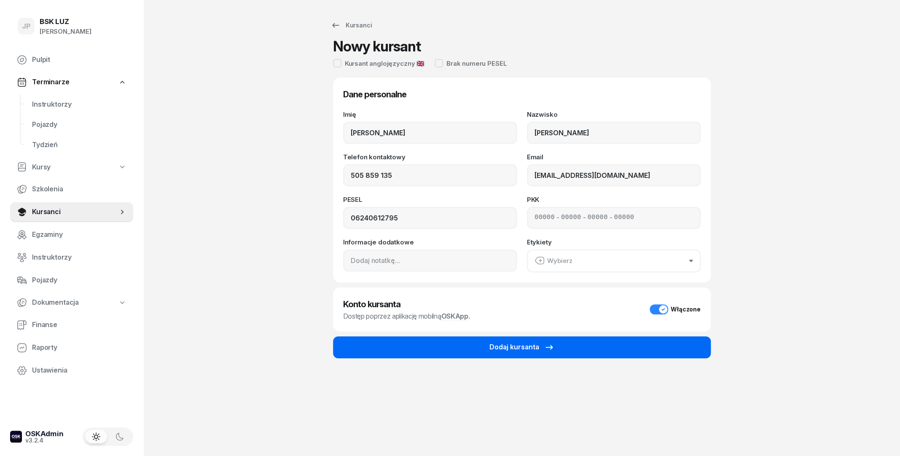
click at [508, 350] on div "Dodaj kursanta" at bounding box center [521, 347] width 65 height 11
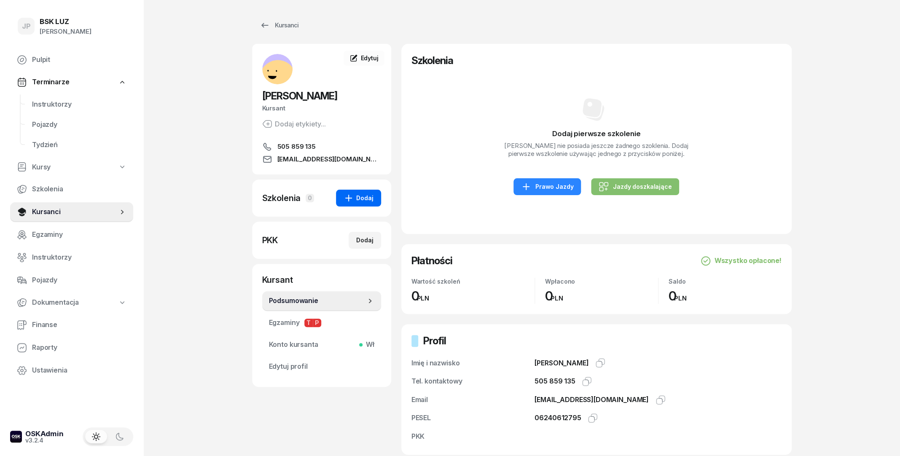
click at [367, 198] on div "Dodaj" at bounding box center [358, 198] width 30 height 10
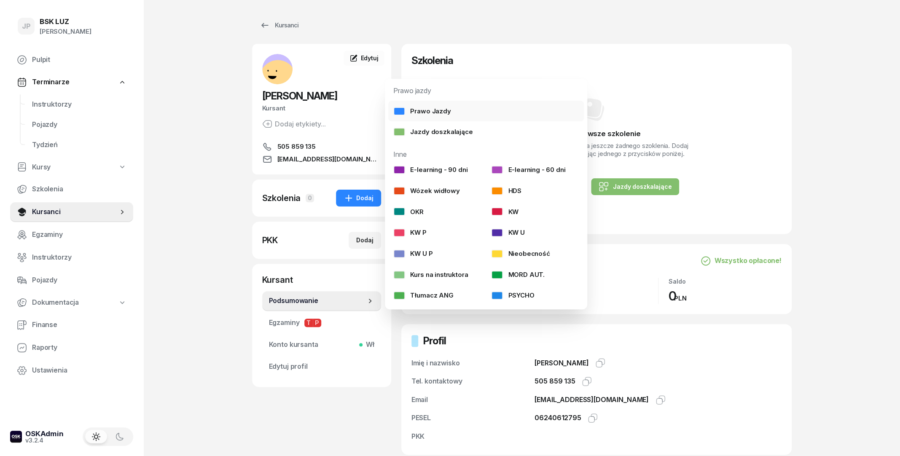
click at [425, 115] on div "Prawo Jazdy" at bounding box center [421, 111] width 57 height 11
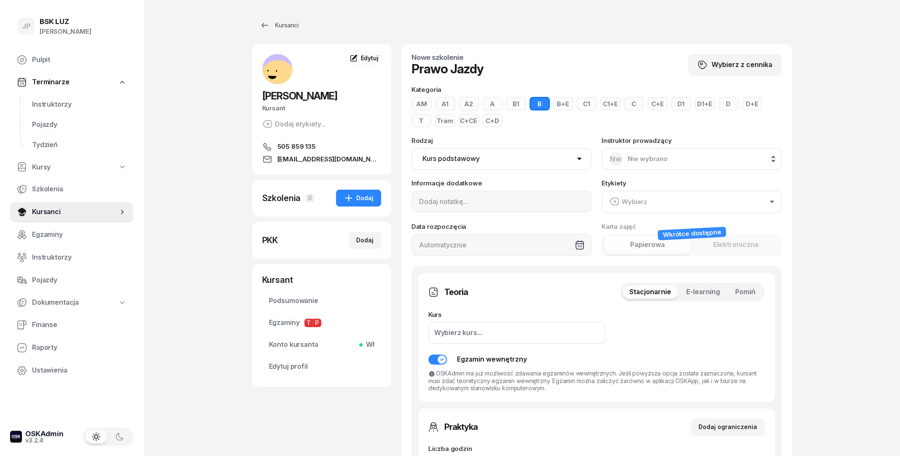
click at [526, 160] on select "Kurs podstawowy Kurs uzupełniający" at bounding box center [501, 159] width 180 height 22
click at [623, 201] on div "Wybierz" at bounding box center [628, 201] width 38 height 11
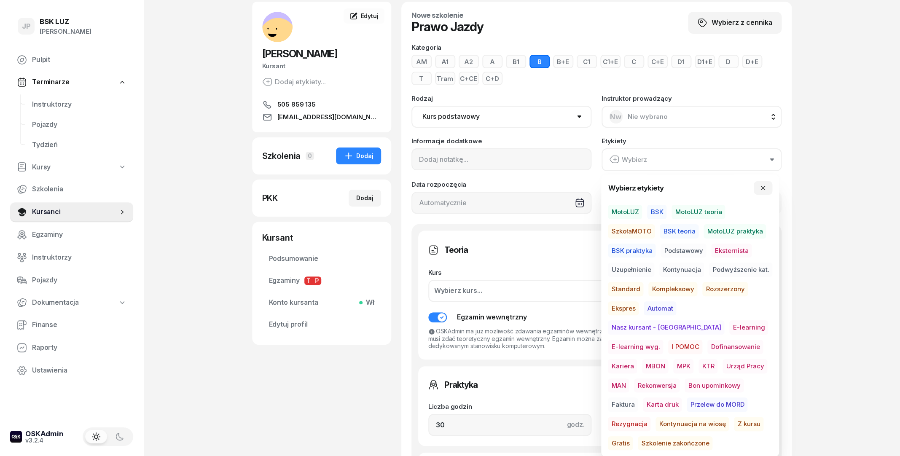
scroll to position [46, 0]
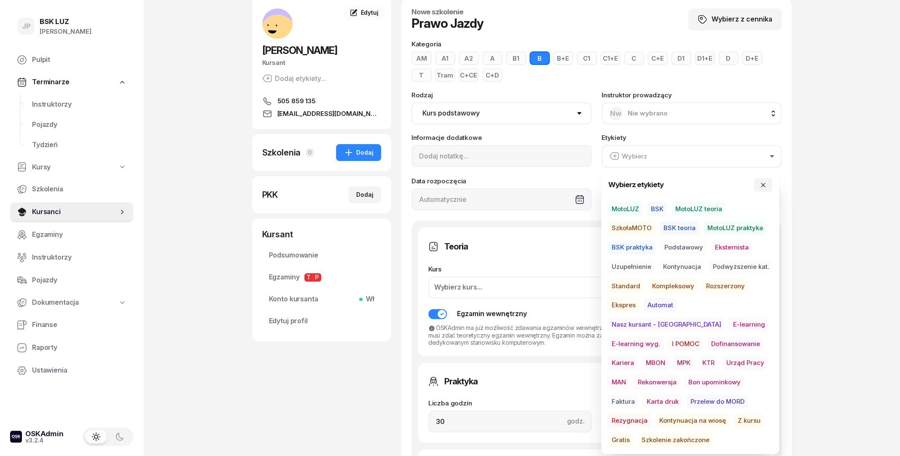
click at [692, 245] on span "Podstawowy" at bounding box center [683, 247] width 46 height 14
click at [664, 306] on span "Automat" at bounding box center [660, 305] width 32 height 14
click at [631, 207] on span "MotoLUZ" at bounding box center [625, 208] width 34 height 14
click at [791, 228] on div "JP BSK LUZ Joanna Piątkiewicz Pulpit Terminarze Instruktorzy Pojazdy Tydzień Ku…" at bounding box center [450, 378] width 900 height 848
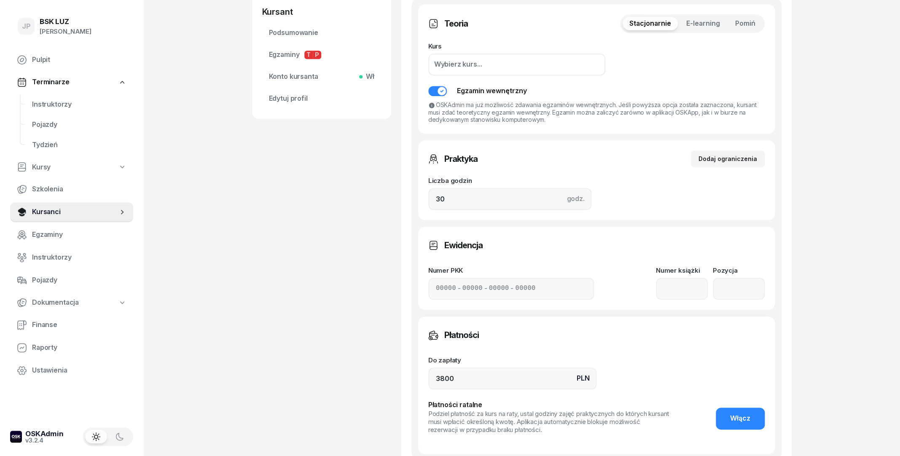
scroll to position [273, 0]
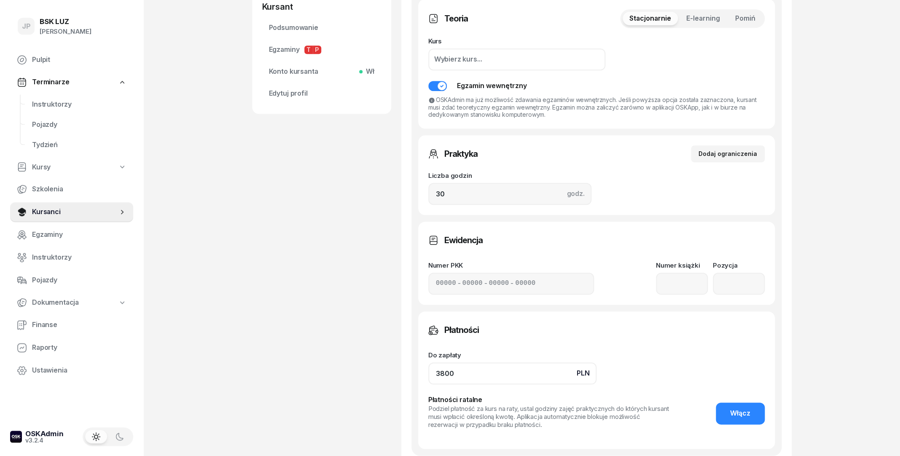
drag, startPoint x: 451, startPoint y: 378, endPoint x: 407, endPoint y: 381, distance: 44.7
click at [428, 381] on input "3800" at bounding box center [512, 373] width 168 height 22
type input "4080"
click at [375, 389] on div "TYMOTEUSZ BOGUSZ Kursant Dodaj etykiety... 505 859 135 tymoteusz0648@gmail.com …" at bounding box center [321, 144] width 139 height 747
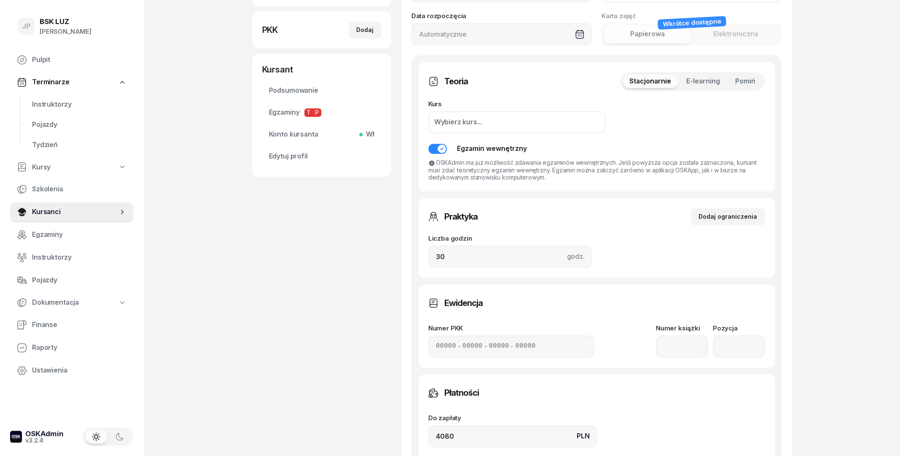
scroll to position [392, 0]
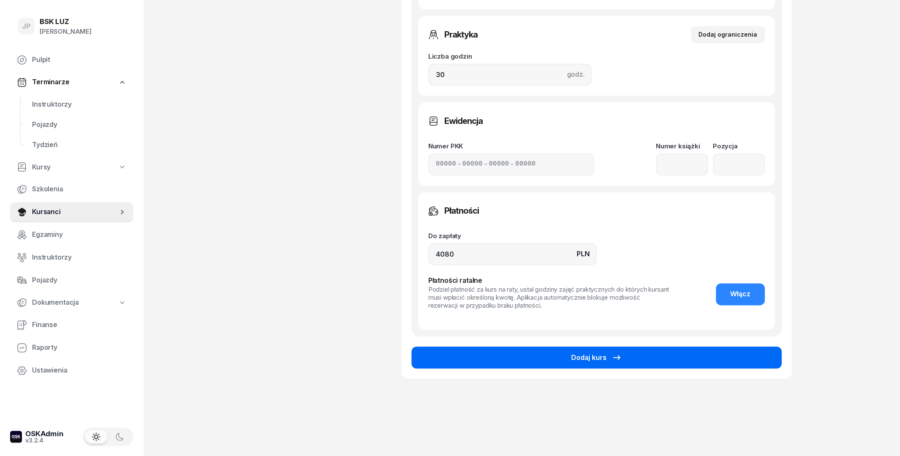
click at [500, 364] on button "Dodaj kurs" at bounding box center [596, 357] width 370 height 22
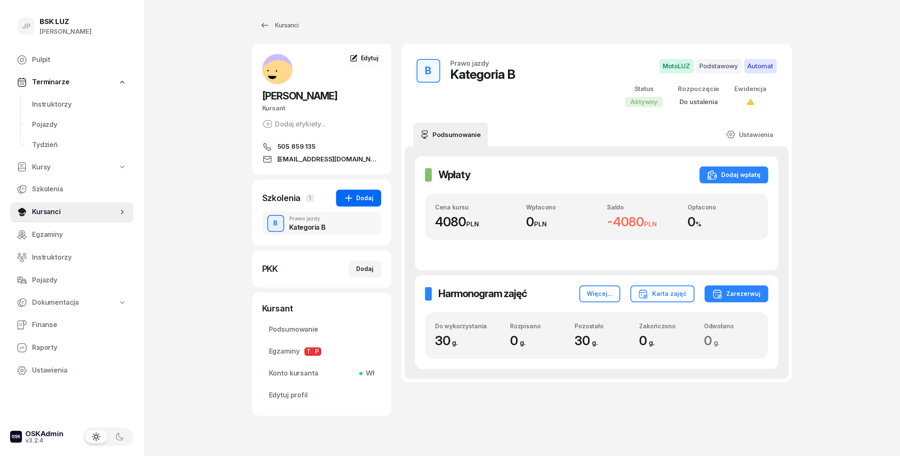
click at [347, 198] on icon "button" at bounding box center [348, 198] width 10 height 10
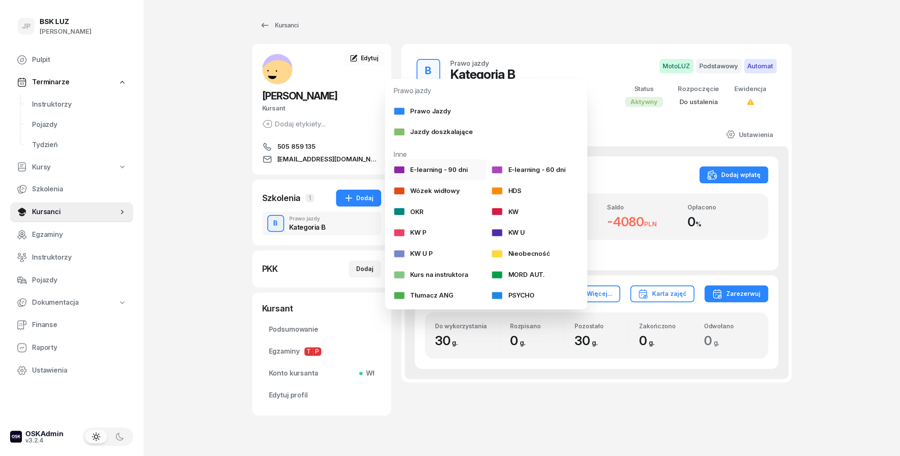
click at [421, 174] on div "E-learning - 90 dni" at bounding box center [430, 169] width 74 height 11
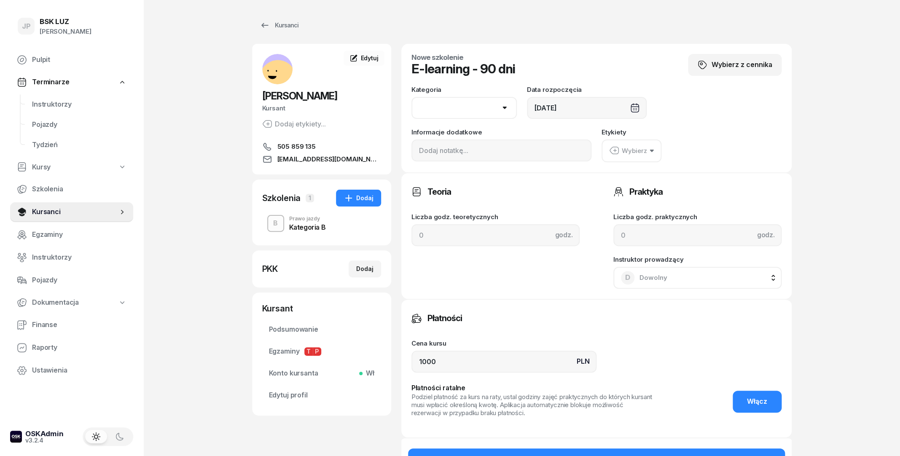
select select "B"
click option "B" at bounding box center [0, 0] width 0 height 0
click at [628, 154] on div "Wybierz" at bounding box center [628, 150] width 38 height 11
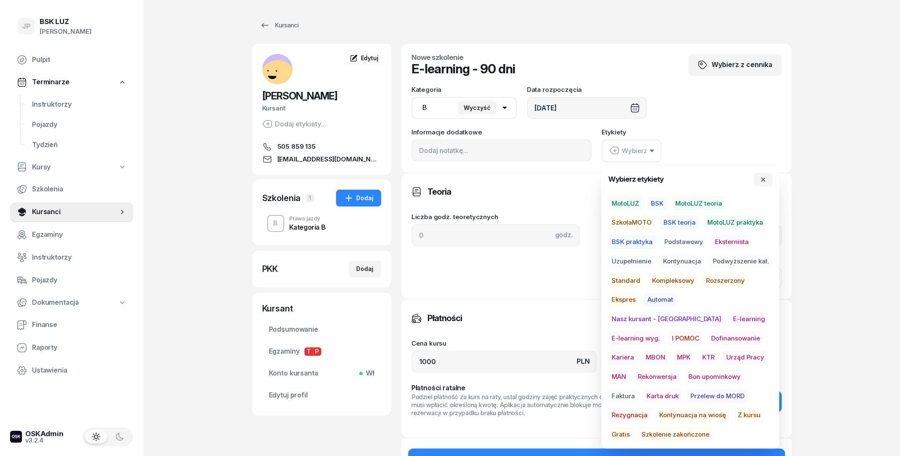
click at [729, 321] on span "E-learning" at bounding box center [748, 319] width 39 height 14
click at [633, 427] on span "Gratis" at bounding box center [620, 434] width 25 height 14
click at [559, 317] on div "Płatności" at bounding box center [596, 317] width 370 height 17
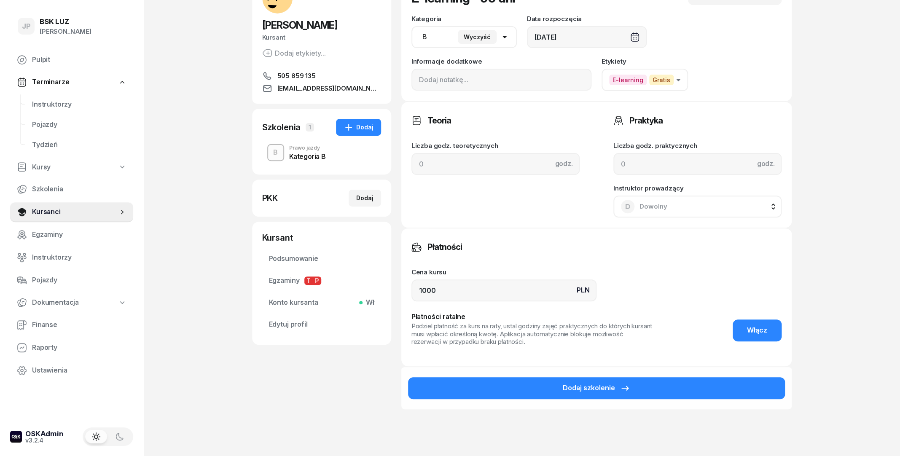
scroll to position [91, 0]
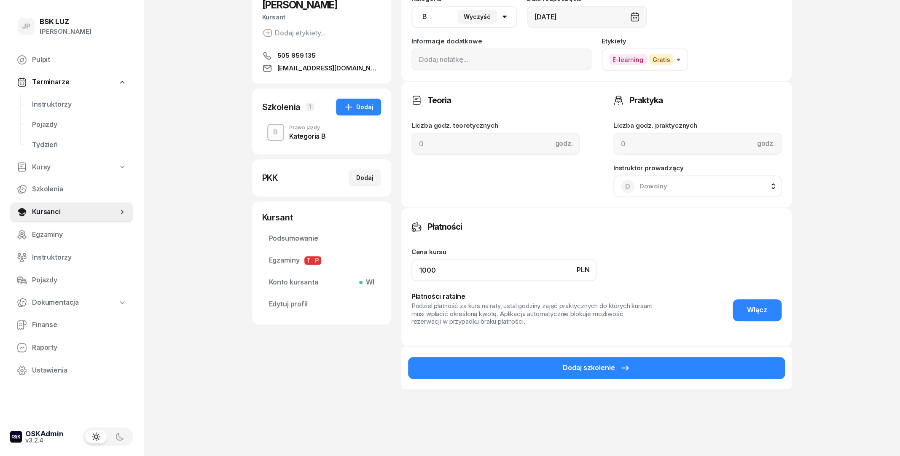
drag, startPoint x: 451, startPoint y: 274, endPoint x: 408, endPoint y: 288, distance: 45.1
click at [411, 281] on input "1000" at bounding box center [503, 270] width 185 height 22
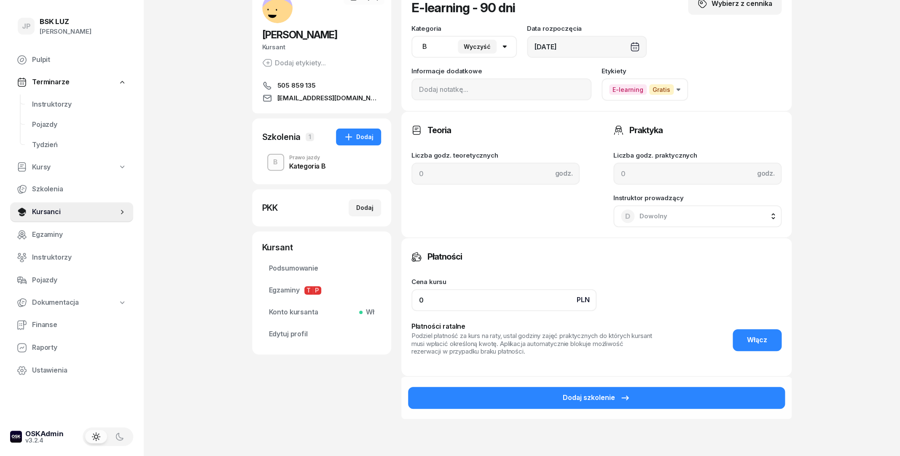
scroll to position [46, 0]
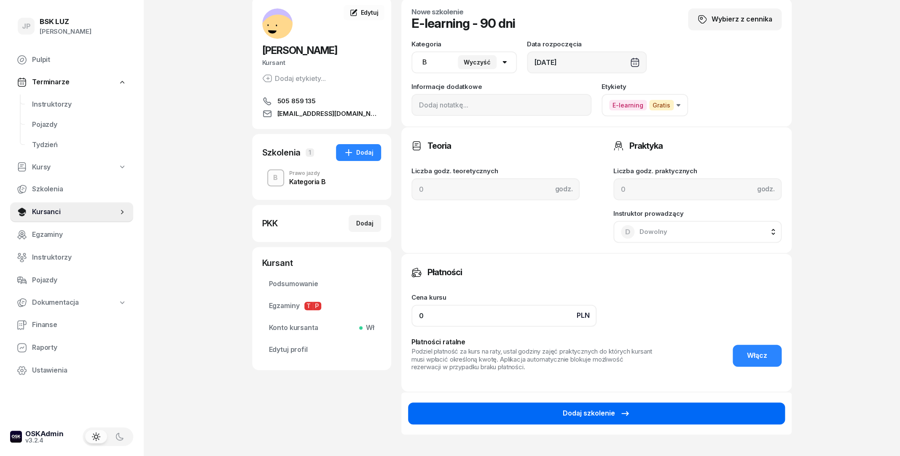
type input "0"
click at [496, 412] on button "Dodaj szkolenie" at bounding box center [596, 413] width 377 height 22
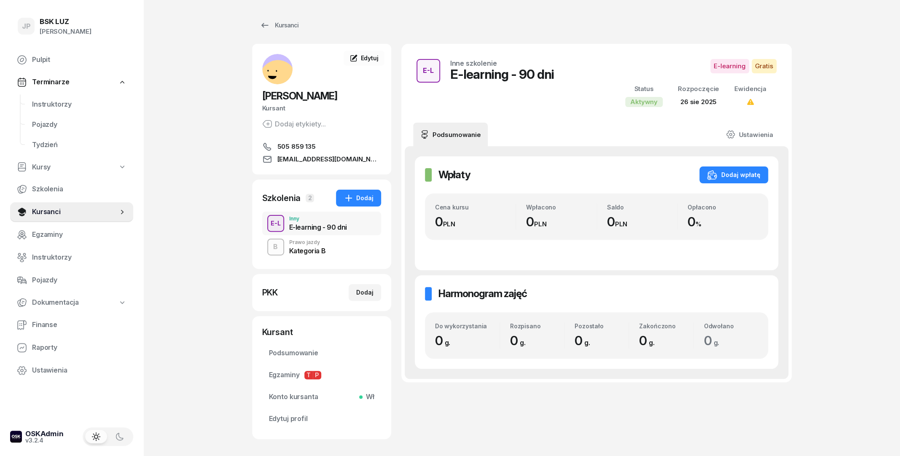
click at [338, 252] on div "B Prawo jazdy Kategoria B" at bounding box center [321, 247] width 119 height 24
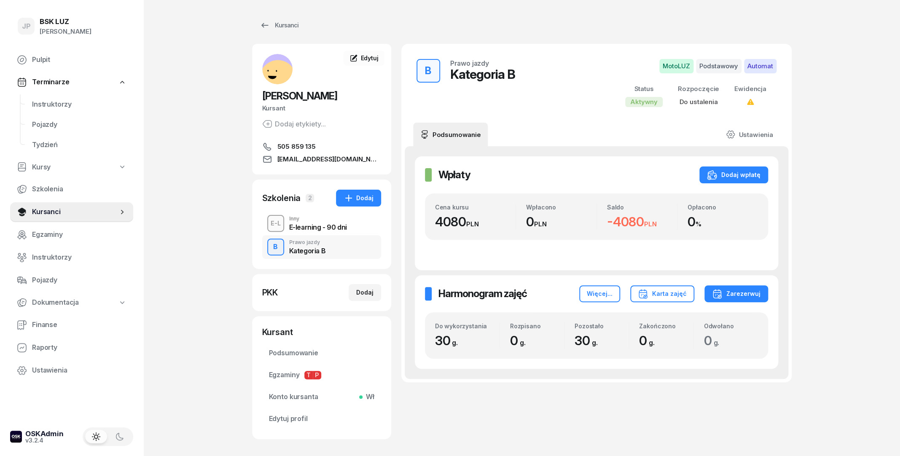
click at [339, 230] on div "E-learning - 90 dni" at bounding box center [318, 227] width 58 height 7
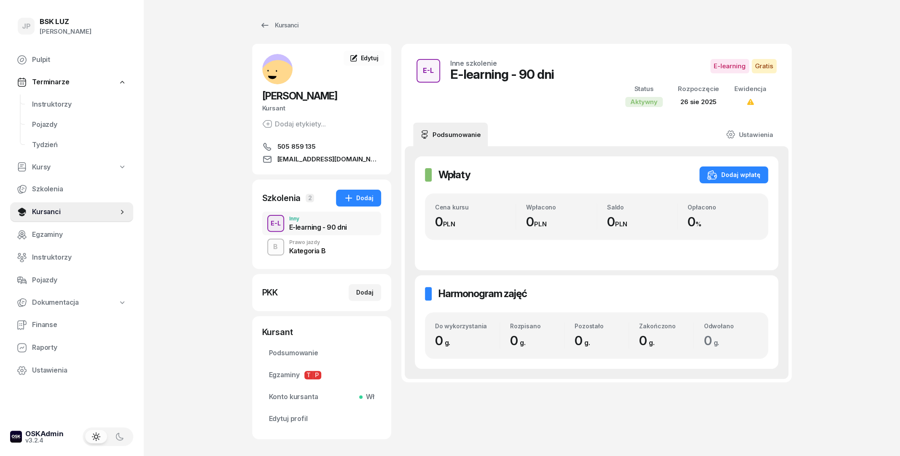
click at [341, 252] on div "B Prawo jazdy Kategoria B" at bounding box center [321, 247] width 119 height 24
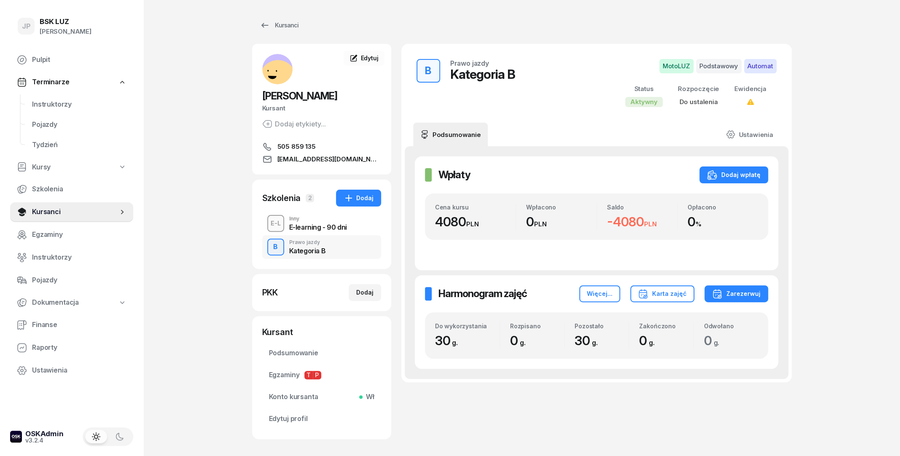
click at [342, 231] on div "E-learning - 90 dni" at bounding box center [318, 227] width 58 height 7
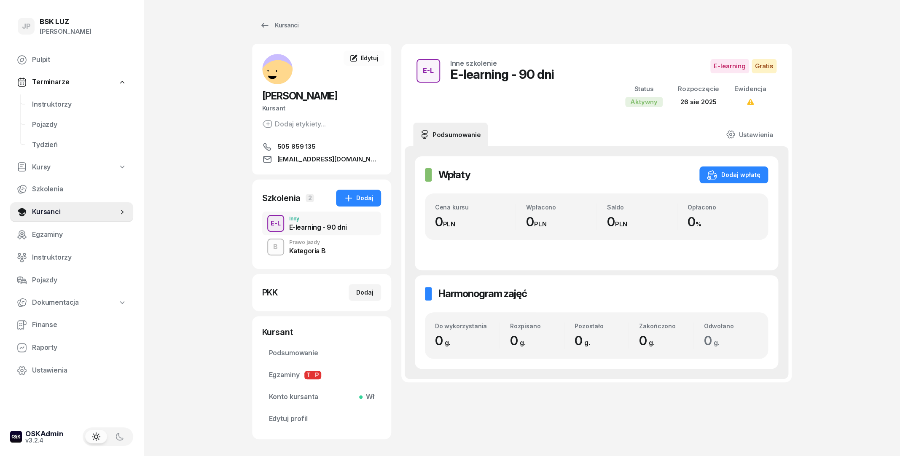
click at [344, 239] on div "B Prawo jazdy Kategoria B" at bounding box center [321, 247] width 119 height 24
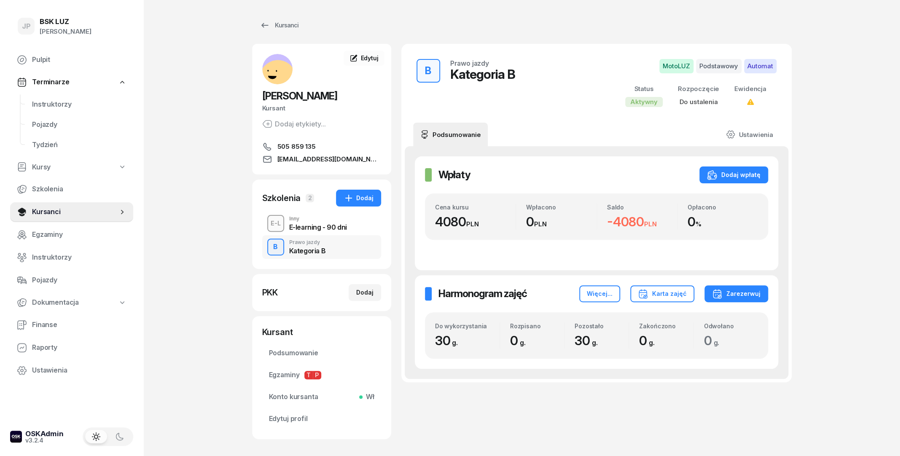
click at [343, 225] on div "E-learning - 90 dni" at bounding box center [318, 227] width 58 height 7
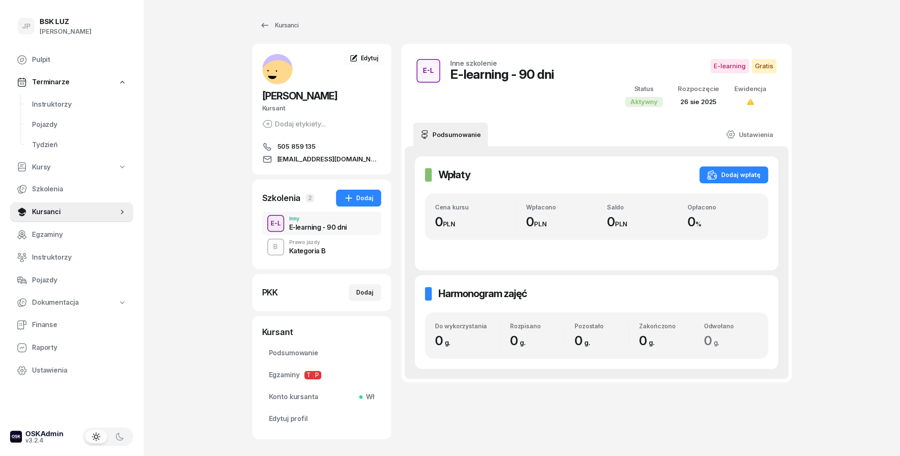
click at [339, 236] on div "B Prawo jazdy Kategoria B" at bounding box center [321, 247] width 119 height 24
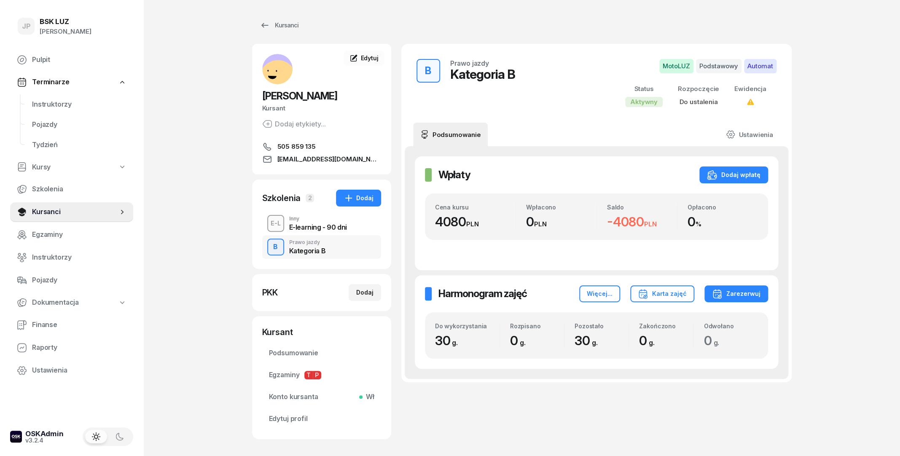
click at [336, 230] on div "E-learning - 90 dni" at bounding box center [318, 227] width 58 height 7
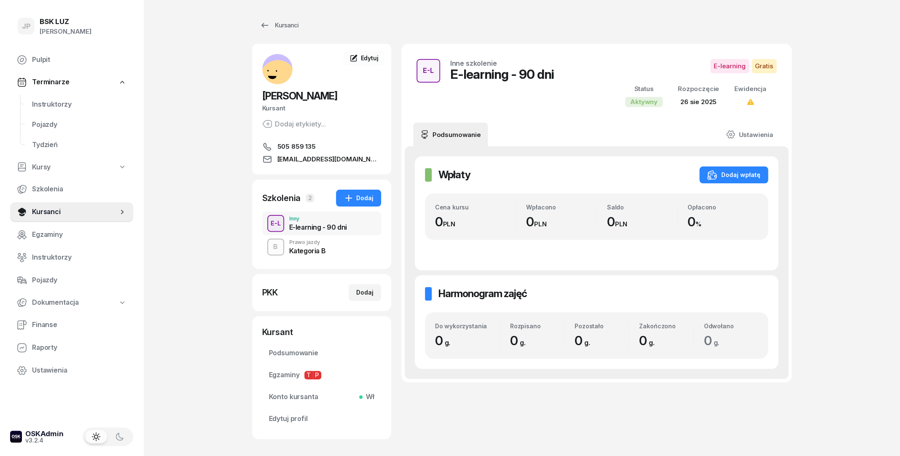
click at [334, 245] on div "B Prawo jazdy Kategoria B" at bounding box center [321, 247] width 119 height 24
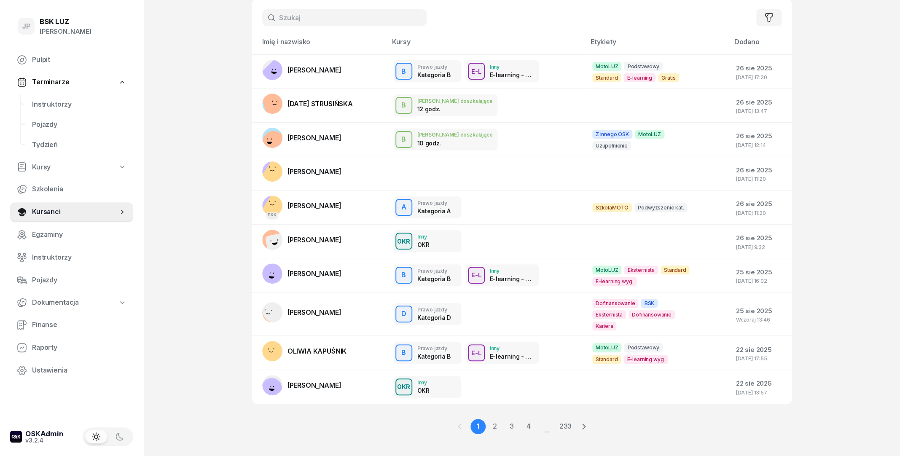
scroll to position [52, 0]
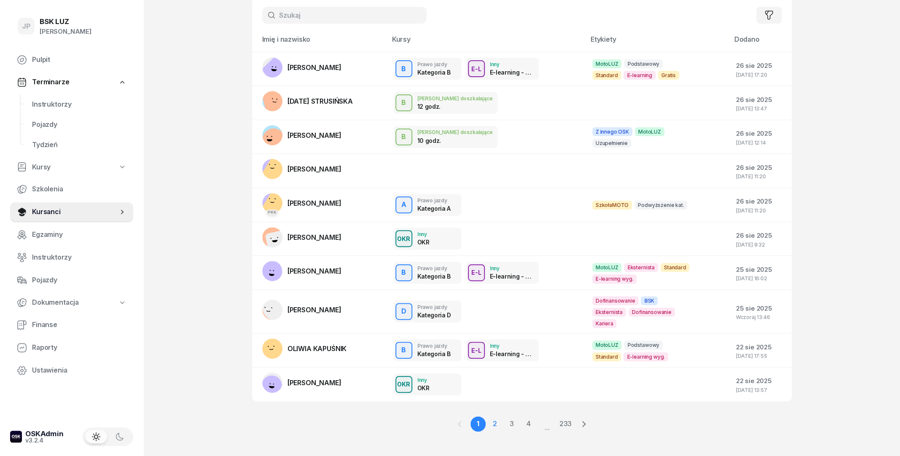
click at [504, 417] on link "2" at bounding box center [511, 423] width 15 height 15
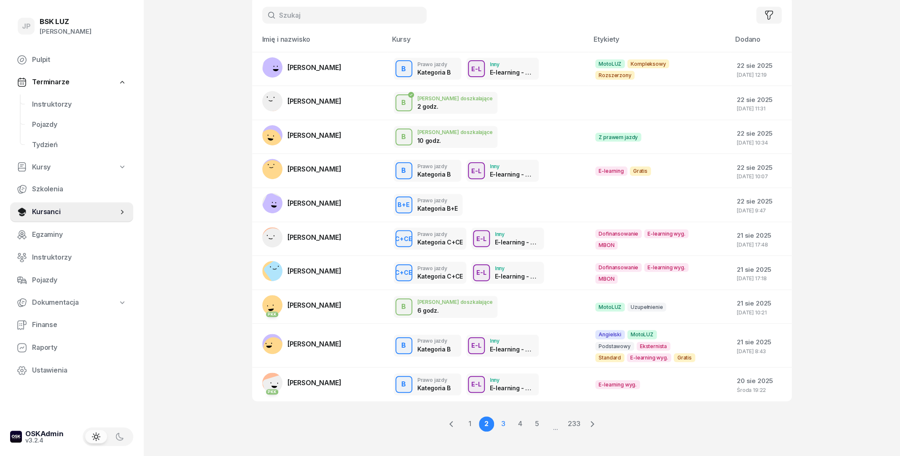
click at [512, 424] on link "3" at bounding box center [519, 423] width 15 height 15
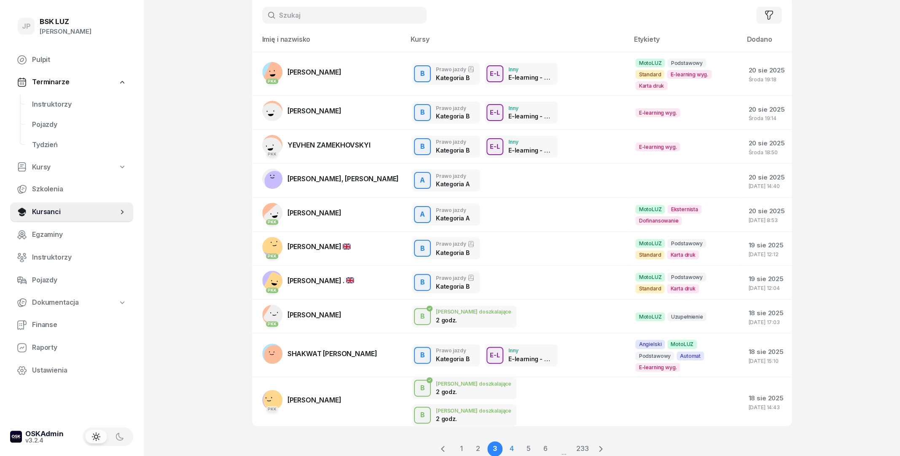
click at [521, 441] on link "4" at bounding box center [528, 448] width 15 height 15
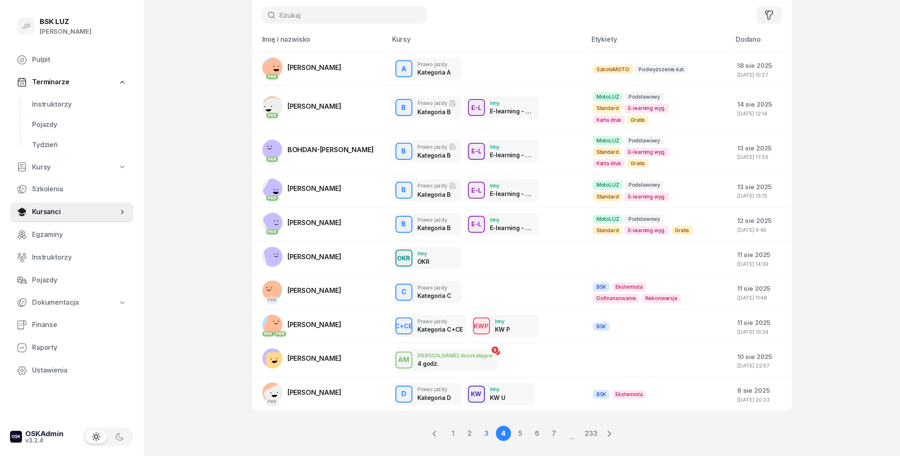
click at [496, 426] on link "3" at bounding box center [503, 433] width 15 height 15
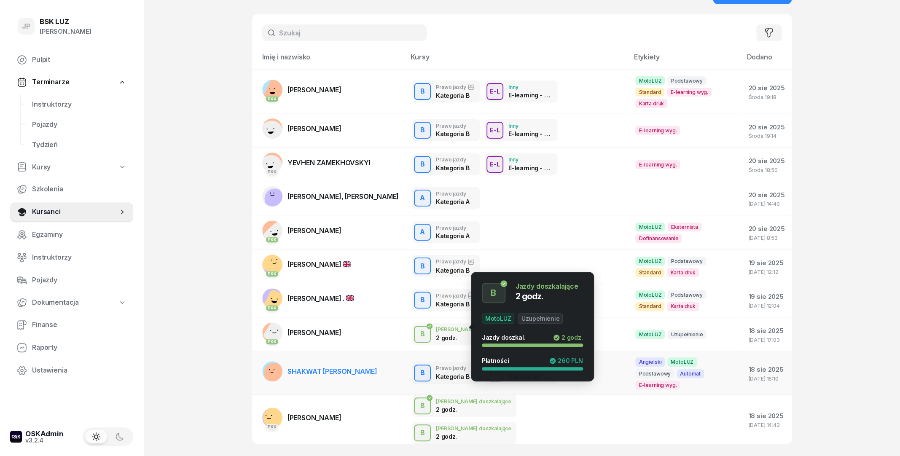
scroll to position [46, 0]
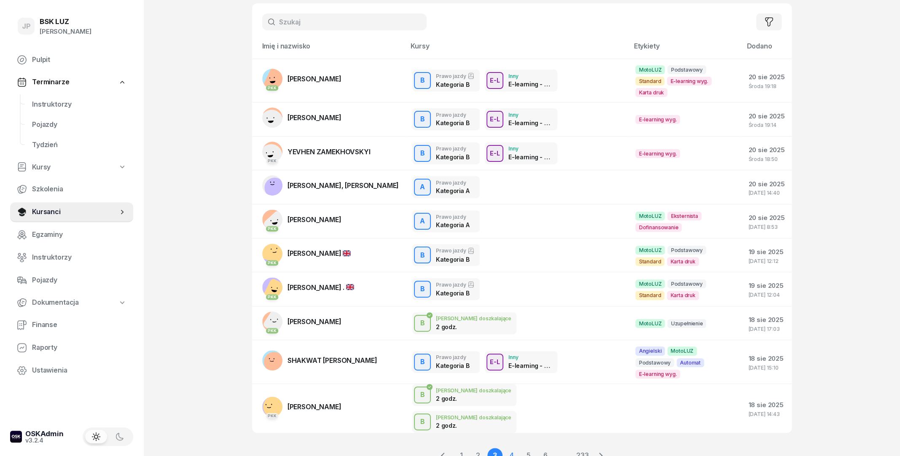
click at [521, 448] on link "4" at bounding box center [528, 455] width 15 height 15
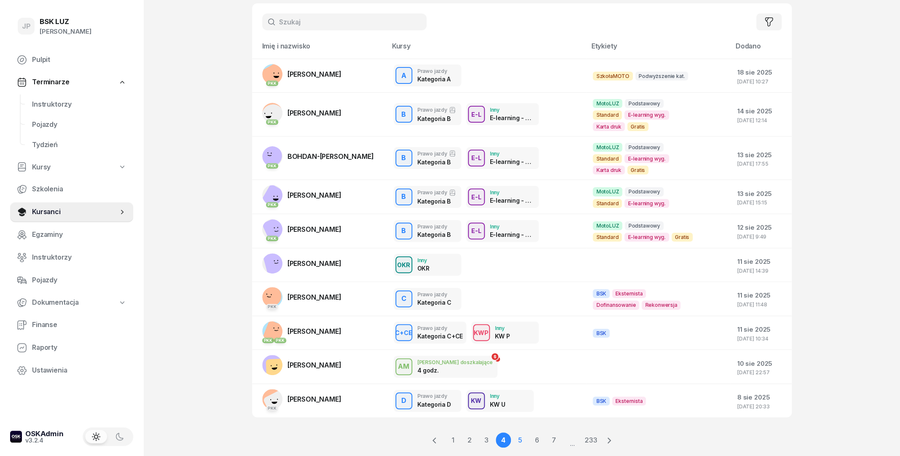
click at [529, 432] on link "5" at bounding box center [536, 439] width 15 height 15
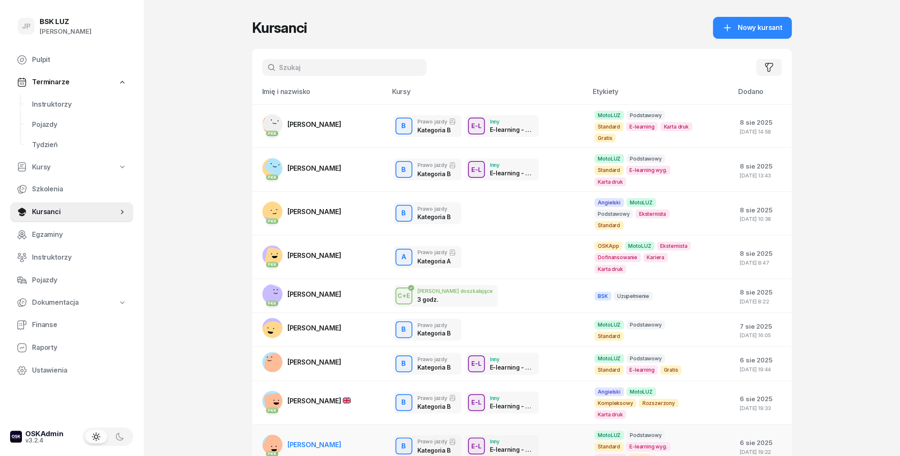
scroll to position [72, 0]
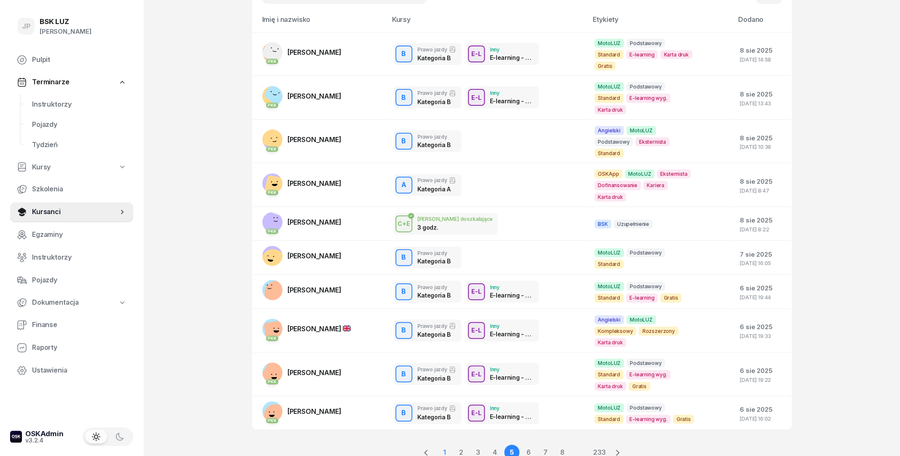
click at [441, 445] on link "1" at bounding box center [444, 452] width 15 height 15
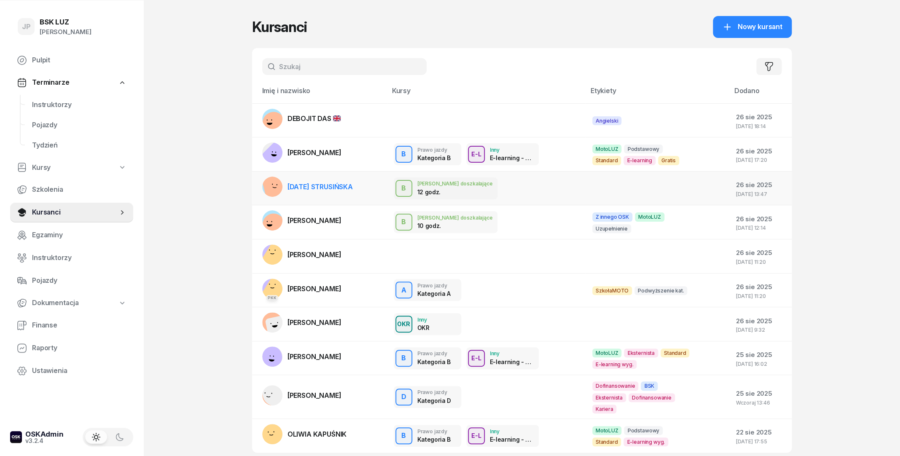
scroll to position [0, 0]
click at [331, 158] on span "[PERSON_NAME]" at bounding box center [314, 153] width 54 height 8
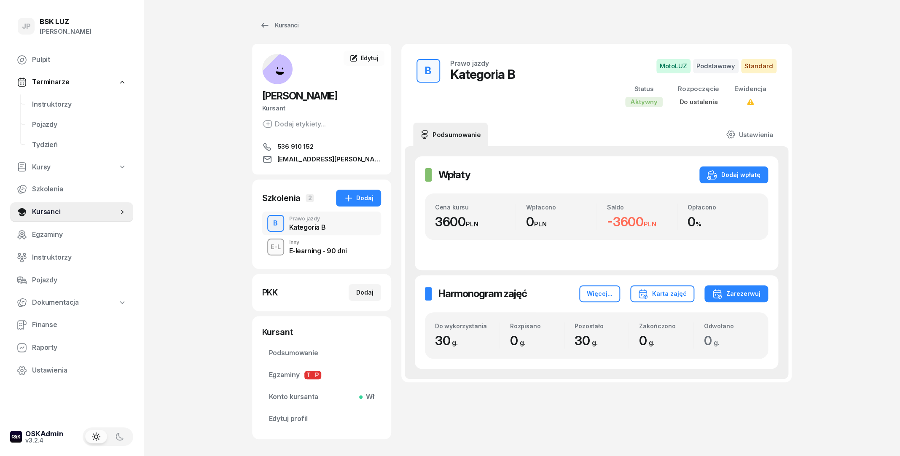
click at [343, 250] on div "E-learning - 90 dni" at bounding box center [318, 250] width 58 height 7
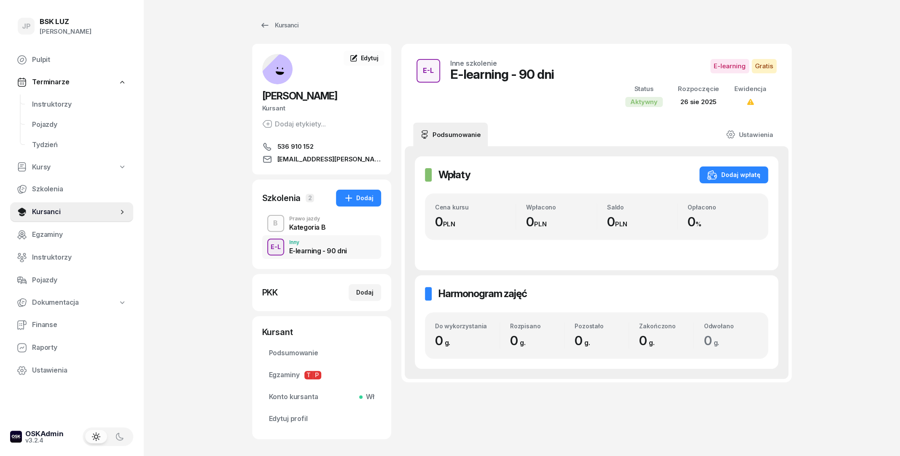
click at [329, 224] on div "B Prawo jazdy Kategoria B" at bounding box center [321, 224] width 119 height 24
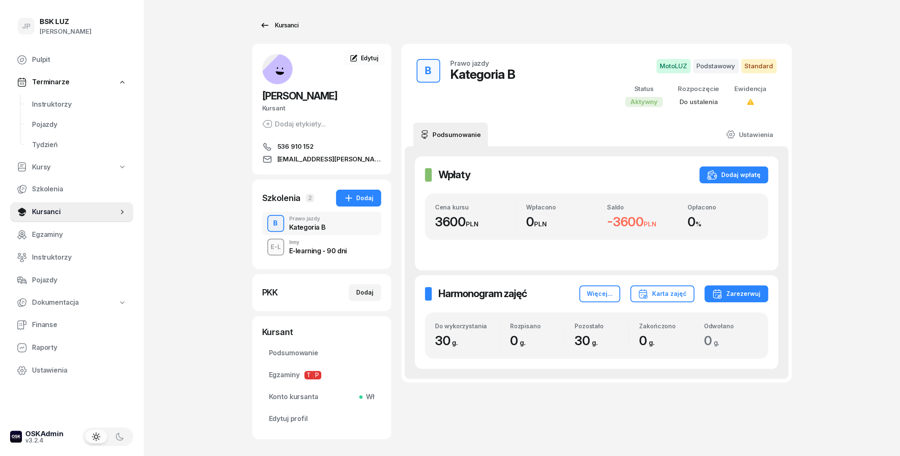
click at [298, 23] on div "Kursanci" at bounding box center [279, 25] width 39 height 10
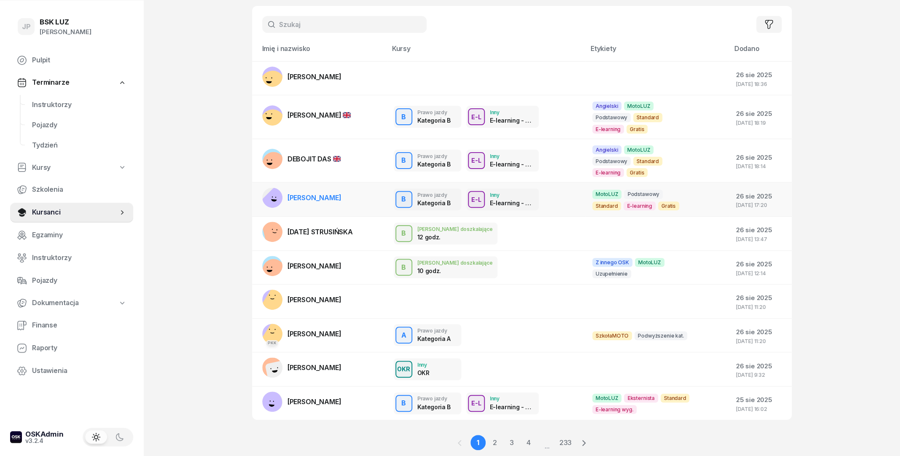
scroll to position [52, 0]
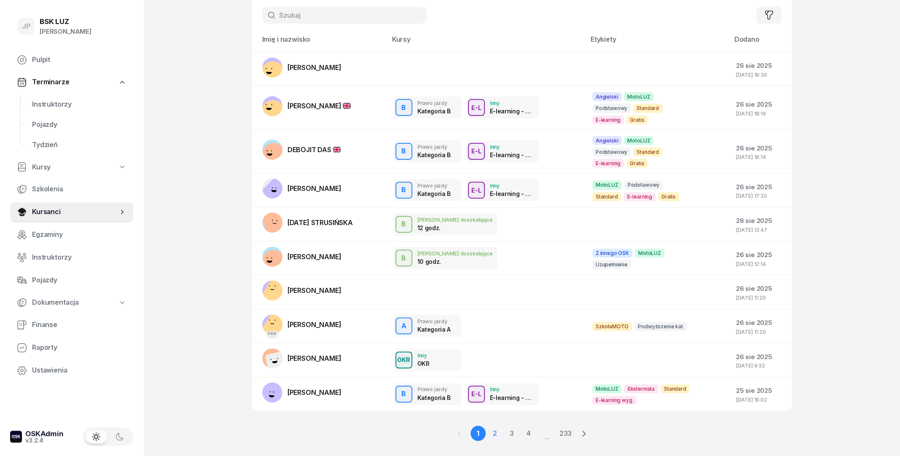
click at [504, 426] on link "2" at bounding box center [511, 433] width 15 height 15
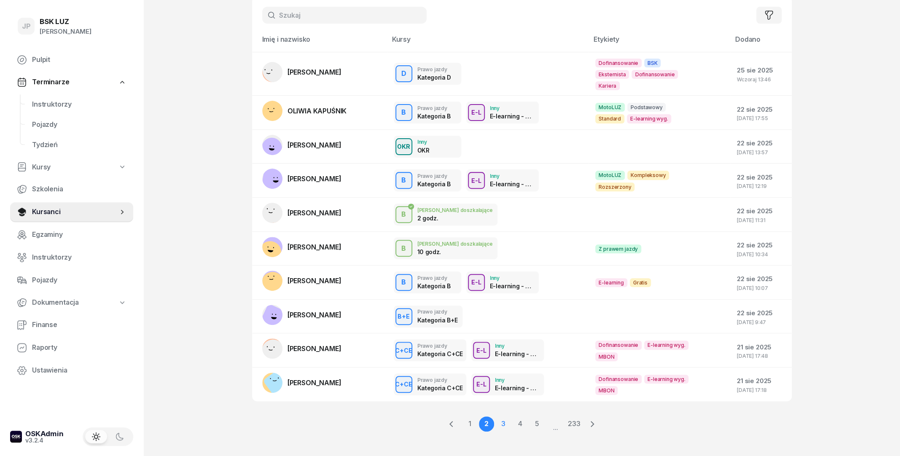
click at [512, 421] on link "3" at bounding box center [519, 423] width 15 height 15
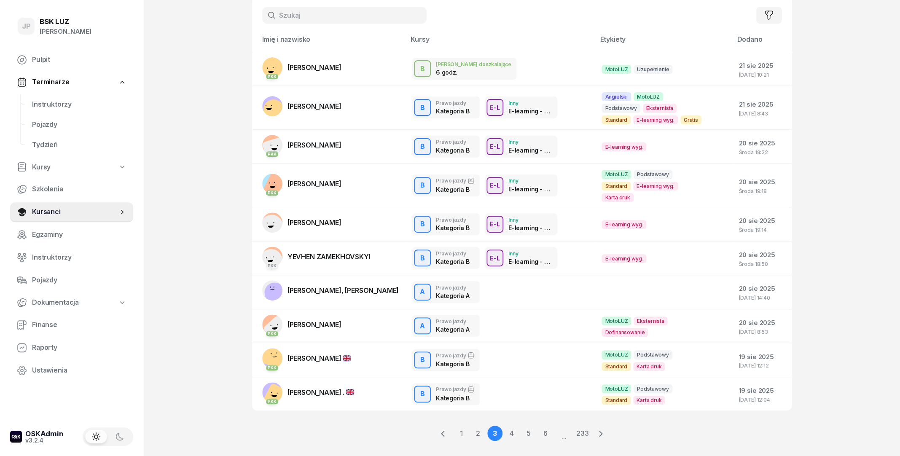
click at [303, 20] on input "text" at bounding box center [344, 15] width 164 height 17
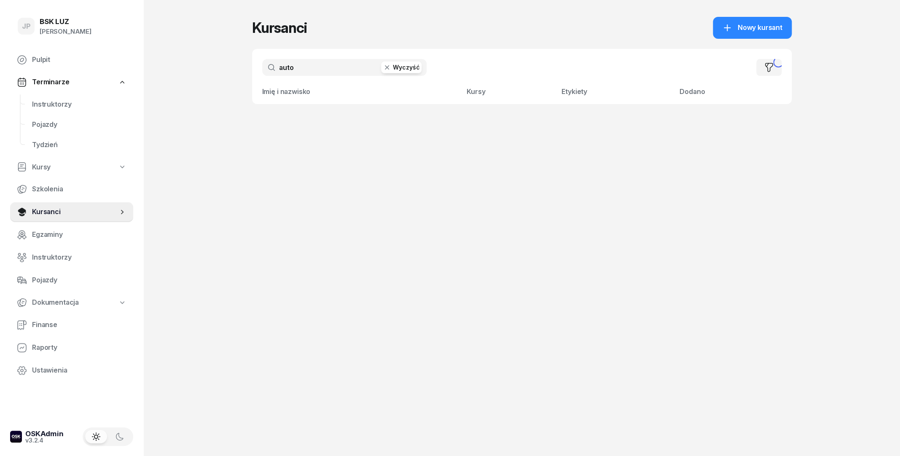
scroll to position [0, 0]
type input "a"
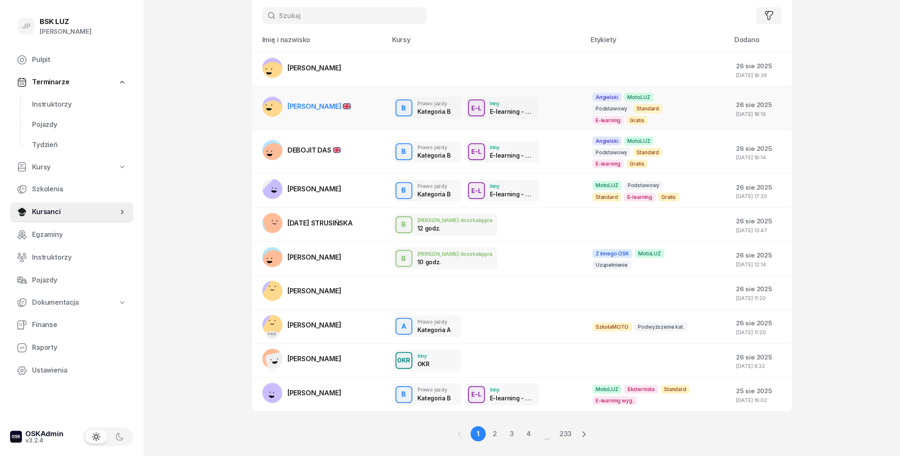
scroll to position [52, 0]
click at [521, 426] on link "3" at bounding box center [528, 433] width 15 height 15
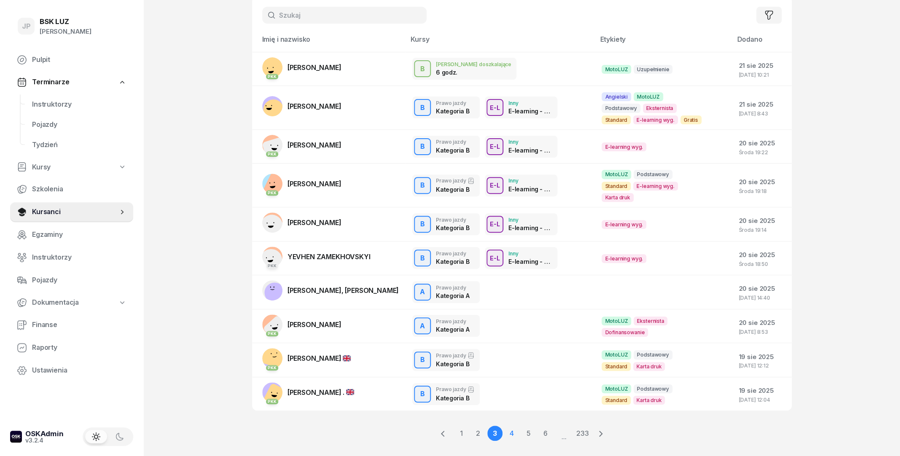
click at [521, 427] on link "4" at bounding box center [528, 433] width 15 height 15
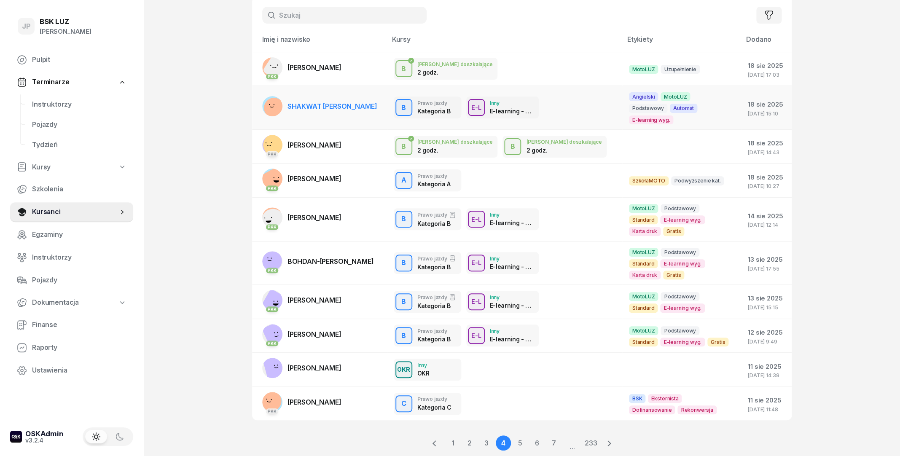
click at [364, 102] on span "SHAKWAT [PERSON_NAME]" at bounding box center [332, 106] width 90 height 8
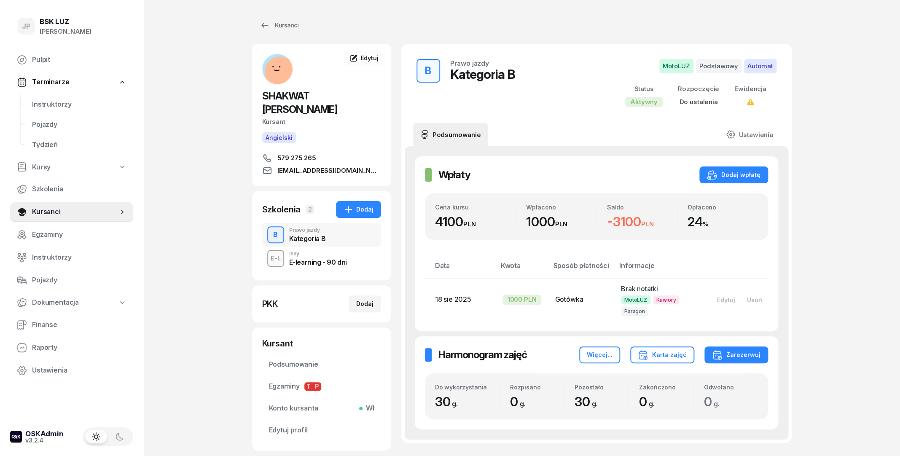
click at [294, 261] on div "E-learning - 90 dni" at bounding box center [318, 262] width 58 height 7
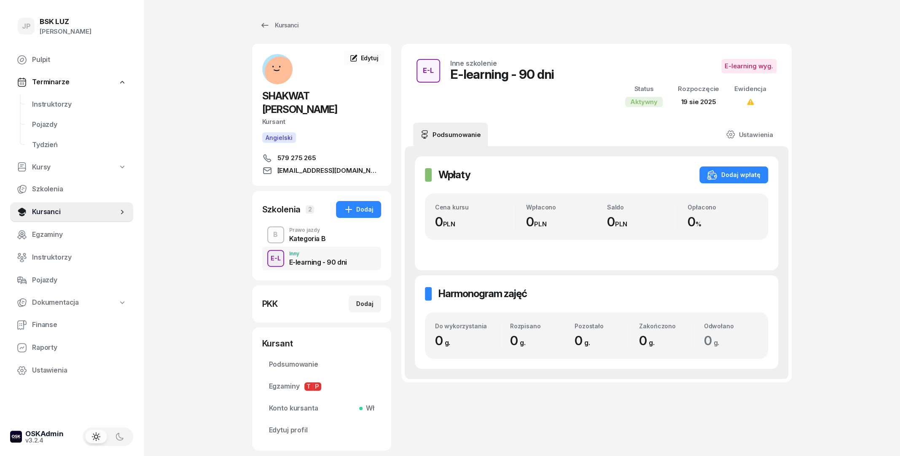
click at [300, 235] on div "Kategoria B" at bounding box center [307, 238] width 37 height 7
